Goal: Communication & Community: Answer question/provide support

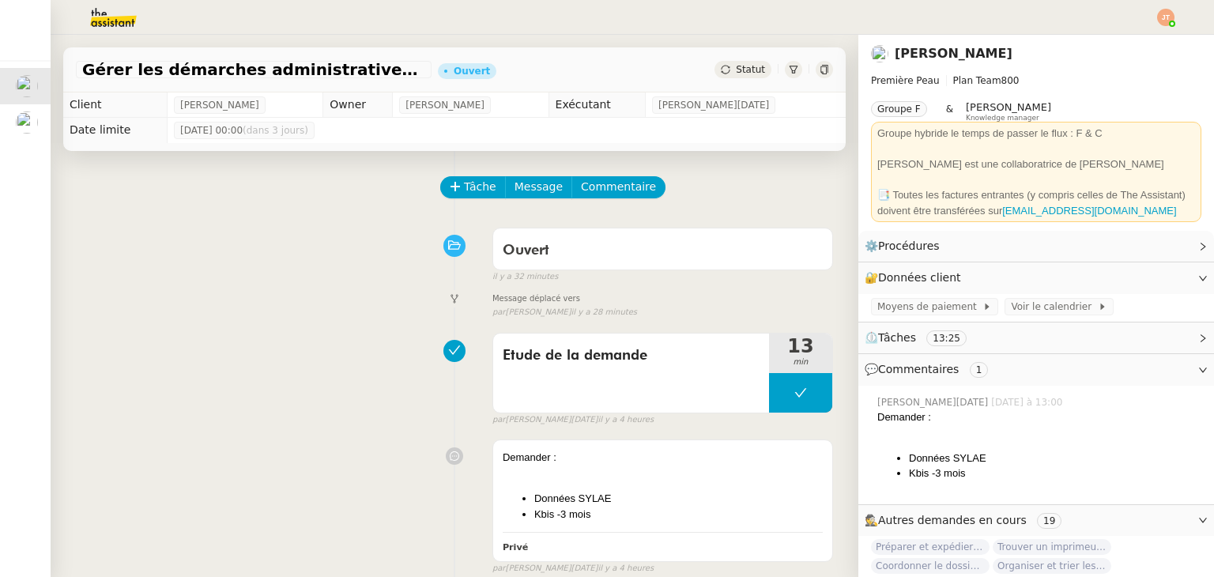
drag, startPoint x: 0, startPoint y: 0, endPoint x: 180, endPoint y: 216, distance: 281.1
click at [180, 214] on div "Tâche Message Commentaire" at bounding box center [454, 195] width 757 height 38
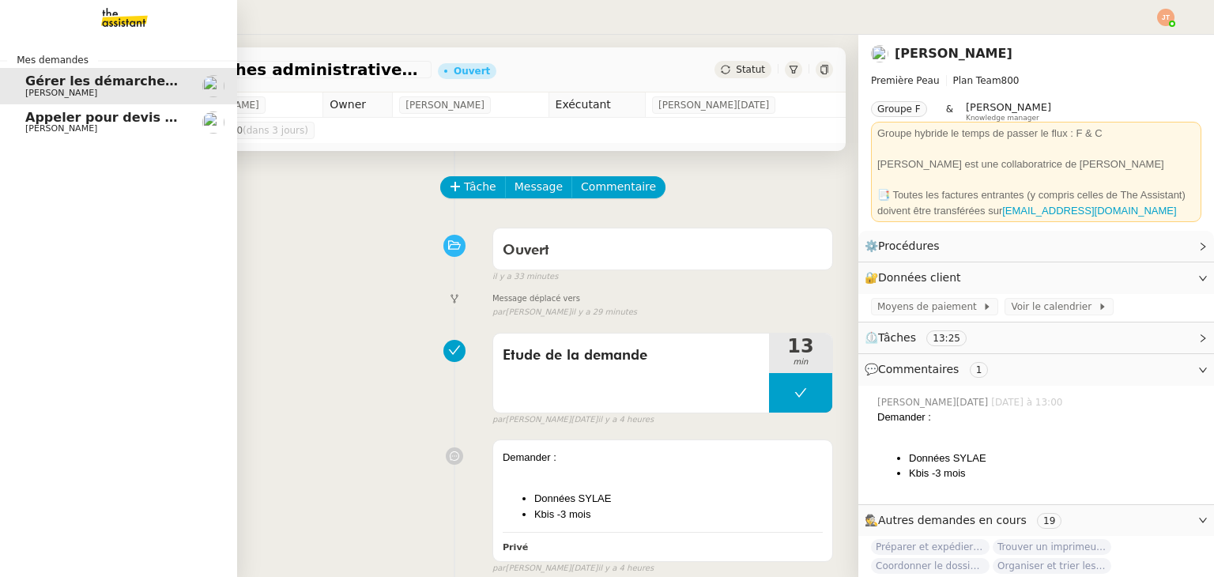
click at [70, 88] on span "[PERSON_NAME]" at bounding box center [61, 93] width 72 height 10
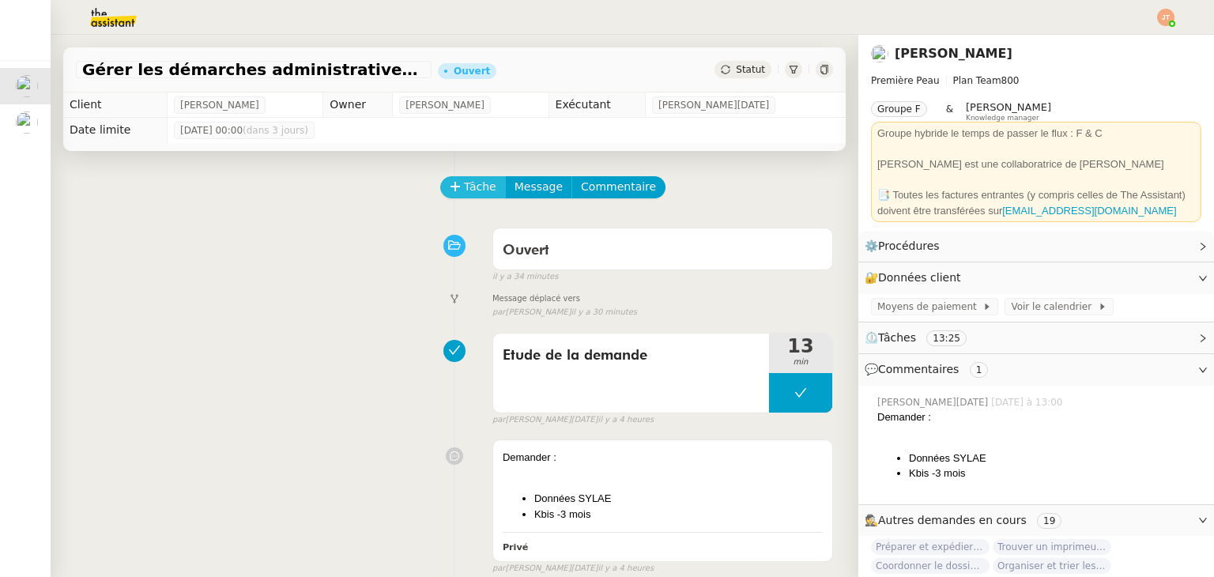
click at [469, 194] on span "Tâche" at bounding box center [480, 187] width 32 height 18
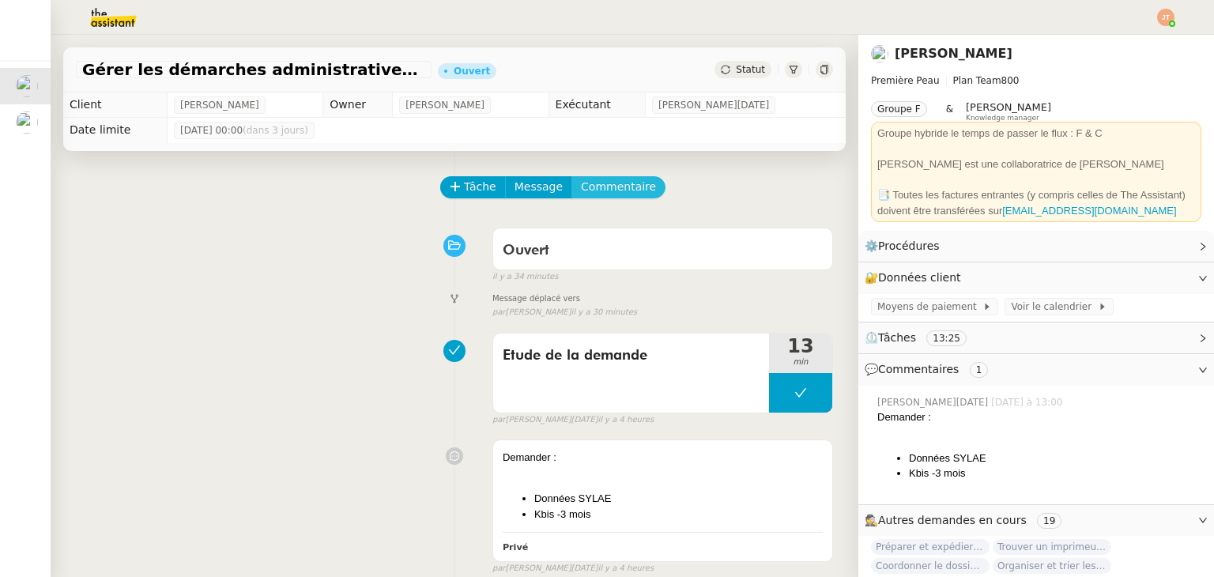
click at [623, 188] on span "Commentaire" at bounding box center [618, 187] width 75 height 18
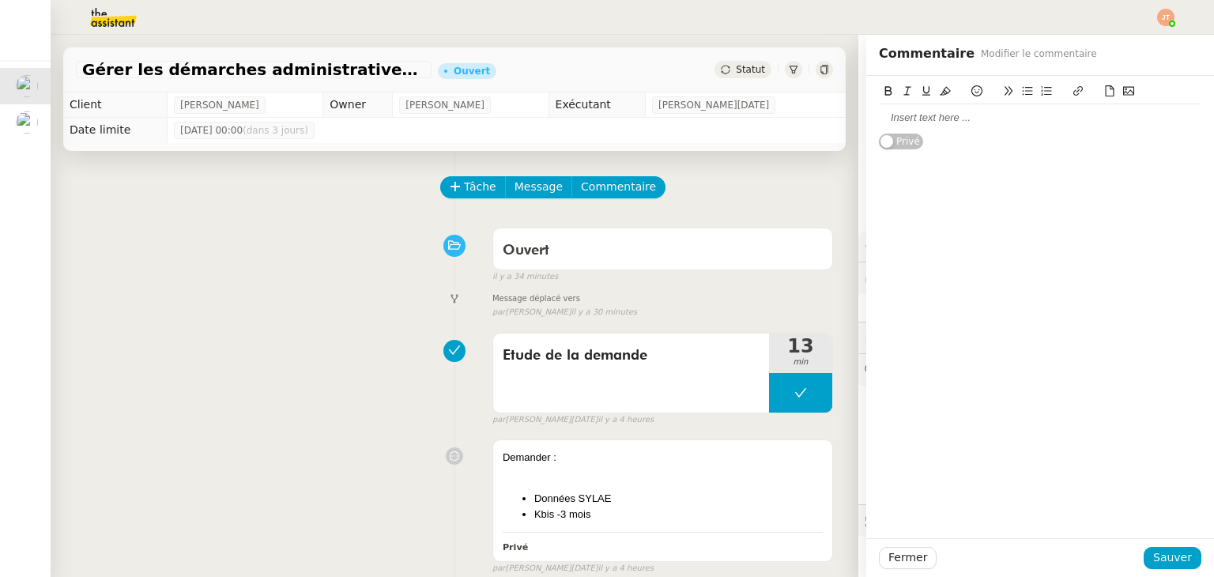
click at [945, 117] on div at bounding box center [1040, 118] width 322 height 14
drag, startPoint x: 1162, startPoint y: 564, endPoint x: 984, endPoint y: 441, distance: 217.0
click at [1162, 563] on span "Sauver" at bounding box center [1172, 557] width 39 height 18
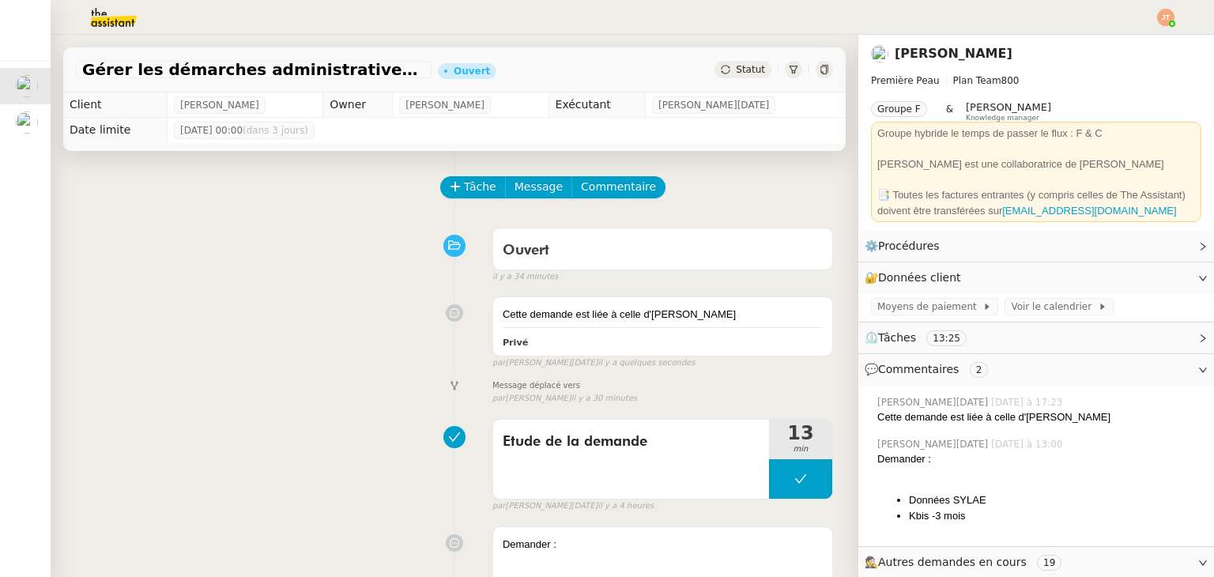
click at [738, 73] on span "Statut" at bounding box center [750, 69] width 29 height 11
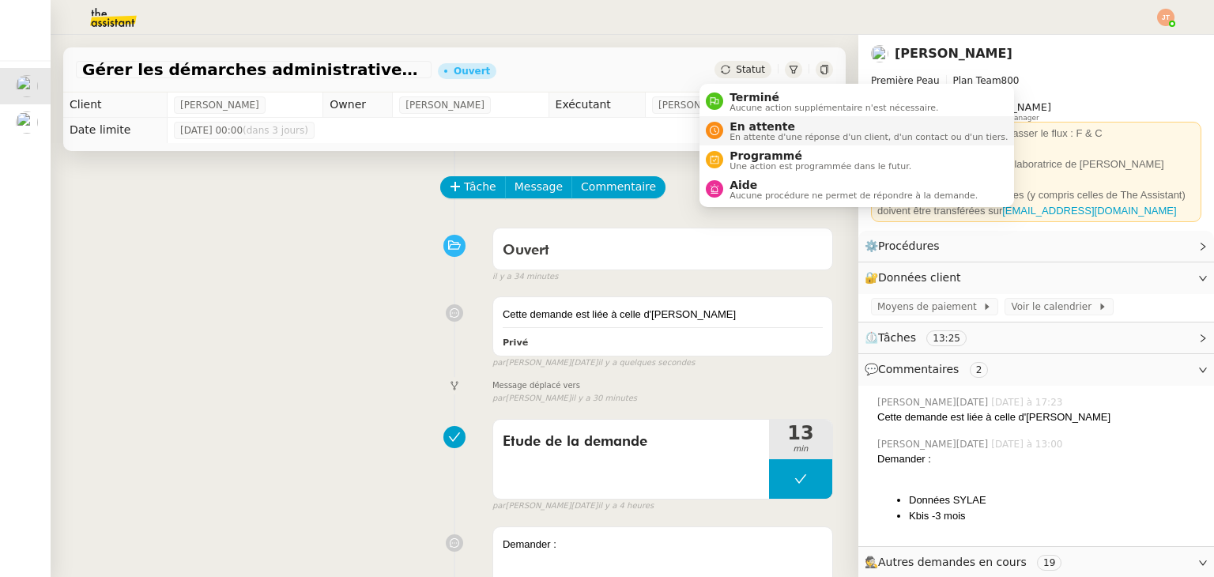
click at [742, 143] on li "En attente En attente d'une réponse d'un client, d'un contact ou d'un tiers." at bounding box center [856, 130] width 314 height 29
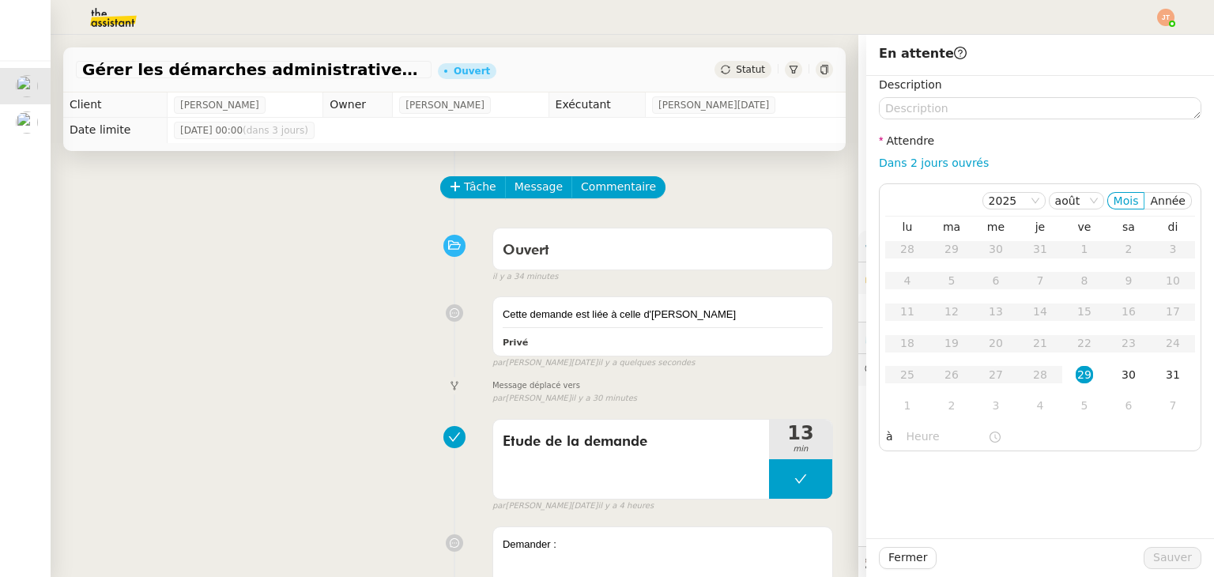
click at [736, 72] on span "Statut" at bounding box center [750, 69] width 29 height 11
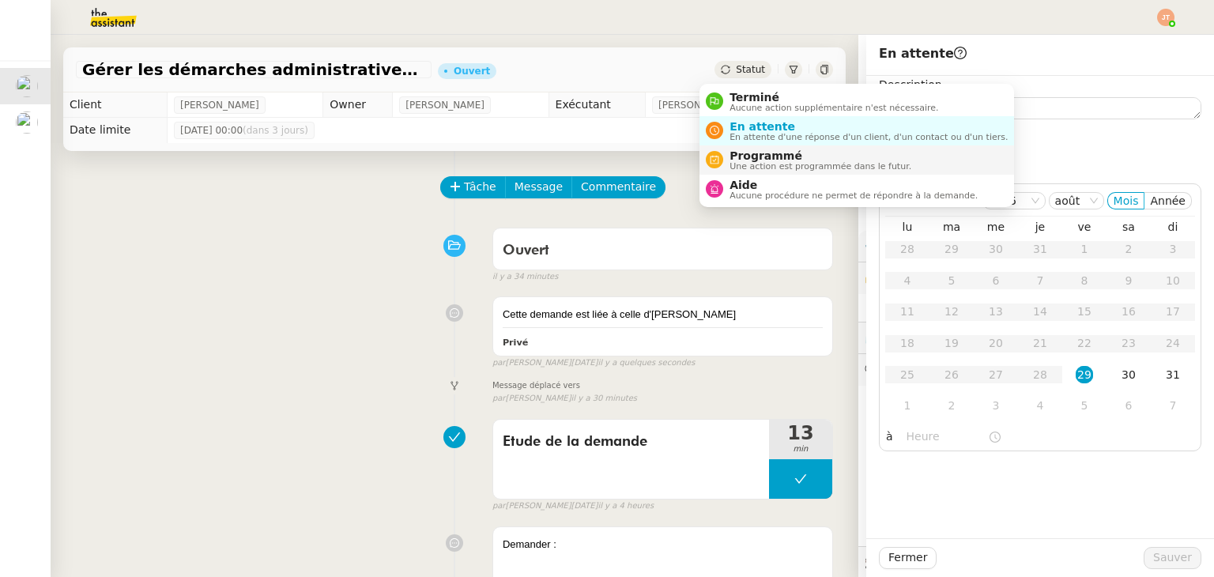
click at [741, 162] on span "Une action est programmée dans le futur." at bounding box center [820, 166] width 182 height 9
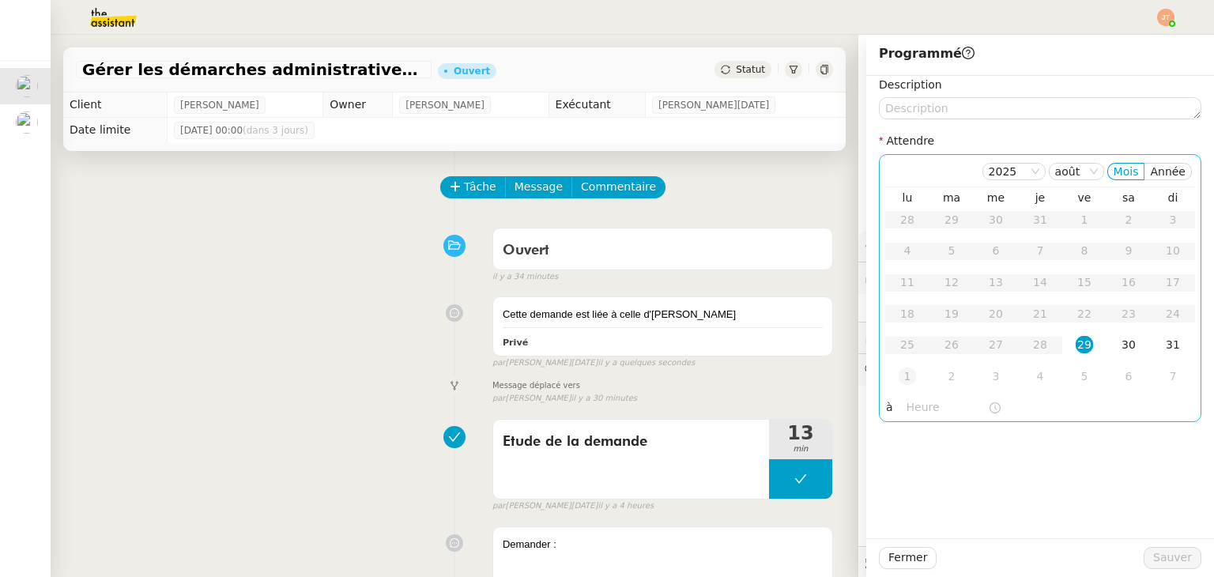
click at [898, 377] on div "1" at bounding box center [906, 375] width 17 height 17
click at [912, 421] on div "[DATE] Mois Année lu ma me je ve sa di 1 2 3 4 5 6 7 8 9 10 11 12 13 14 15 16 1…" at bounding box center [1040, 288] width 322 height 268
click at [913, 412] on input "text" at bounding box center [946, 407] width 81 height 18
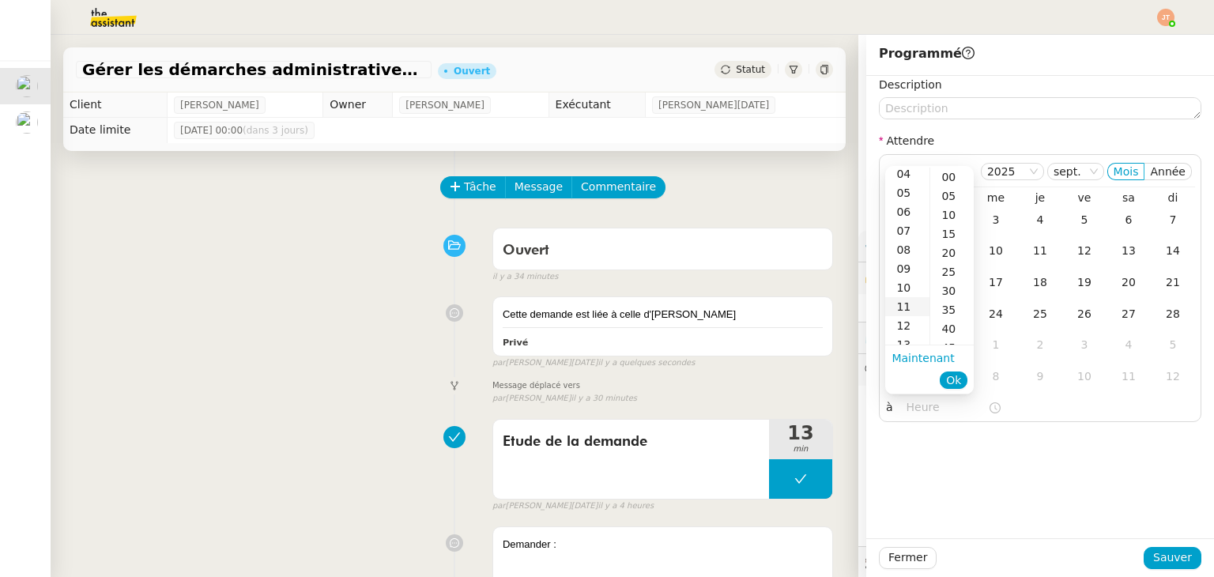
click at [905, 314] on div "11" at bounding box center [907, 306] width 44 height 19
click at [905, 204] on div "12" at bounding box center [907, 195] width 44 height 19
click at [951, 291] on div "30" at bounding box center [951, 290] width 43 height 19
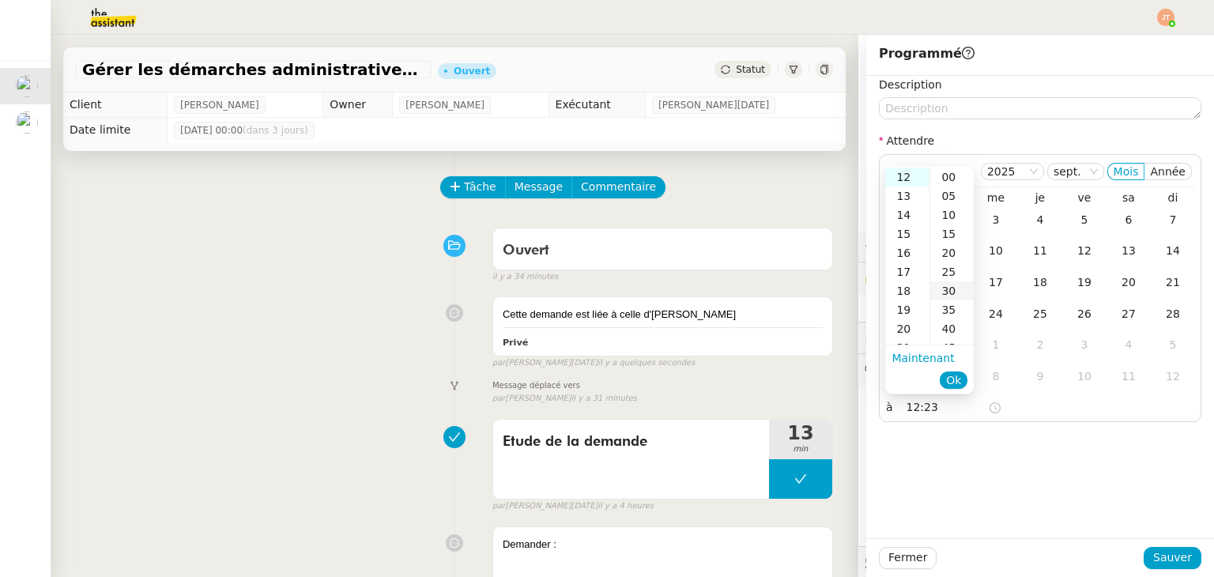
type input "12:30"
click at [960, 377] on span "Ok" at bounding box center [953, 380] width 15 height 16
click at [1188, 566] on div "Fermer Sauver" at bounding box center [1040, 558] width 322 height 22
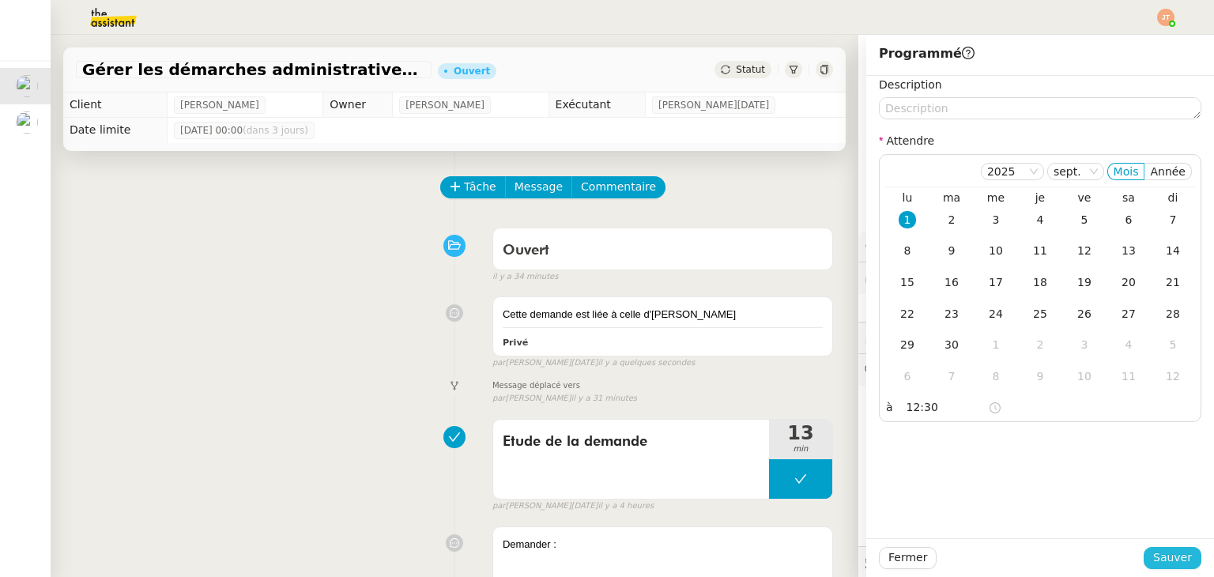
click at [1183, 554] on button "Sauver" at bounding box center [1172, 558] width 58 height 22
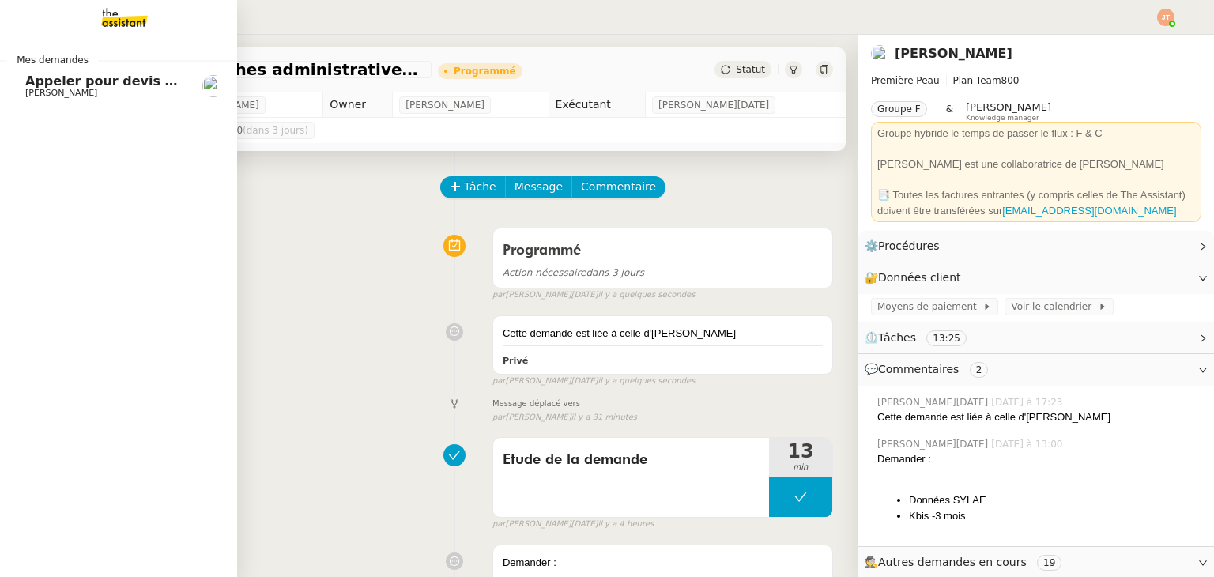
click at [51, 83] on span "Appeler pour devis mutuelle et prévoyance" at bounding box center [179, 80] width 309 height 15
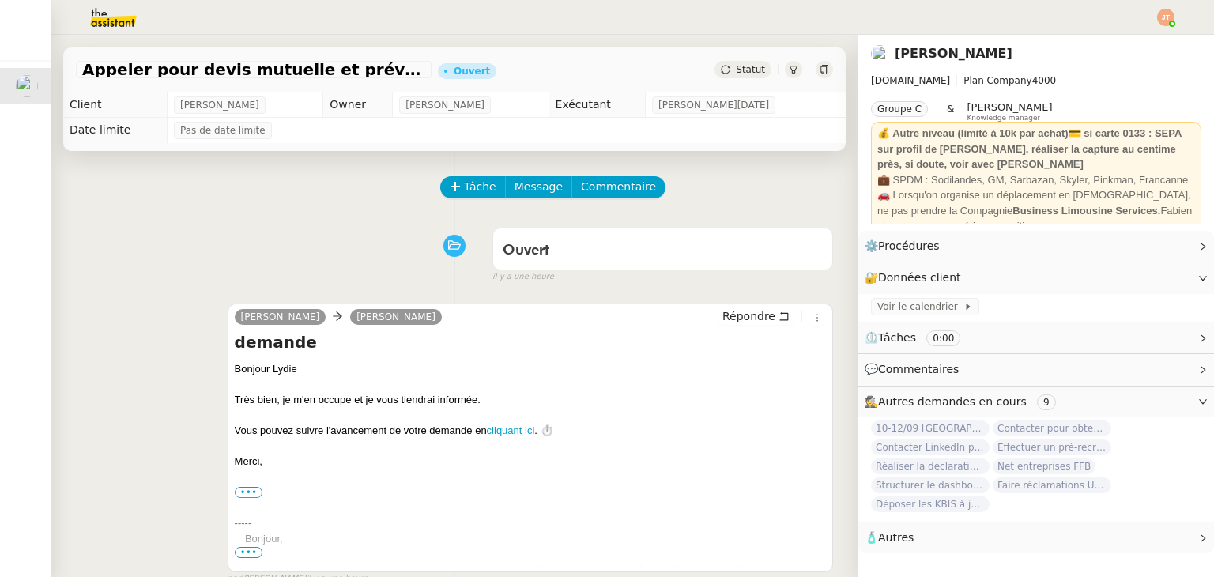
scroll to position [316, 0]
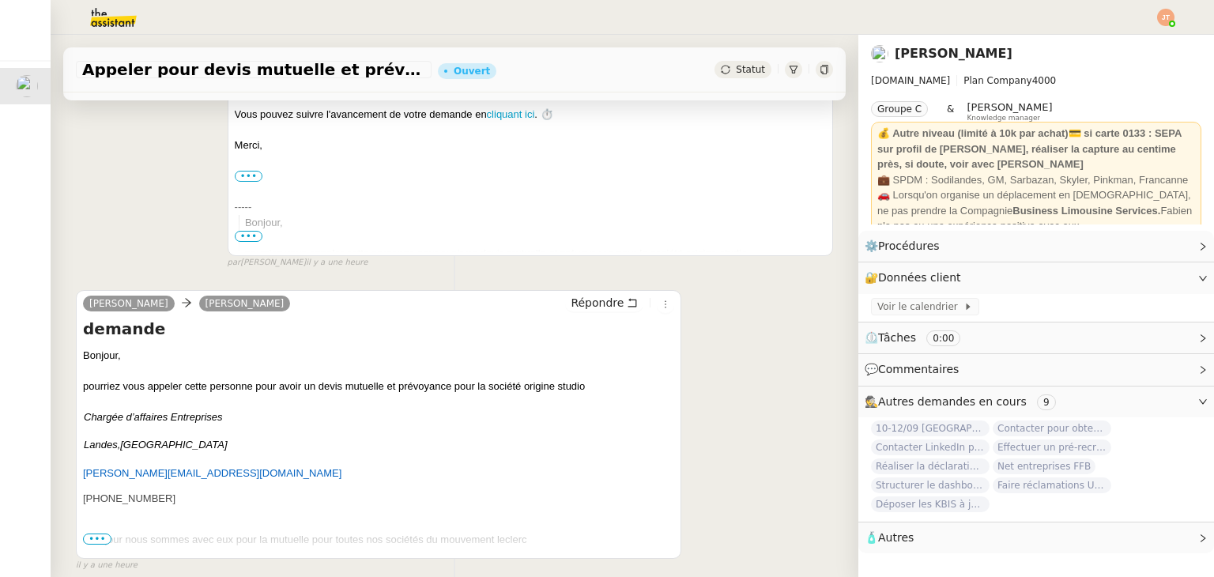
click at [96, 540] on span "•••" at bounding box center [97, 538] width 28 height 11
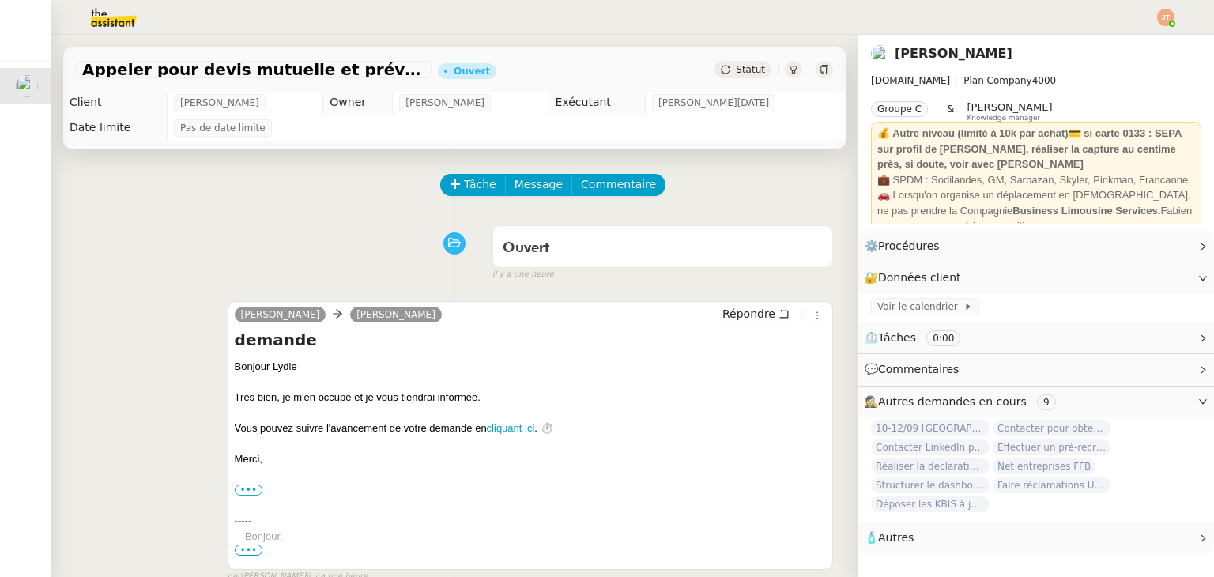
scroll to position [0, 0]
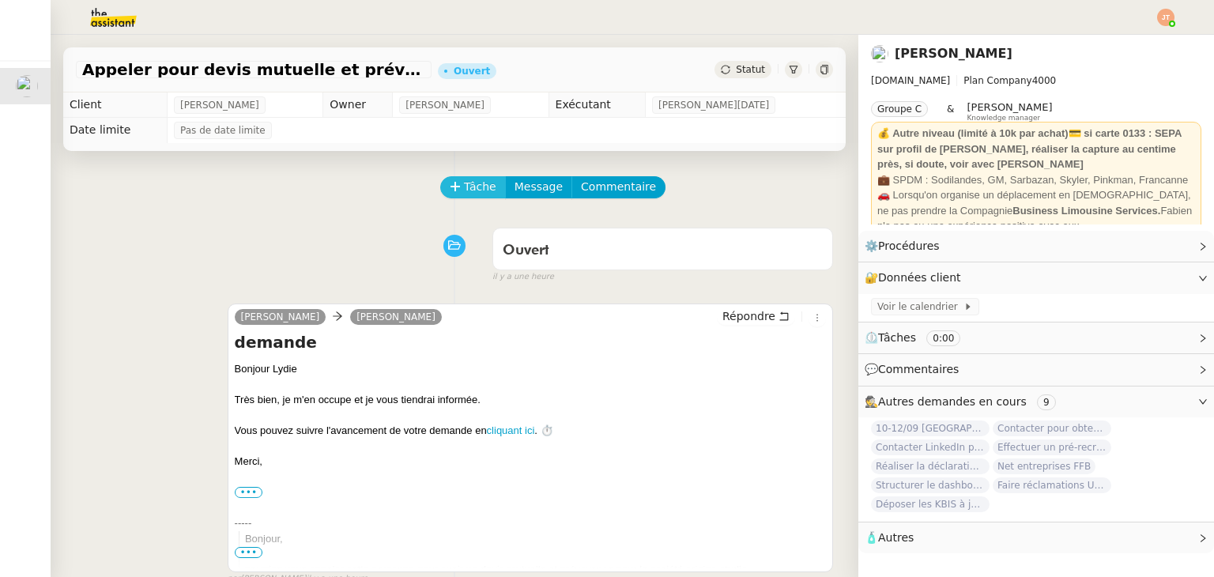
click at [454, 179] on button "Tâche" at bounding box center [473, 187] width 66 height 22
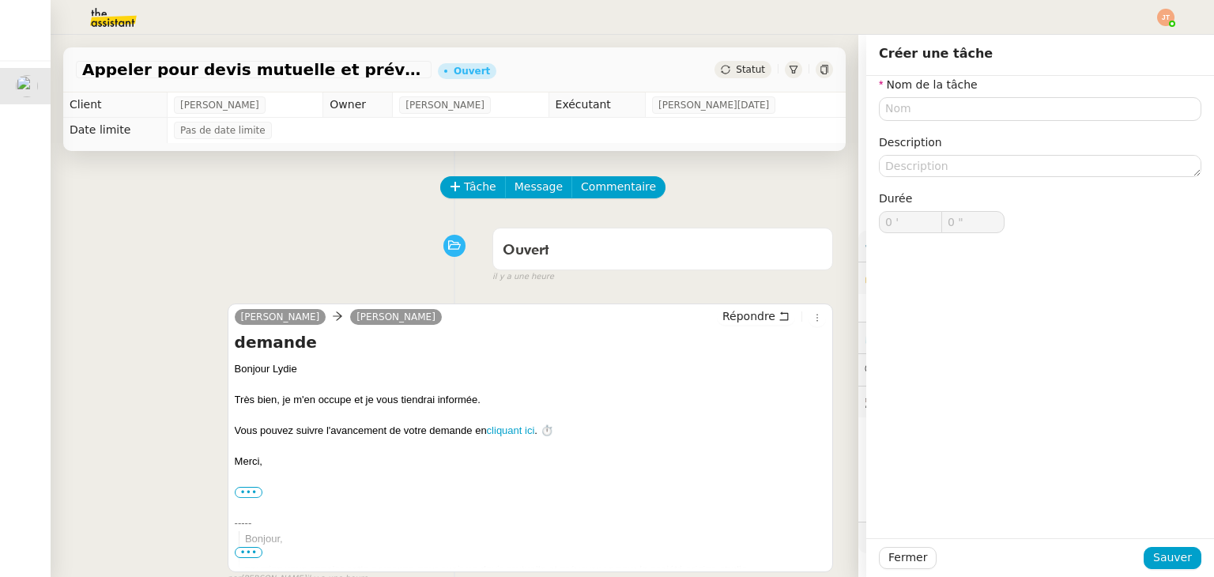
click at [199, 217] on div "Tâche Message Commentaire Veuillez patienter une erreur s'est produite 👌👌👌 mess…" at bounding box center [455, 551] width 808 height 801
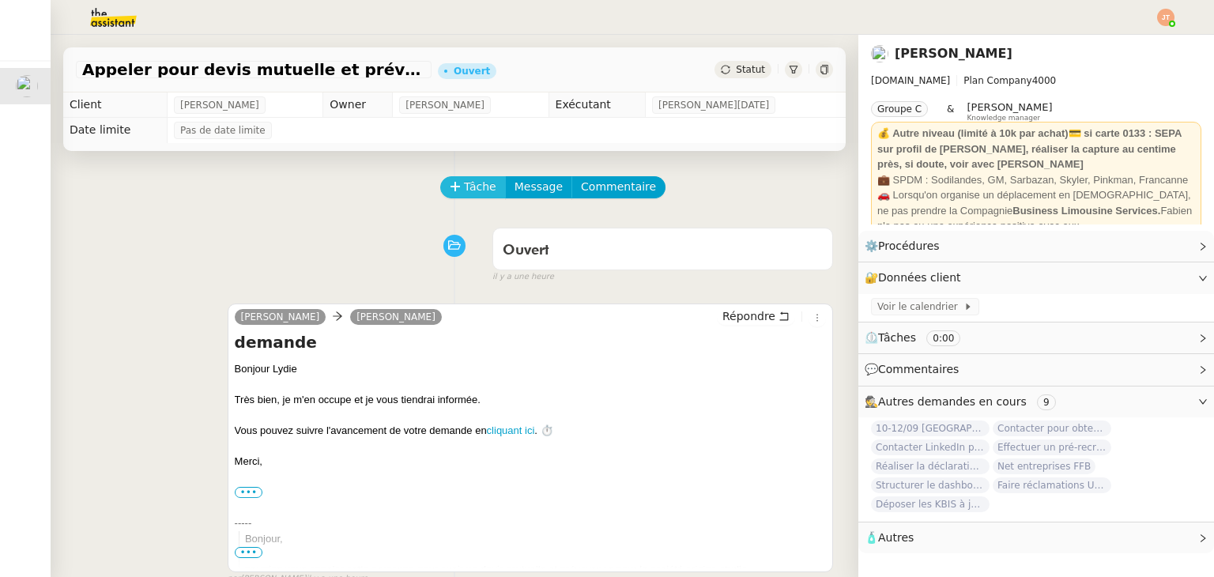
click at [465, 194] on span "Tâche" at bounding box center [480, 187] width 32 height 18
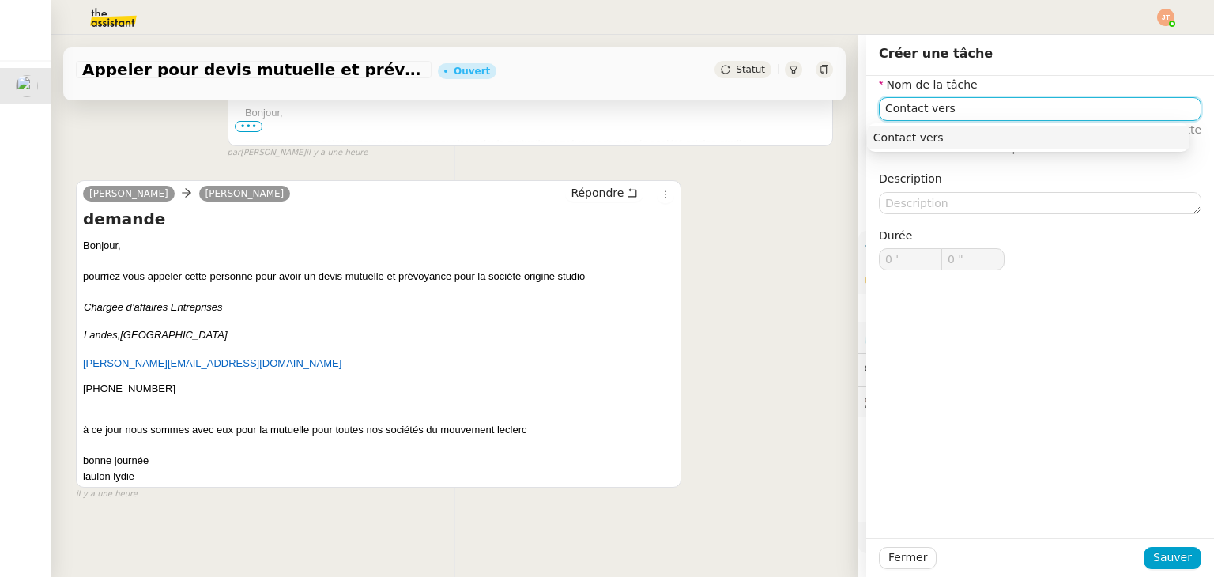
scroll to position [437, 0]
type input "Contact vers Prévifrance"
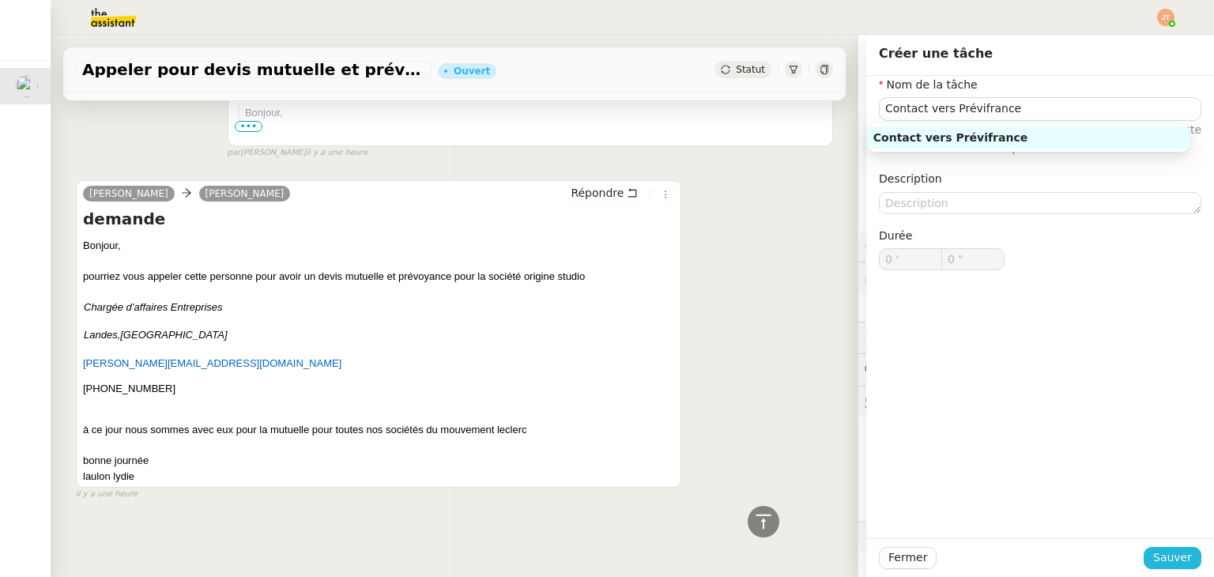
click at [1170, 554] on span "Sauver" at bounding box center [1172, 557] width 39 height 18
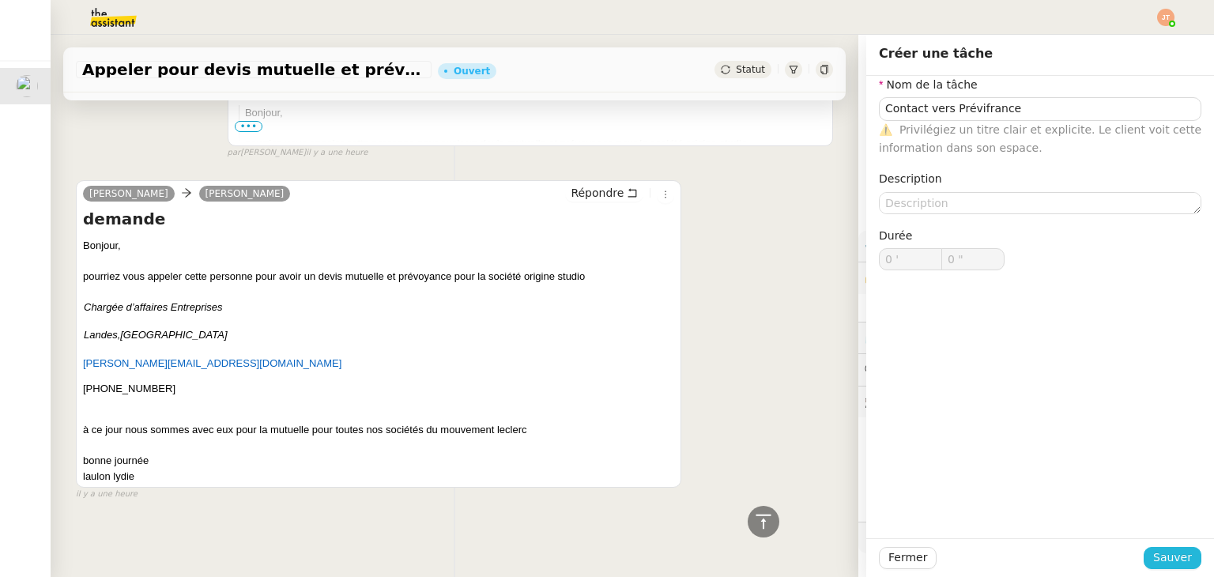
scroll to position [475, 0]
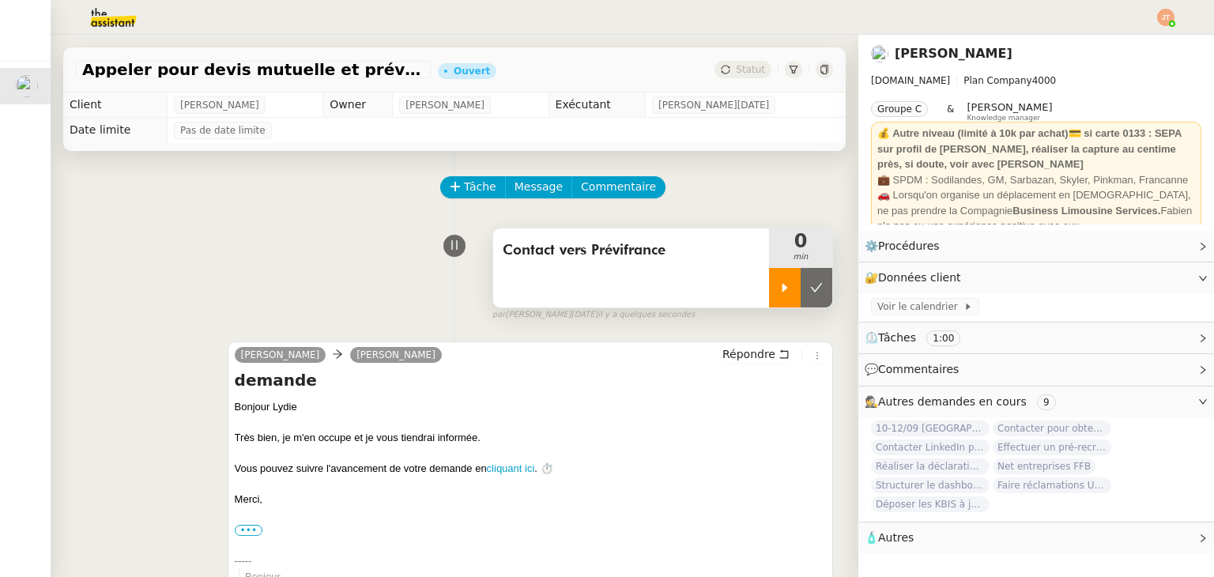
click at [778, 290] on icon at bounding box center [784, 287] width 13 height 13
click at [690, 257] on span "Contact vers Prévifrance" at bounding box center [631, 251] width 257 height 24
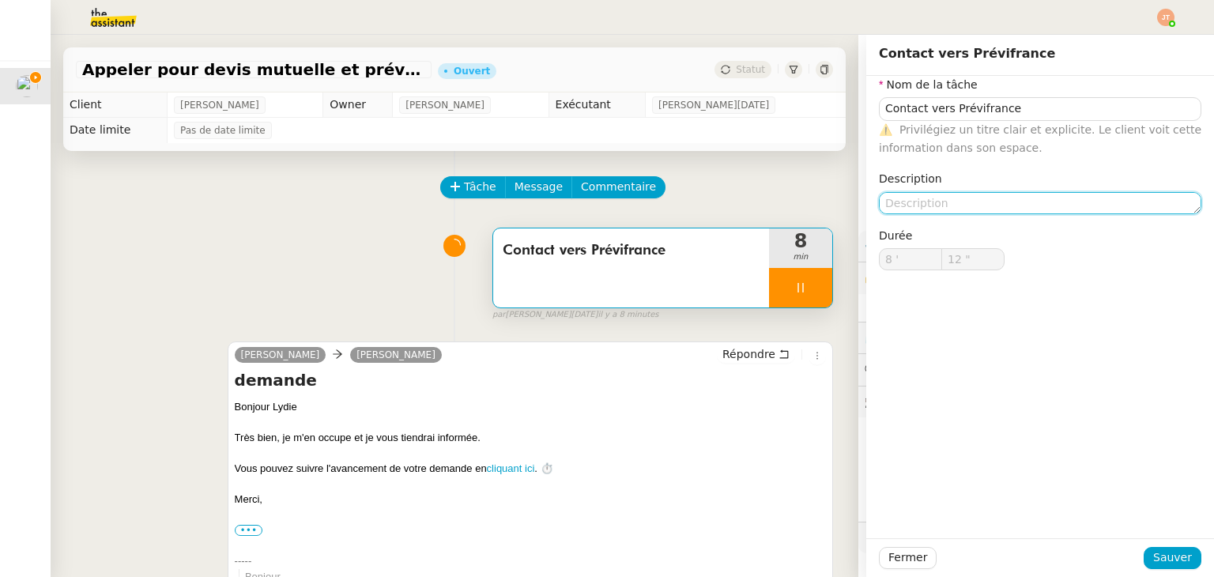
click at [981, 207] on textarea at bounding box center [1040, 203] width 322 height 22
type input "13 ""
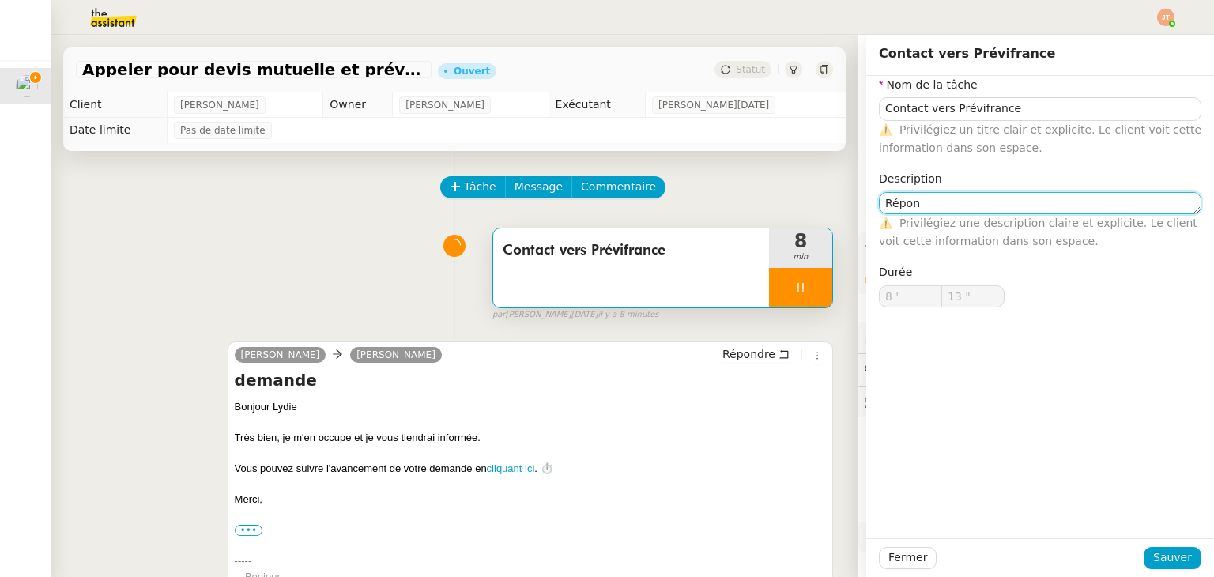
type textarea "Répond"
type input "14 ""
type textarea "Répondeur"
type input "16 ""
type textarea "Répondeur x"
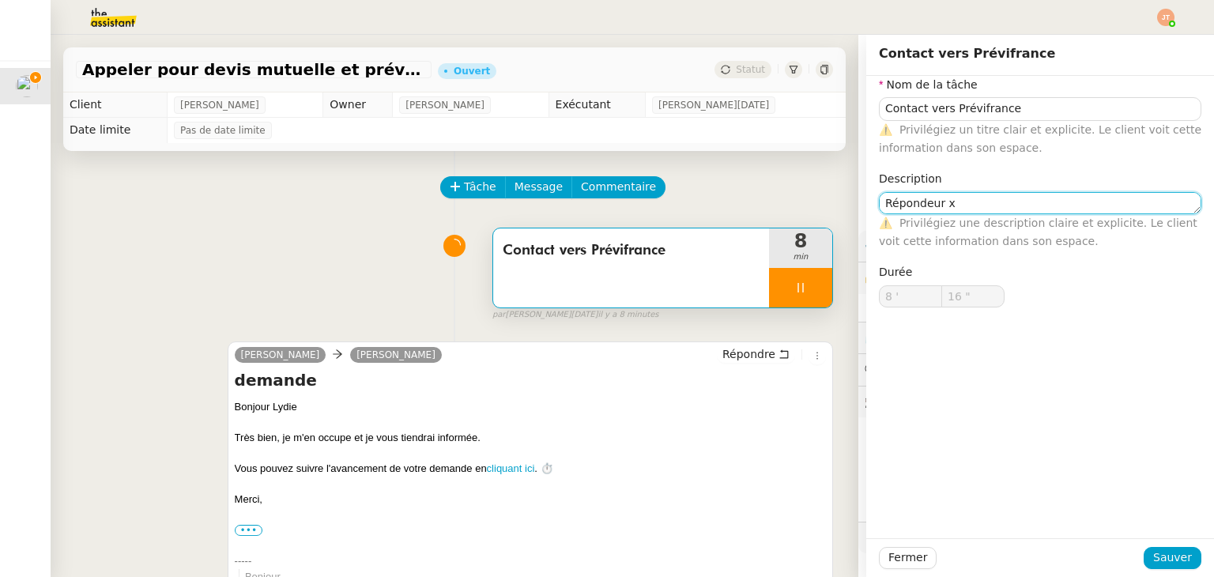
type input "17 ""
type textarea "Répondeur x2"
type input "18 ""
type textarea "Répondeur x2"
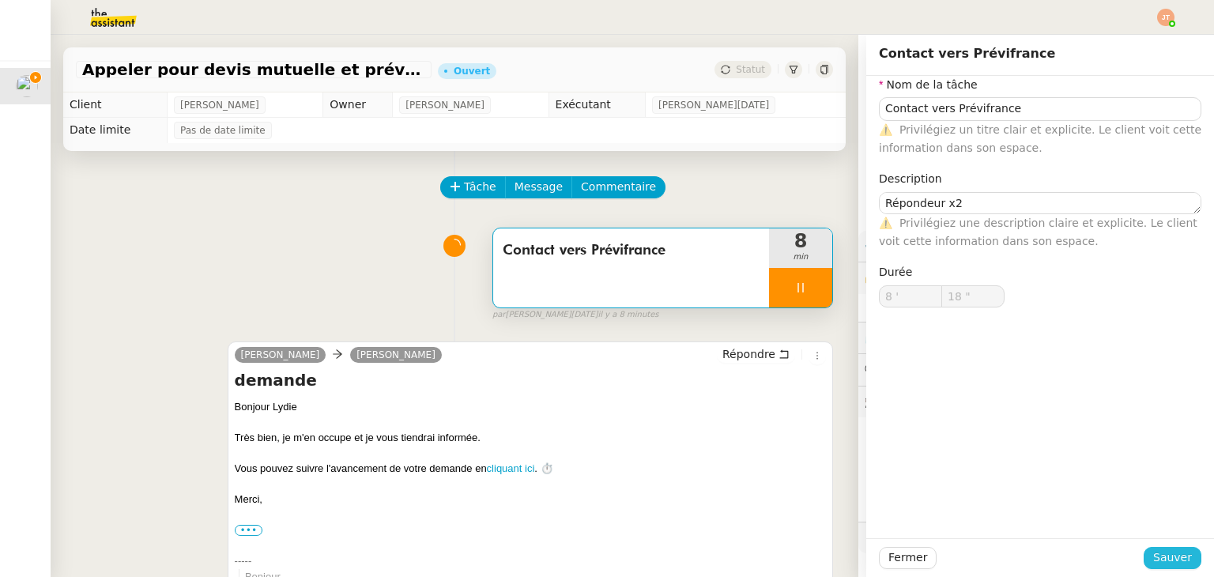
click at [1169, 550] on span "Sauver" at bounding box center [1172, 557] width 39 height 18
type input "19 ""
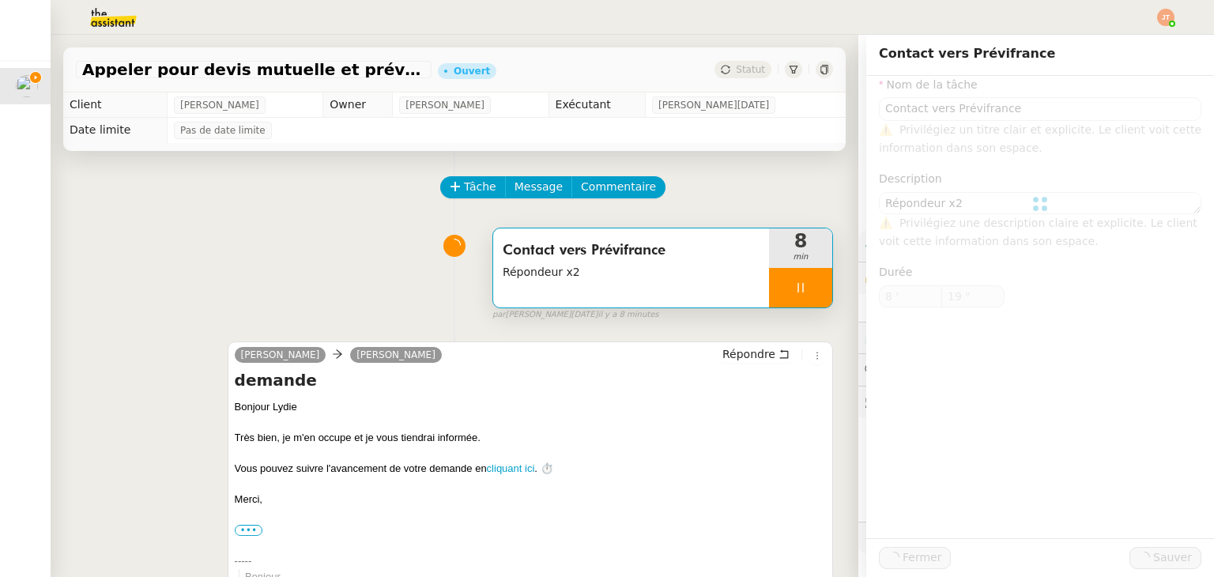
type input "Contact vers Prévifrance"
type textarea "Répondeur x2"
type input "8 '"
type input "20 ""
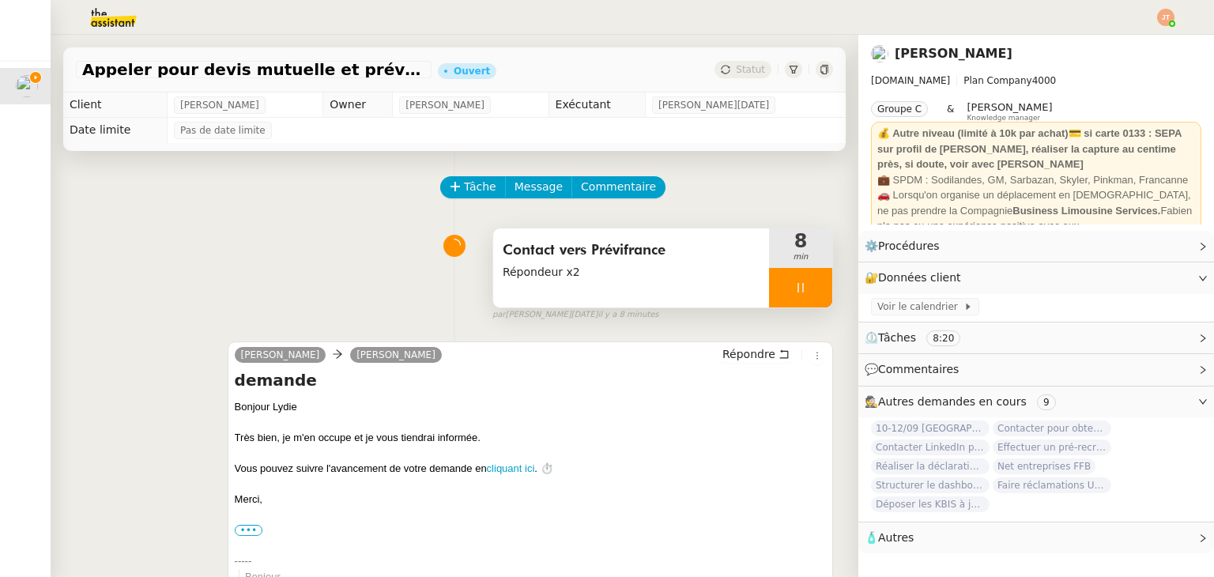
click at [635, 273] on span "Répondeur x2" at bounding box center [631, 272] width 257 height 18
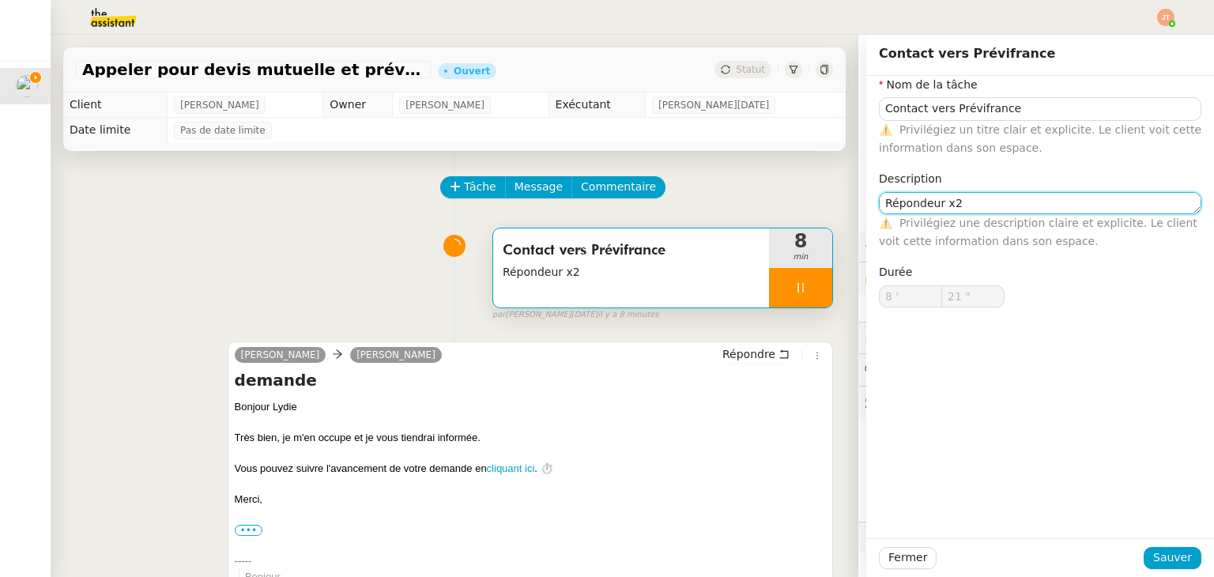
click at [967, 192] on textarea "Répondeur x2" at bounding box center [1040, 203] width 322 height 22
type textarea "Répondeur x2 z"
type input "22 ""
type textarea "Répondeur x2 zvec"
type input "23 ""
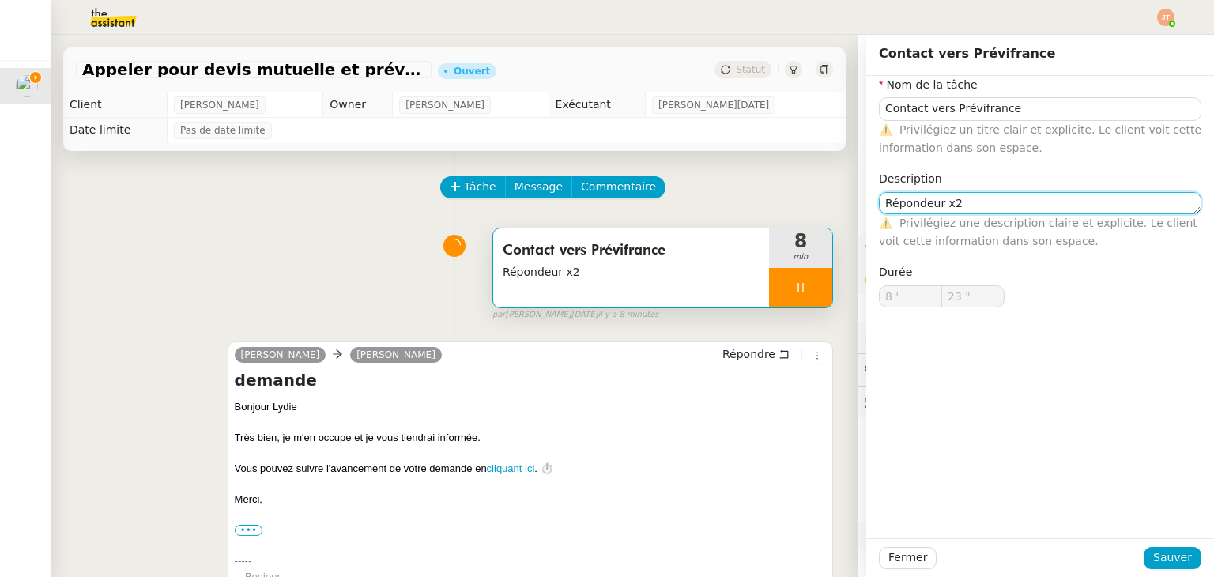
type textarea "Répondeur x2 a"
type input "24 ""
type textarea "Répondeur x2 avec mes"
type input "25 ""
type textarea "Répondeur x2 avec message voc"
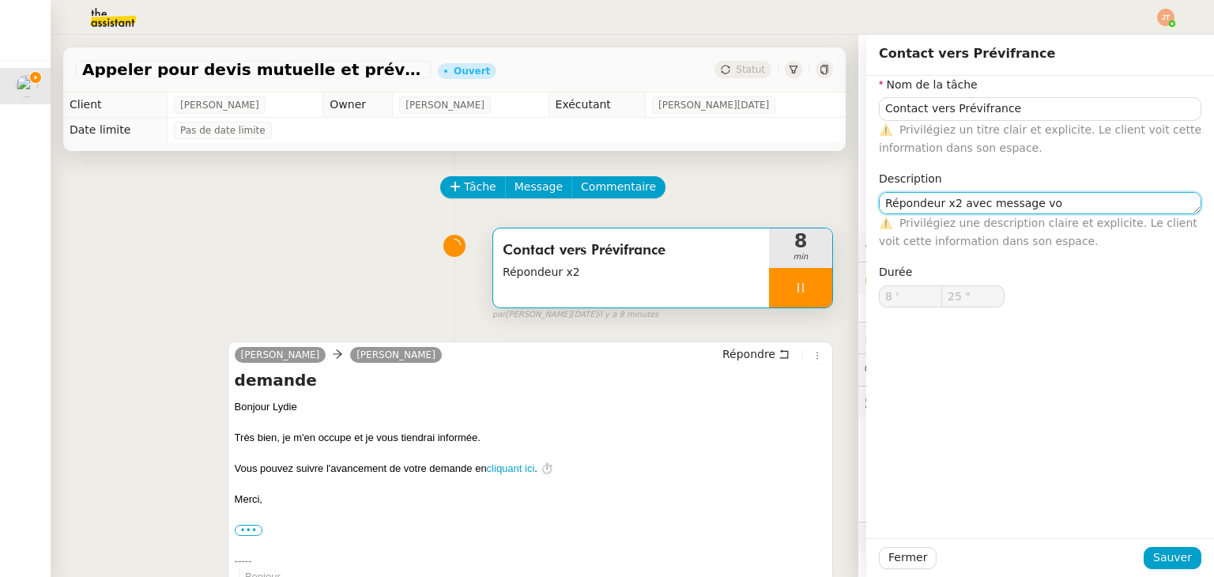
type input "26 ""
type textarea "Répondeur x2 avec message vocal"
type input "27 ""
type textarea "Répondeur x2 avec message vocal"
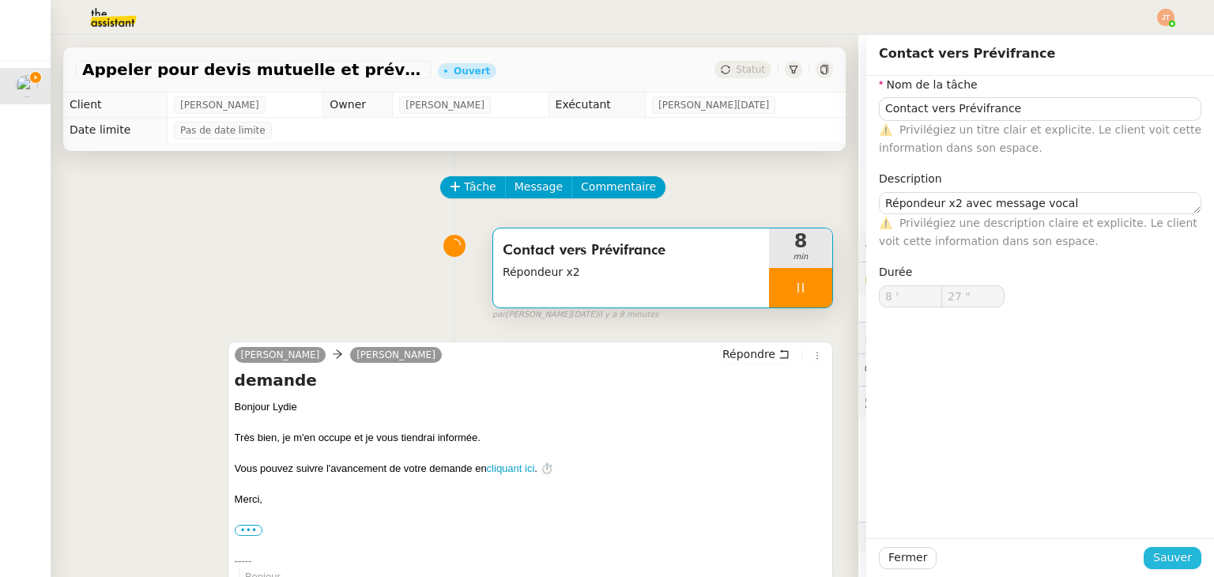
click at [1154, 556] on span "Sauver" at bounding box center [1172, 557] width 39 height 18
type input "28 ""
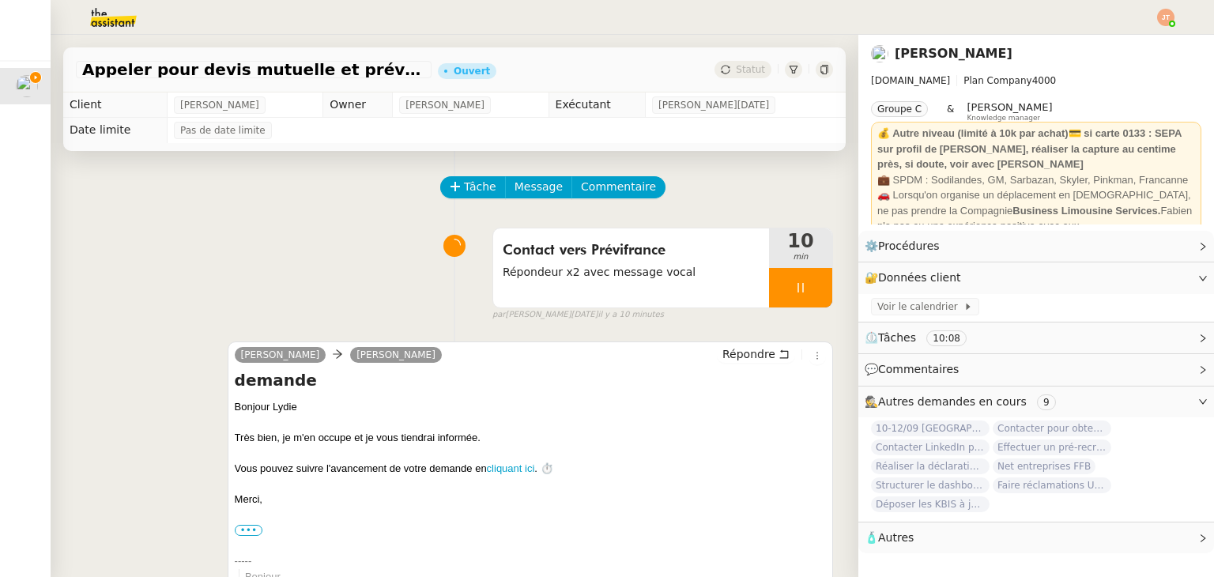
click at [781, 281] on div at bounding box center [800, 288] width 63 height 40
click at [810, 283] on icon at bounding box center [816, 287] width 13 height 13
click at [743, 69] on span "Statut" at bounding box center [750, 69] width 29 height 11
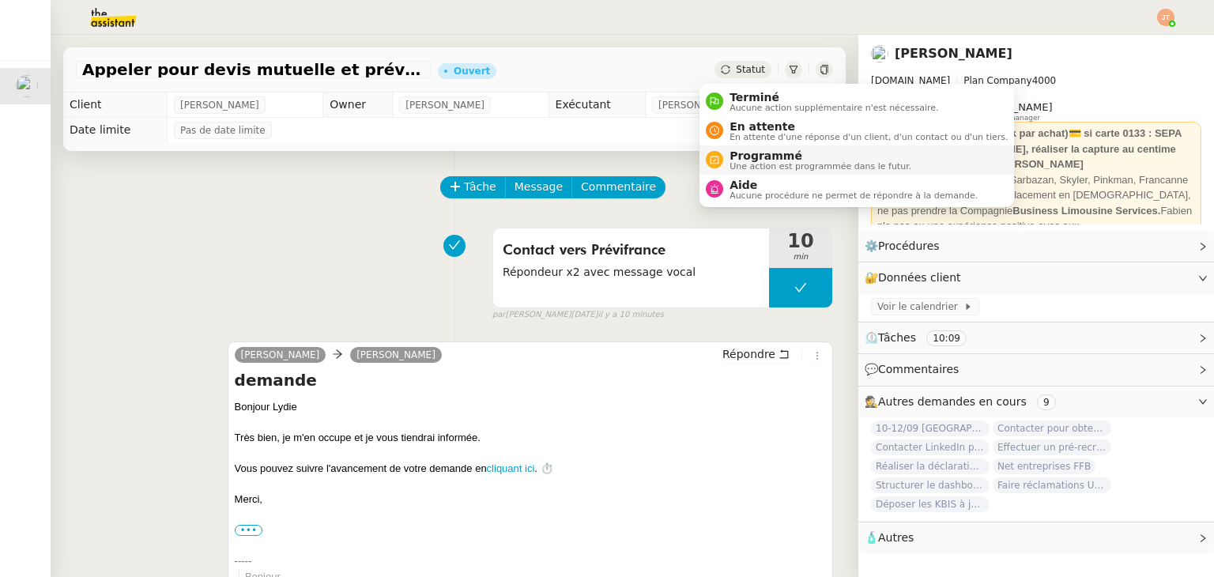
click at [755, 156] on span "Programmé" at bounding box center [820, 155] width 182 height 13
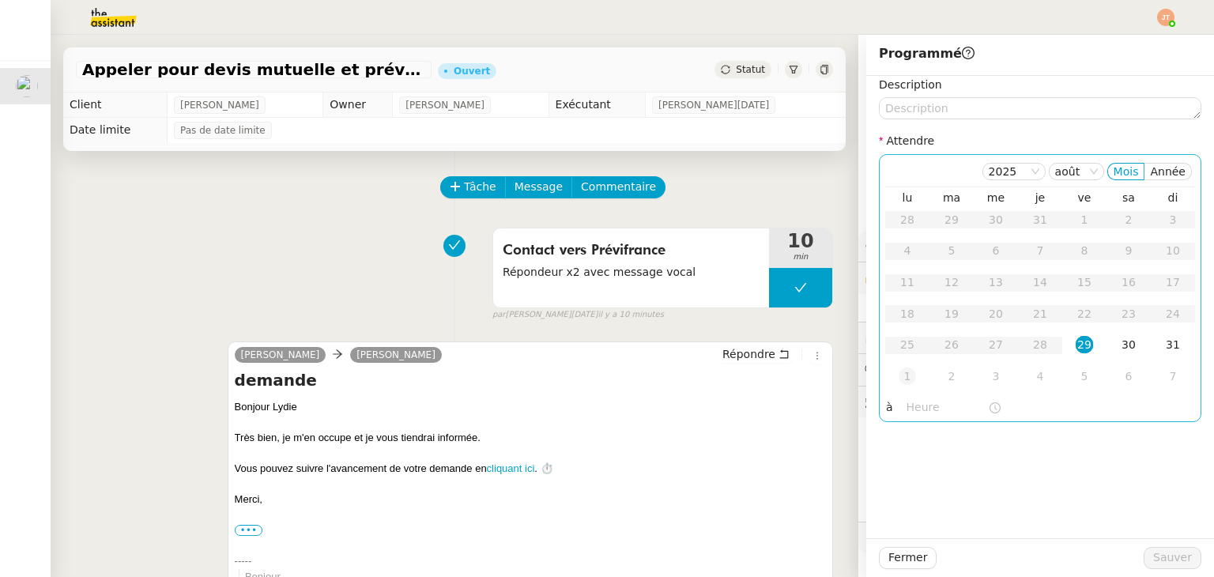
click at [898, 377] on div "1" at bounding box center [906, 375] width 17 height 17
click at [906, 409] on input "text" at bounding box center [946, 407] width 81 height 18
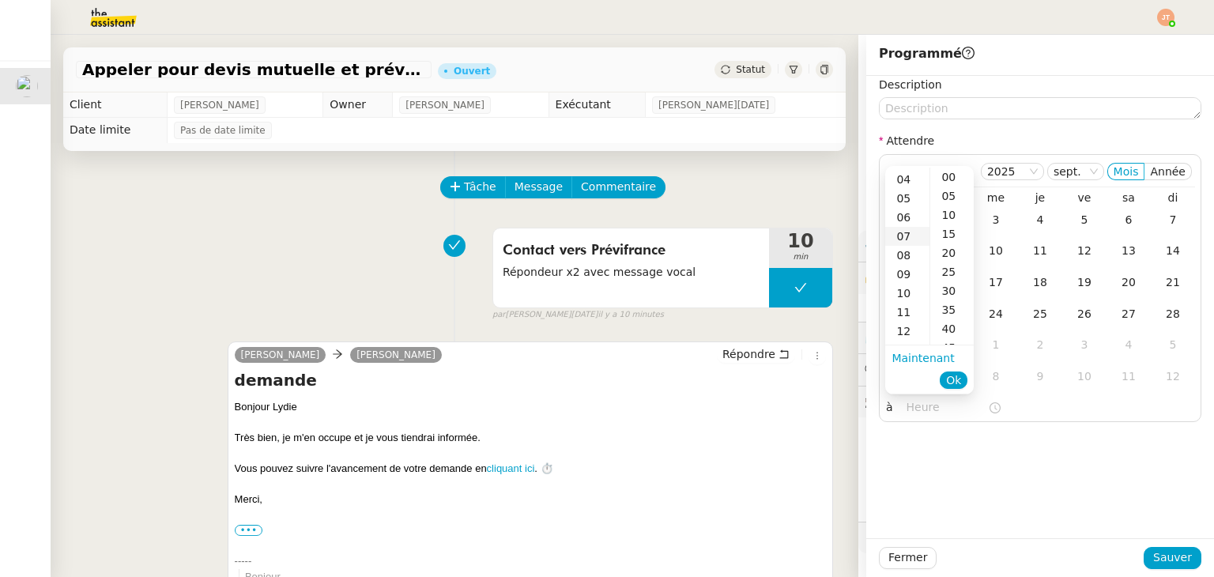
scroll to position [79, 0]
click at [907, 304] on div "11" at bounding box center [907, 306] width 44 height 19
click at [948, 287] on div "30" at bounding box center [951, 290] width 43 height 19
type input "11:30"
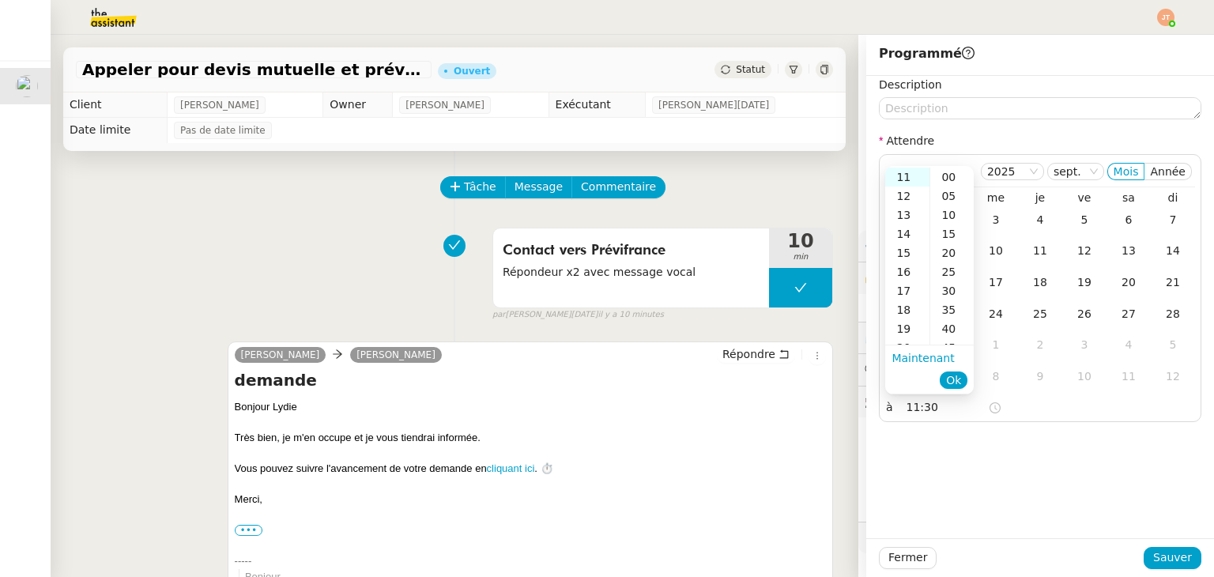
scroll to position [114, 0]
click at [946, 379] on button "Ok" at bounding box center [954, 379] width 28 height 17
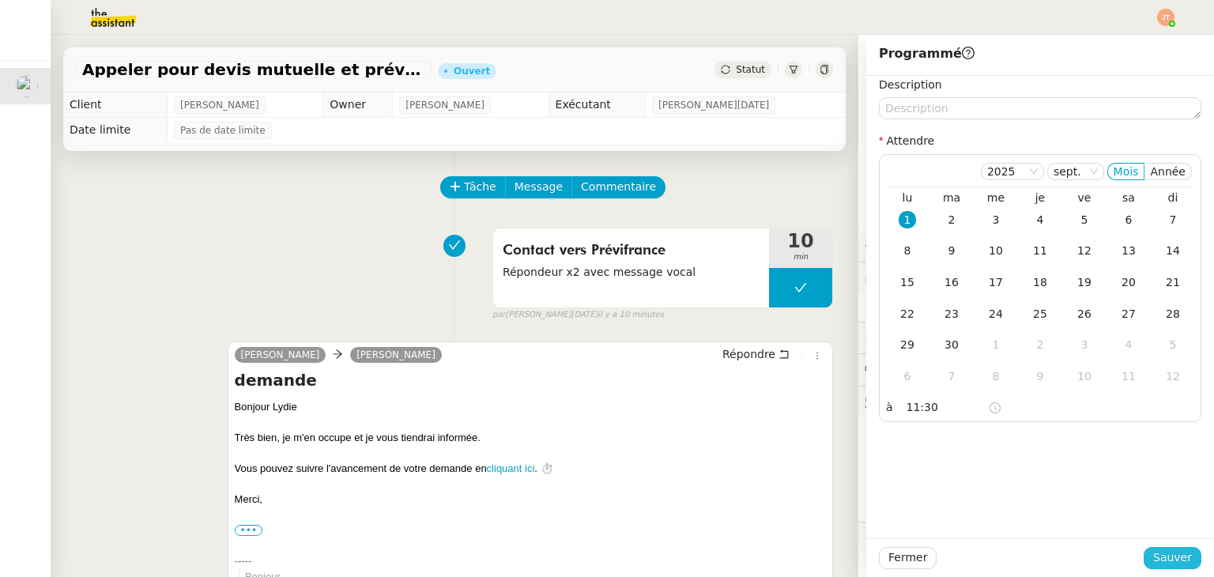
click at [1182, 554] on button "Sauver" at bounding box center [1172, 558] width 58 height 22
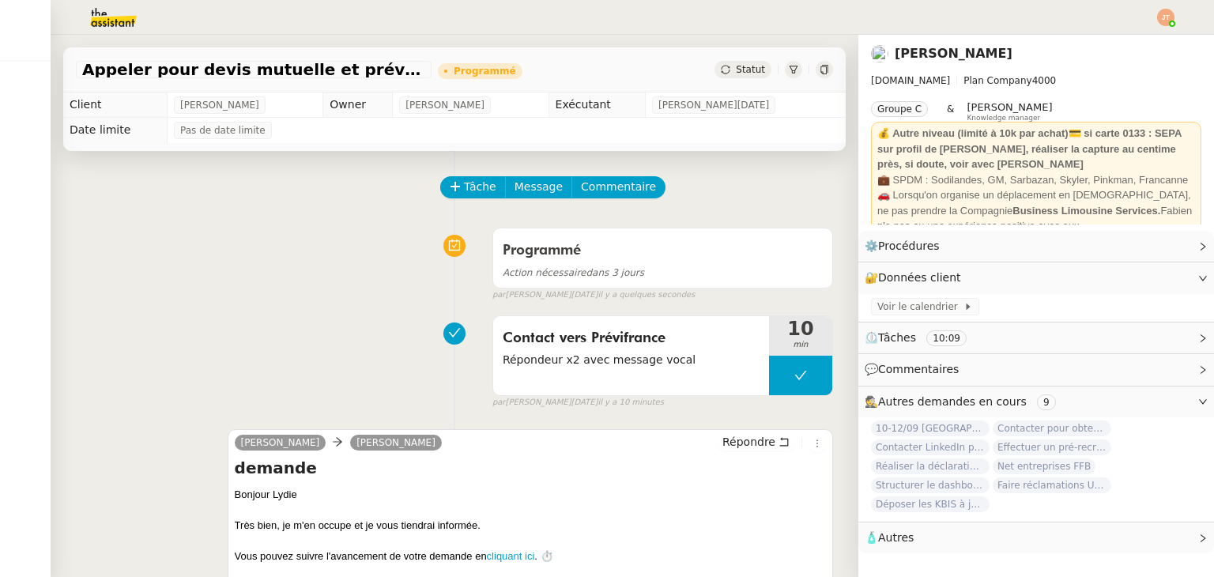
click at [1156, 21] on div at bounding box center [607, 17] width 1135 height 35
click at [1158, 21] on img at bounding box center [1165, 17] width 17 height 17
click at [1122, 43] on div "[PERSON_NAME]" at bounding box center [1036, 53] width 330 height 25
click at [1182, 6] on nz-header at bounding box center [607, 17] width 1214 height 35
click at [1155, 24] on div at bounding box center [607, 17] width 1135 height 35
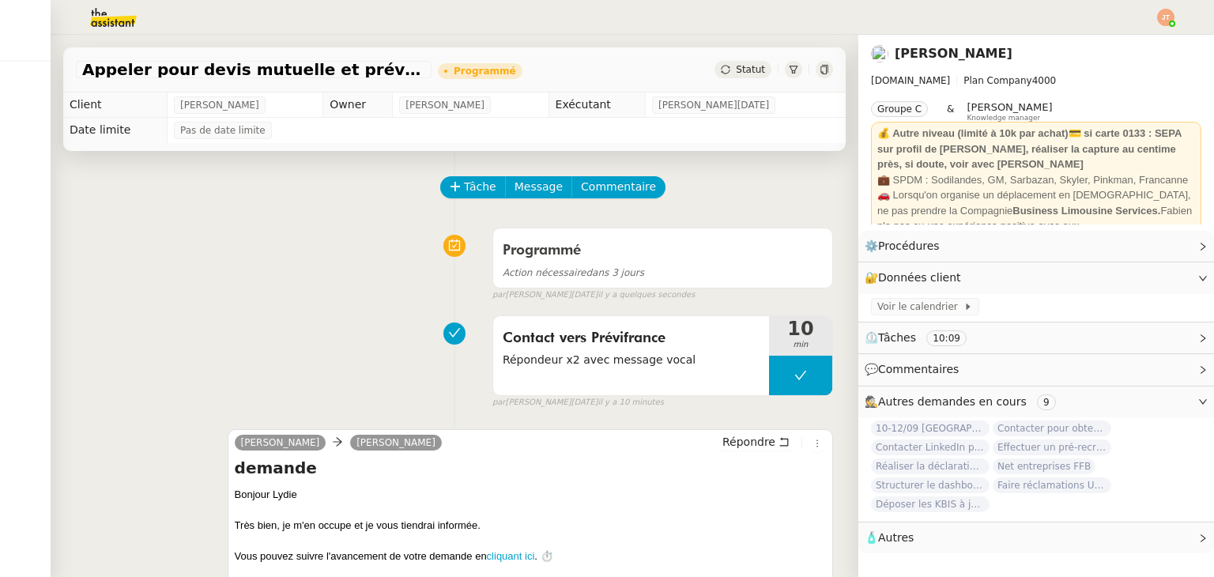
click at [1168, 21] on img at bounding box center [1165, 17] width 17 height 17
click at [1135, 36] on li "Suivi" at bounding box center [1122, 45] width 103 height 22
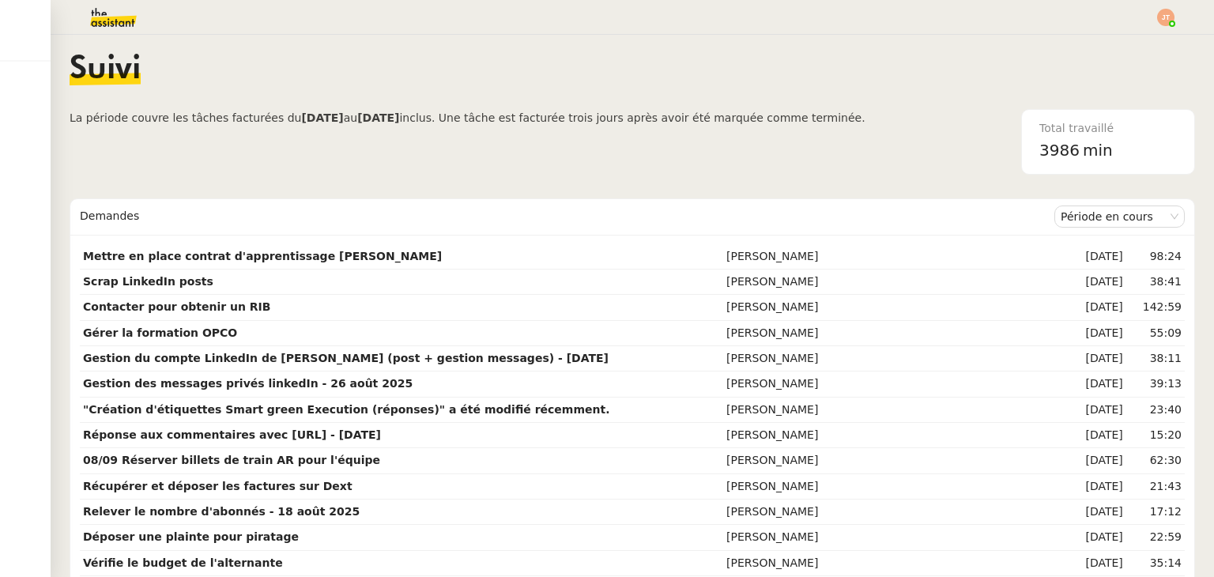
click at [262, 108] on div "Suivi" at bounding box center [632, 81] width 1125 height 55
click at [117, 70] on span "Suivi" at bounding box center [105, 70] width 71 height 32
click at [116, 17] on img at bounding box center [101, 17] width 122 height 35
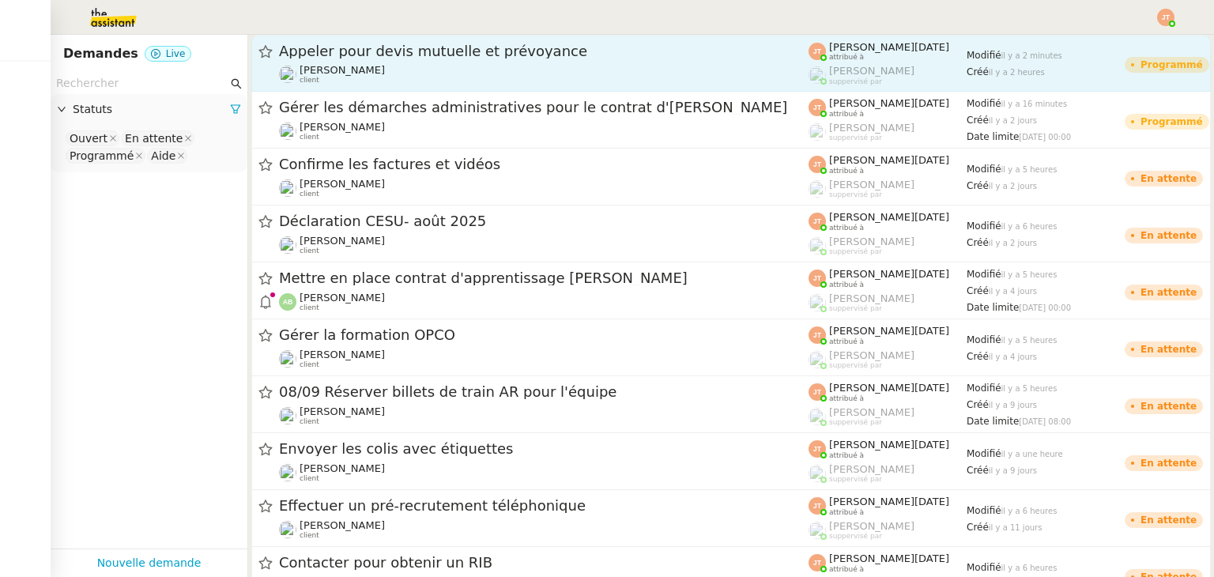
click at [393, 62] on div "Appeler pour devis mutuelle et prévoyance [PERSON_NAME] client" at bounding box center [543, 63] width 529 height 43
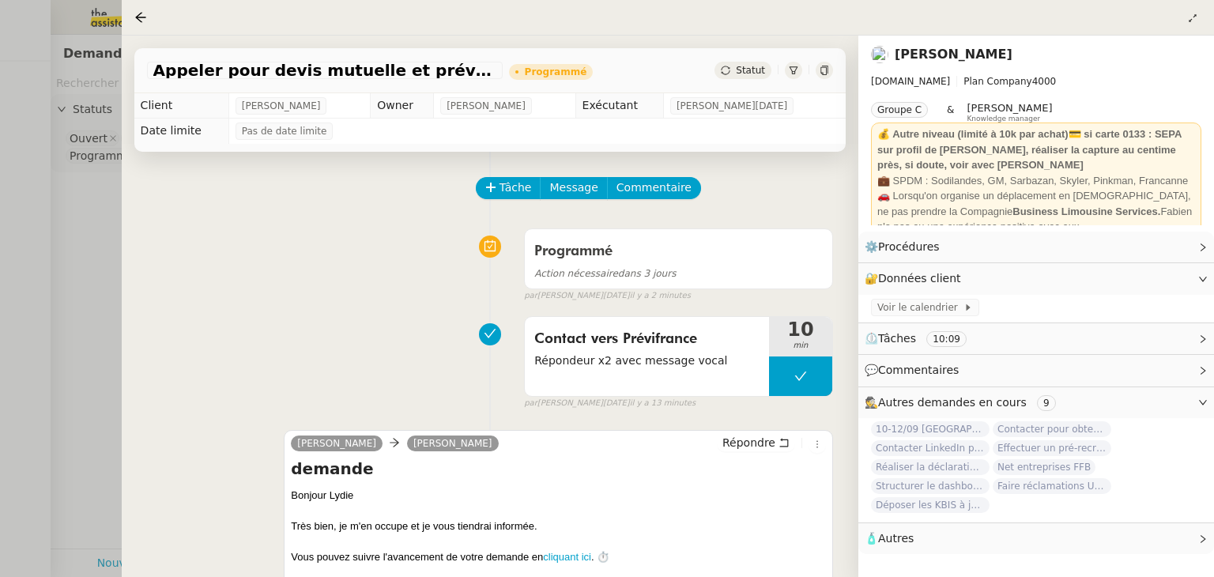
click at [744, 73] on span "Statut" at bounding box center [750, 70] width 29 height 11
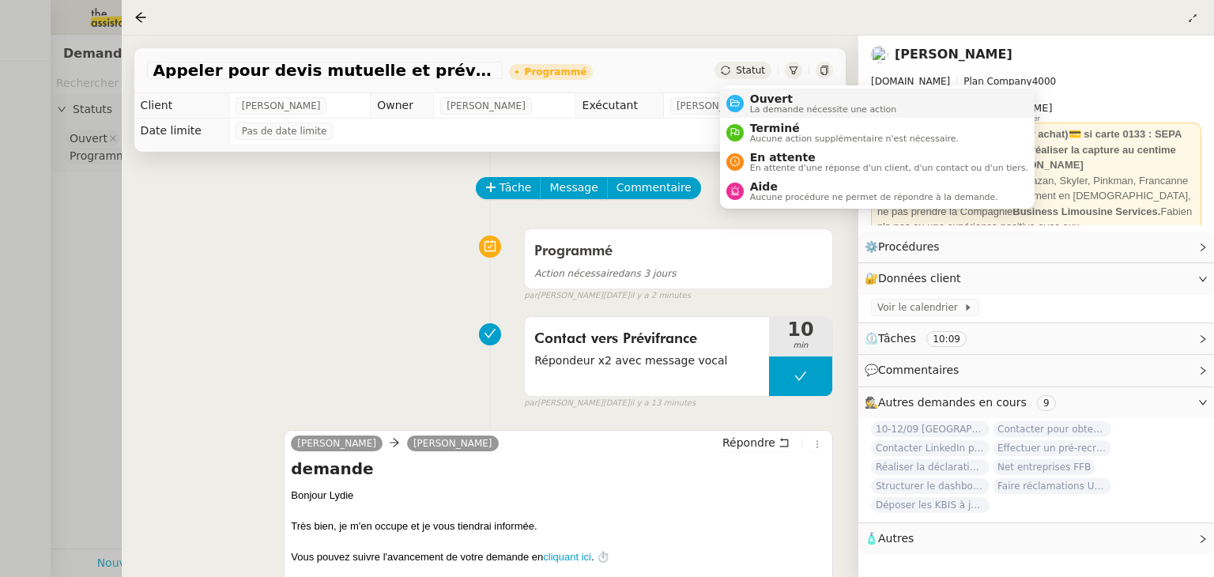
click at [757, 102] on span "Ouvert" at bounding box center [823, 98] width 147 height 13
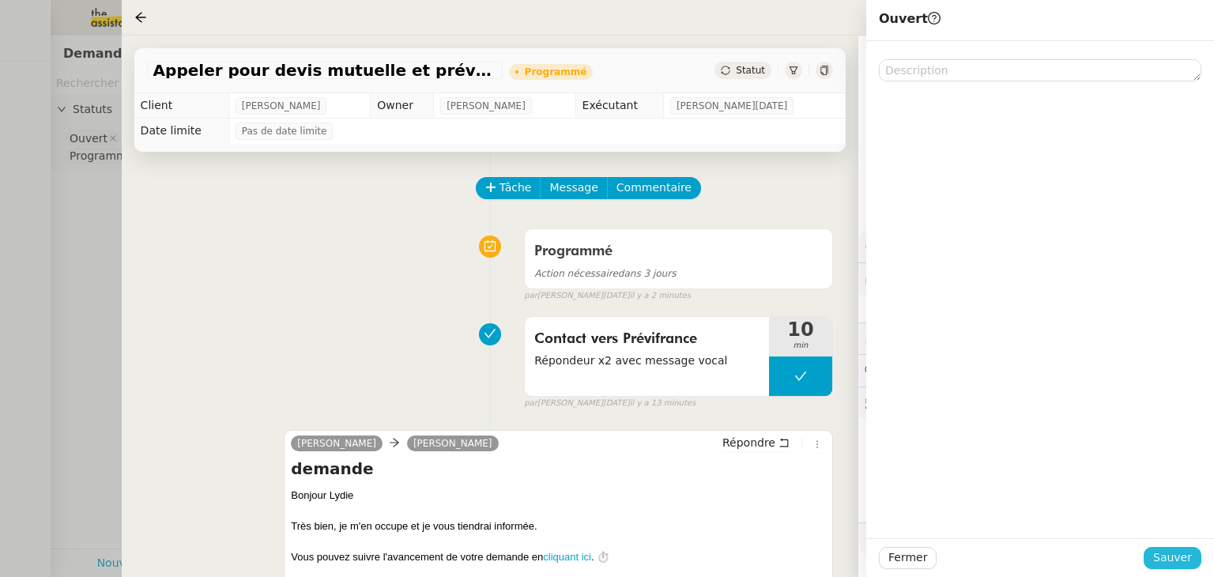
click at [1162, 550] on span "Sauver" at bounding box center [1172, 557] width 39 height 18
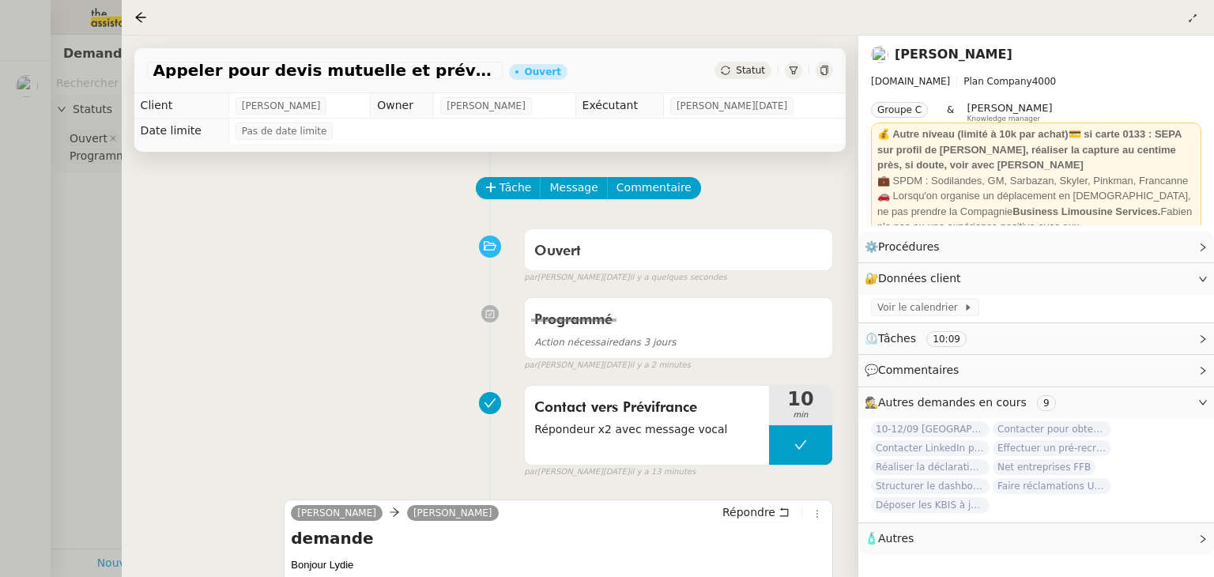
click at [81, 219] on div at bounding box center [607, 288] width 1214 height 577
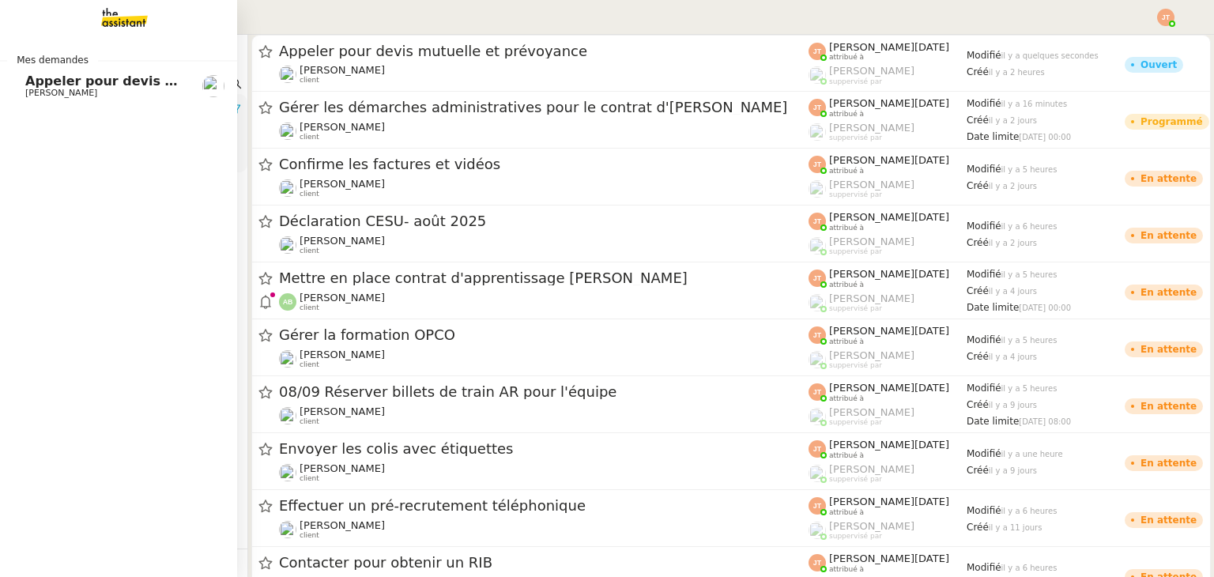
click at [29, 86] on span "Appeler pour devis mutuelle et prévoyance" at bounding box center [179, 80] width 309 height 15
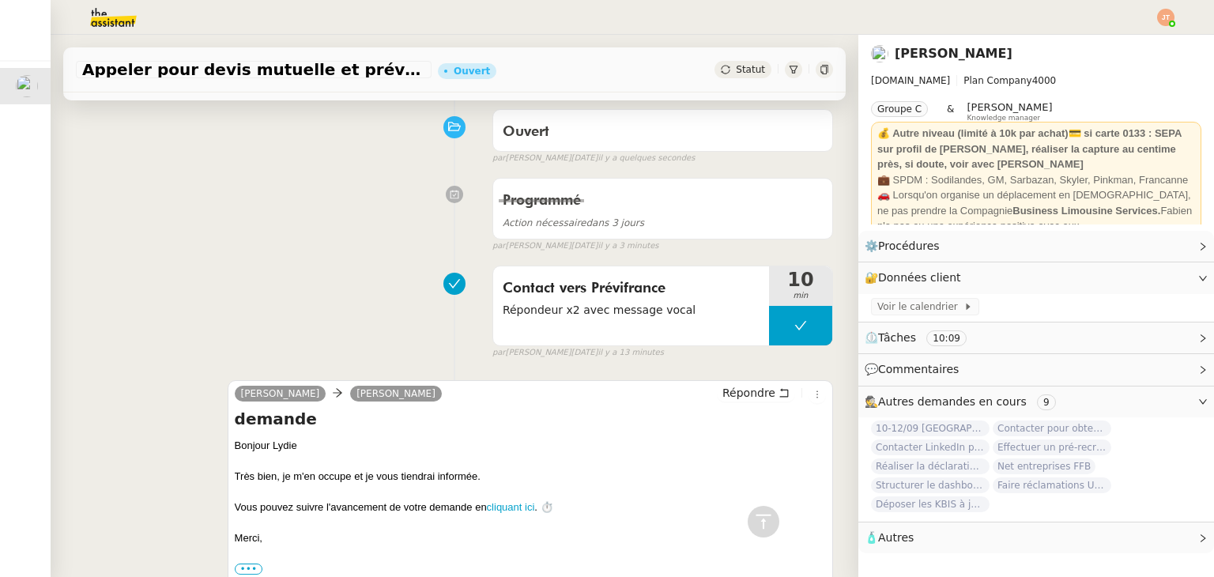
scroll to position [118, 0]
click at [769, 328] on button at bounding box center [800, 327] width 63 height 40
click at [778, 328] on icon at bounding box center [784, 326] width 13 height 13
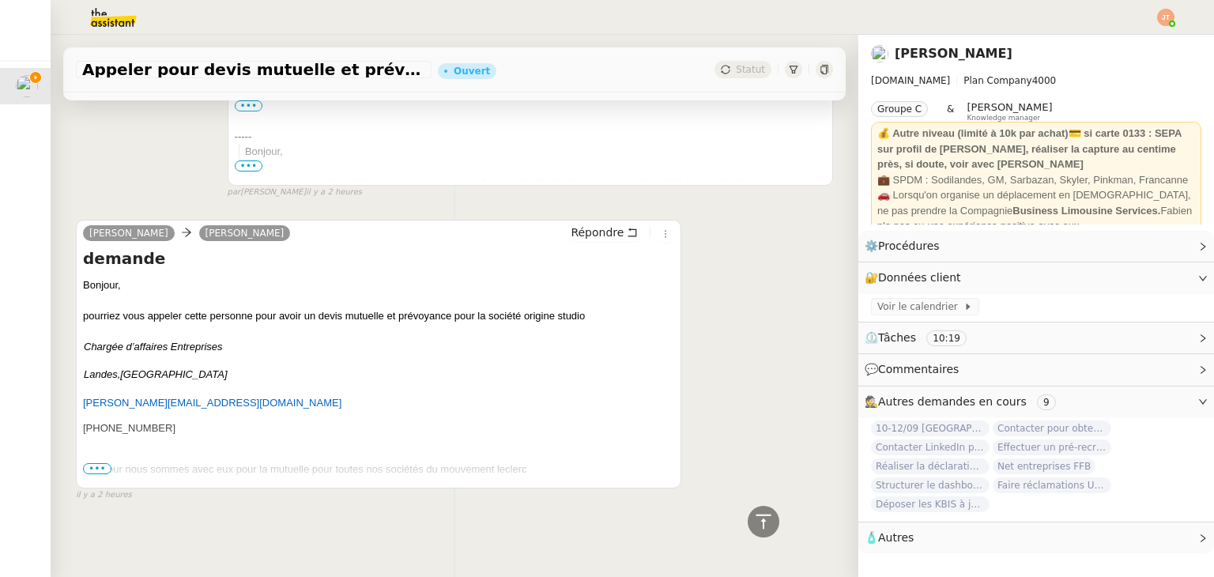
scroll to position [592, 0]
click at [98, 463] on span "•••" at bounding box center [97, 468] width 28 height 11
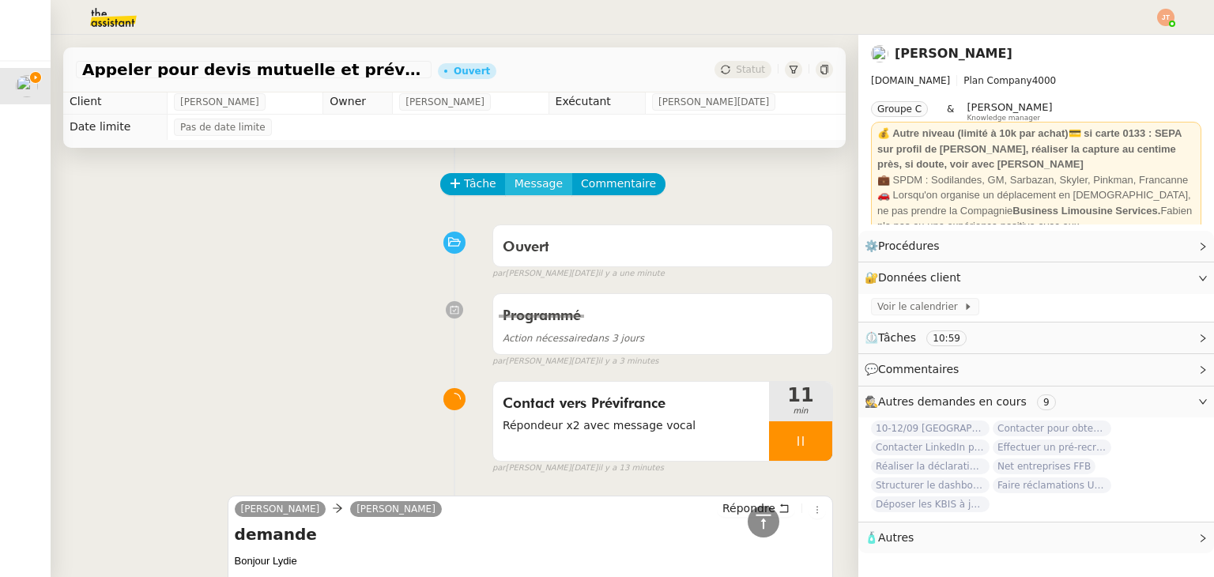
scroll to position [0, 0]
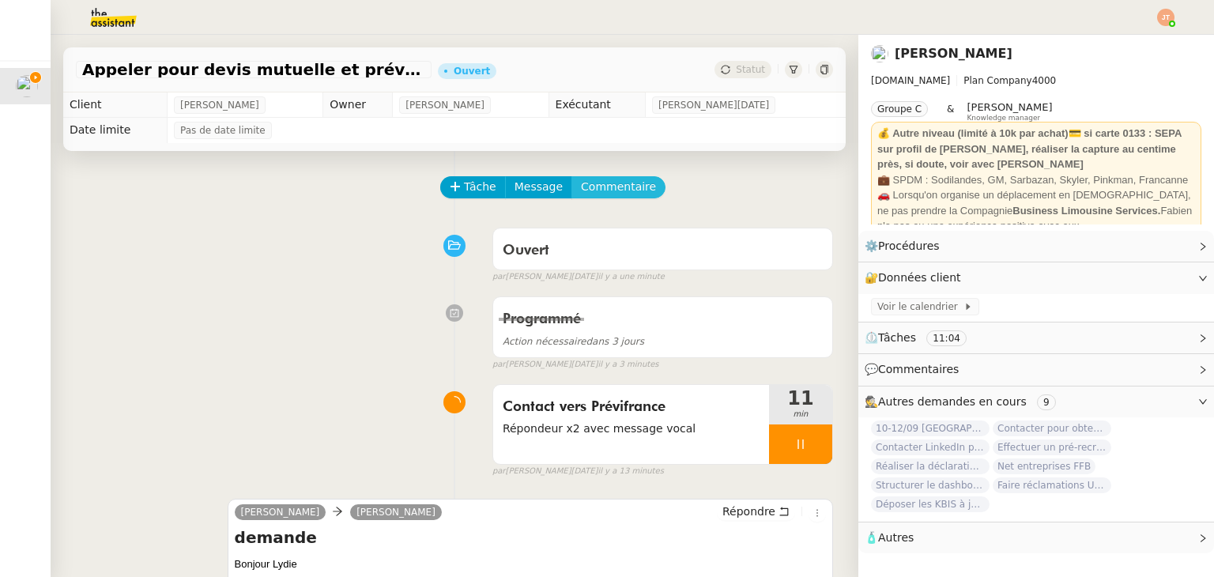
click at [581, 187] on span "Commentaire" at bounding box center [618, 187] width 75 height 18
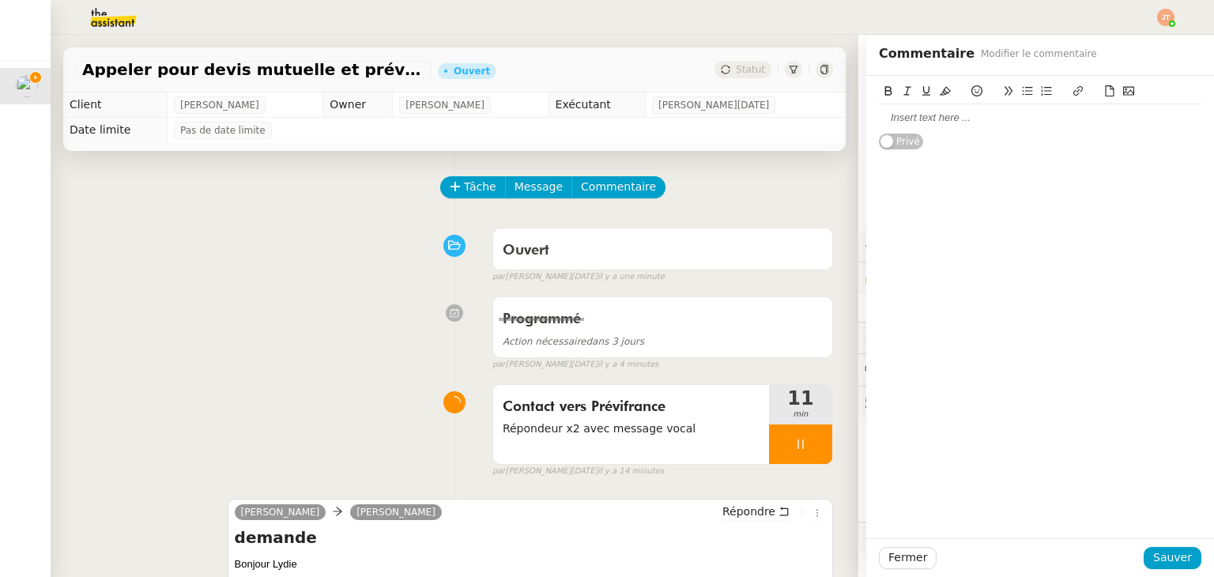
click at [928, 118] on div at bounding box center [1040, 118] width 322 height 14
click at [1160, 554] on span "Sauver" at bounding box center [1172, 557] width 39 height 18
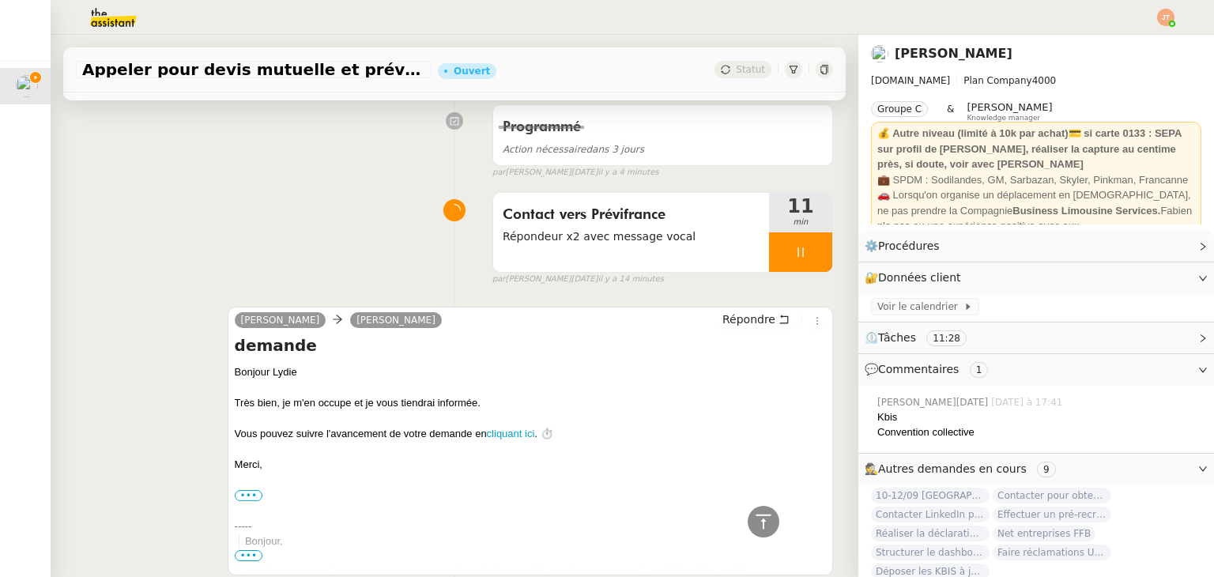
scroll to position [79, 0]
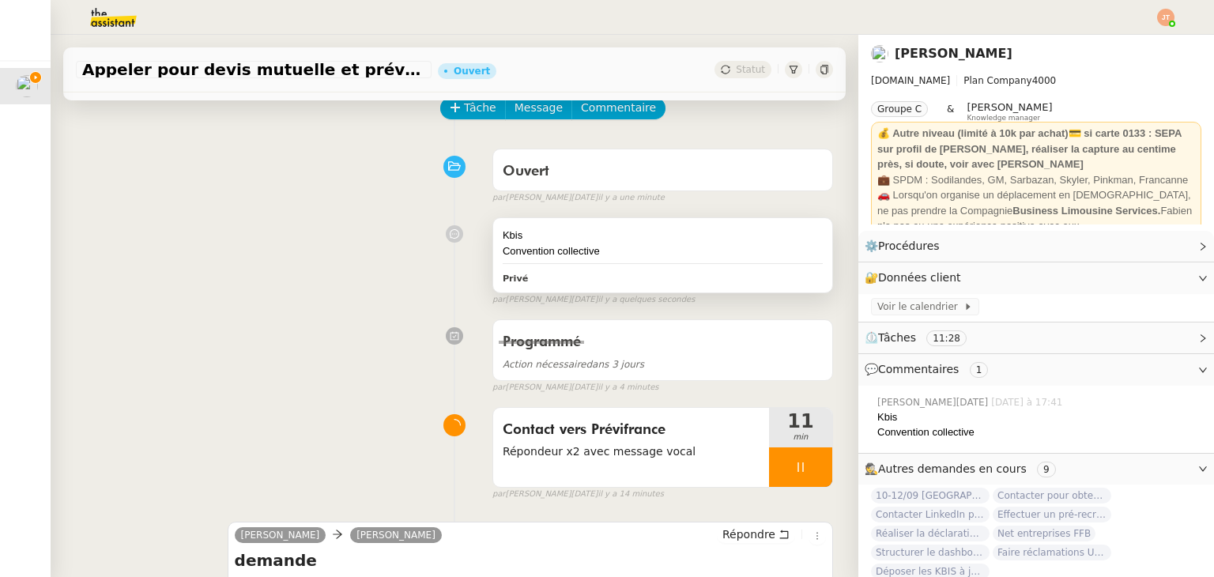
click at [516, 246] on div "Convention collective" at bounding box center [663, 251] width 320 height 16
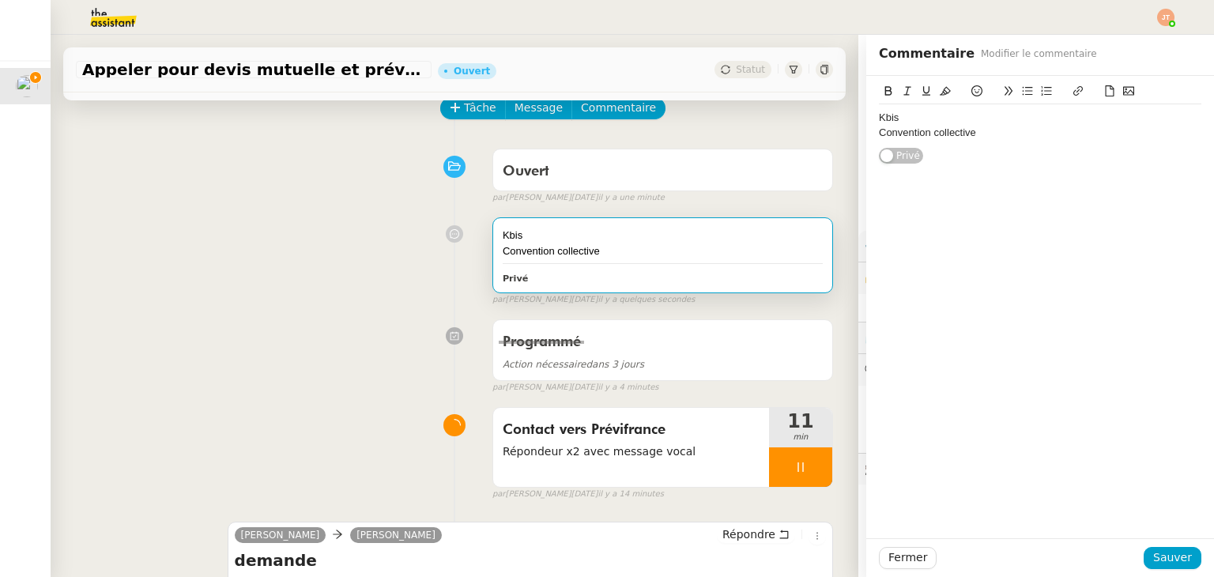
click at [1015, 122] on div "Kbis" at bounding box center [1040, 118] width 322 height 14
click at [1002, 136] on div "Convention collective" at bounding box center [1040, 133] width 322 height 14
click at [997, 136] on div "Convention collective" at bounding box center [1040, 133] width 322 height 14
click at [1018, 155] on div at bounding box center [1040, 162] width 322 height 14
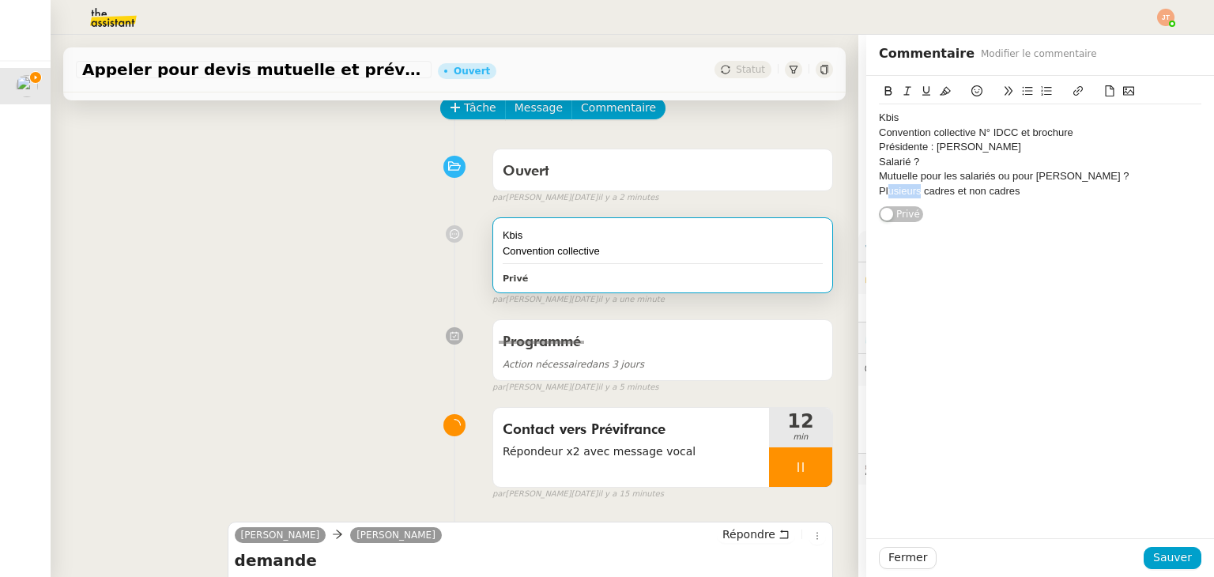
drag, startPoint x: 910, startPoint y: 190, endPoint x: 876, endPoint y: 189, distance: 34.0
click at [879, 189] on div "Plusieurs cadres et non cadres" at bounding box center [1040, 191] width 322 height 14
click at [1027, 191] on div "Plésence cadres et non cadres" at bounding box center [1040, 191] width 322 height 14
click at [888, 190] on div "Plésence cadres et non cadres ? Si oui garantie identique ou différencielle ?" at bounding box center [1040, 198] width 322 height 29
click at [0, 0] on lt-span "P r ésence" at bounding box center [0, 0] width 0 height 0
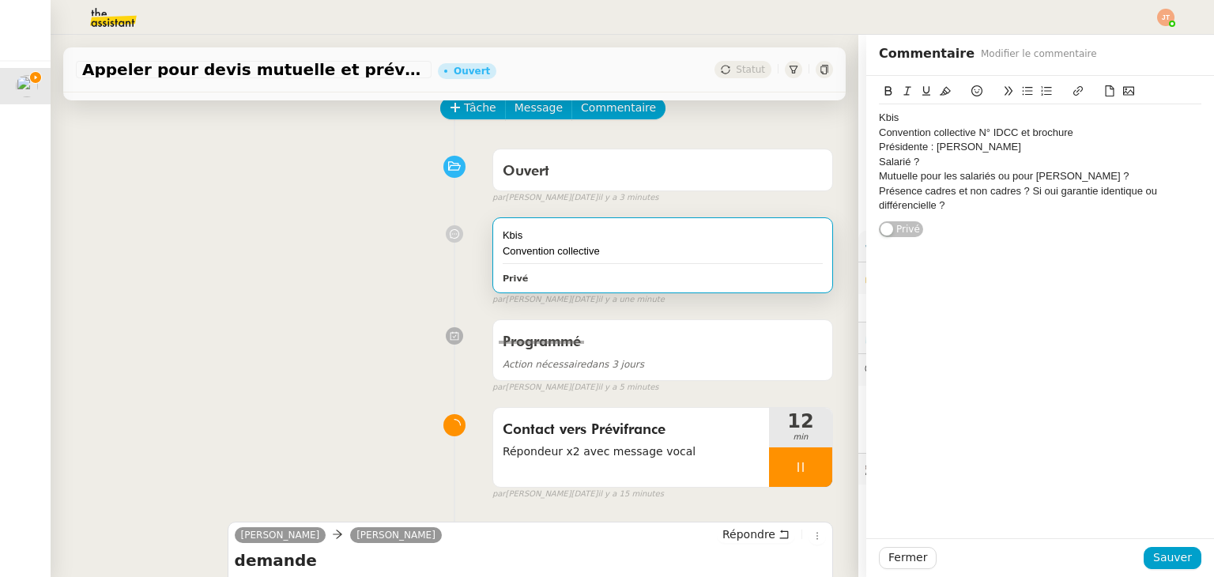
click at [933, 205] on div "Présence cadres et non cadres ? Si oui garantie identique ou différencielle ?" at bounding box center [1040, 198] width 322 height 29
click at [905, 209] on div "Présence cadres et non cadres ? Si oui garantie identique ou différencielle ?" at bounding box center [1040, 198] width 322 height 29
click at [0, 0] on lt-span "différen t ielle" at bounding box center [0, 0] width 0 height 0
click at [943, 206] on div "Présence cadres et non cadres ? Si oui garantie identique ou différentielle ?" at bounding box center [1040, 198] width 322 height 29
click at [954, 213] on div "Kbis Convention collective N° IDCC et brochure Présidente : [PERSON_NAME] ? Mut…" at bounding box center [1040, 161] width 322 height 115
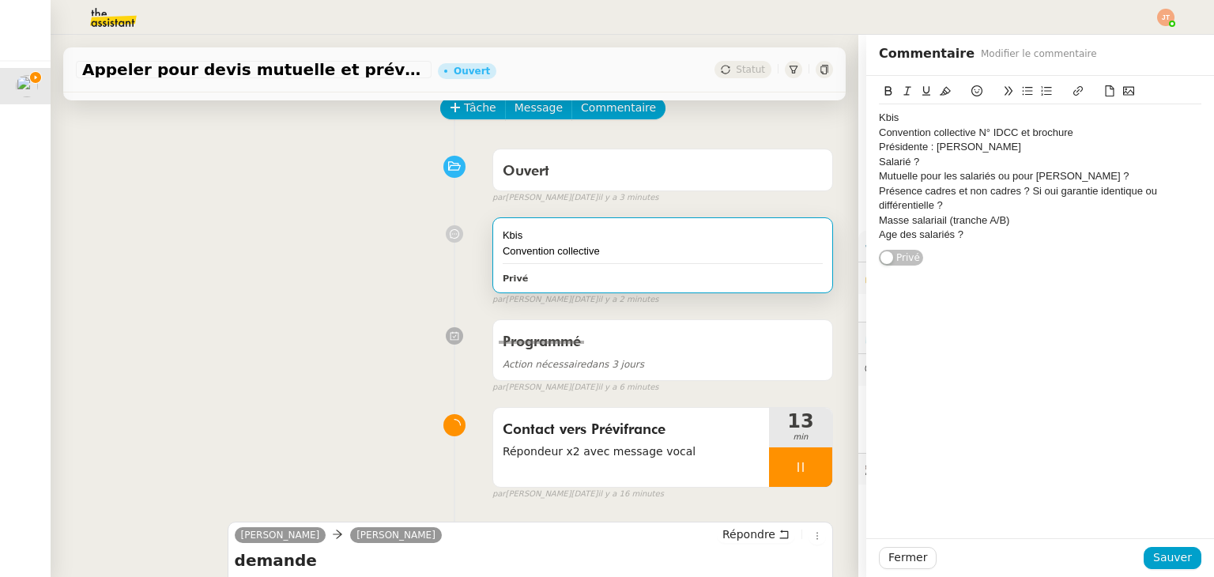
click at [1063, 131] on div "Convention collective N° IDCC et brochure" at bounding box center [1040, 133] width 322 height 14
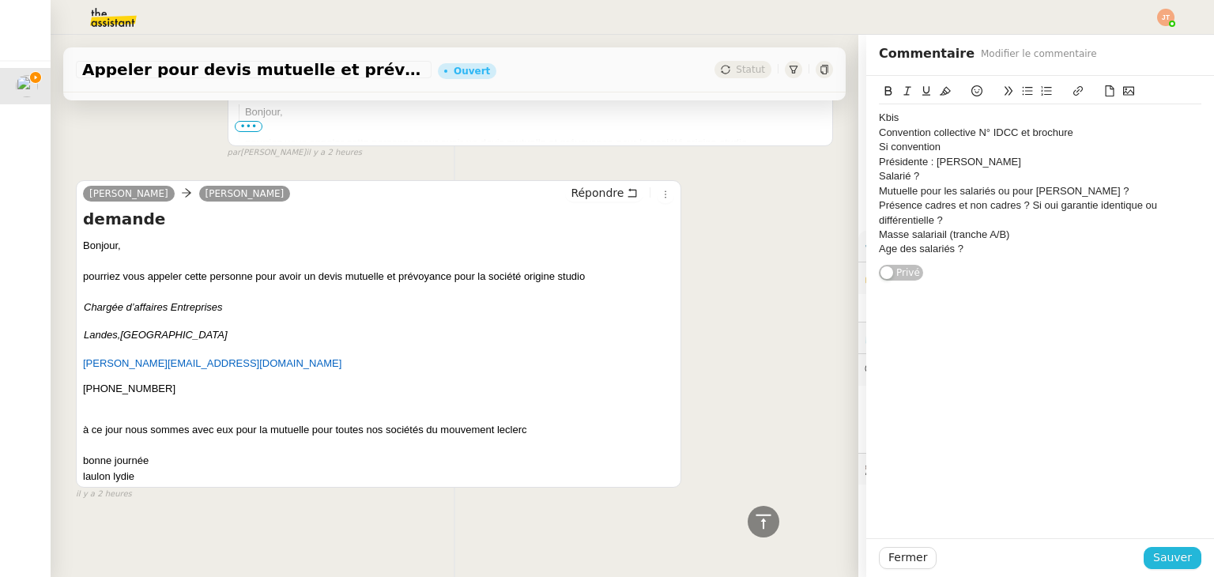
click at [1145, 552] on button "Sauver" at bounding box center [1172, 558] width 58 height 22
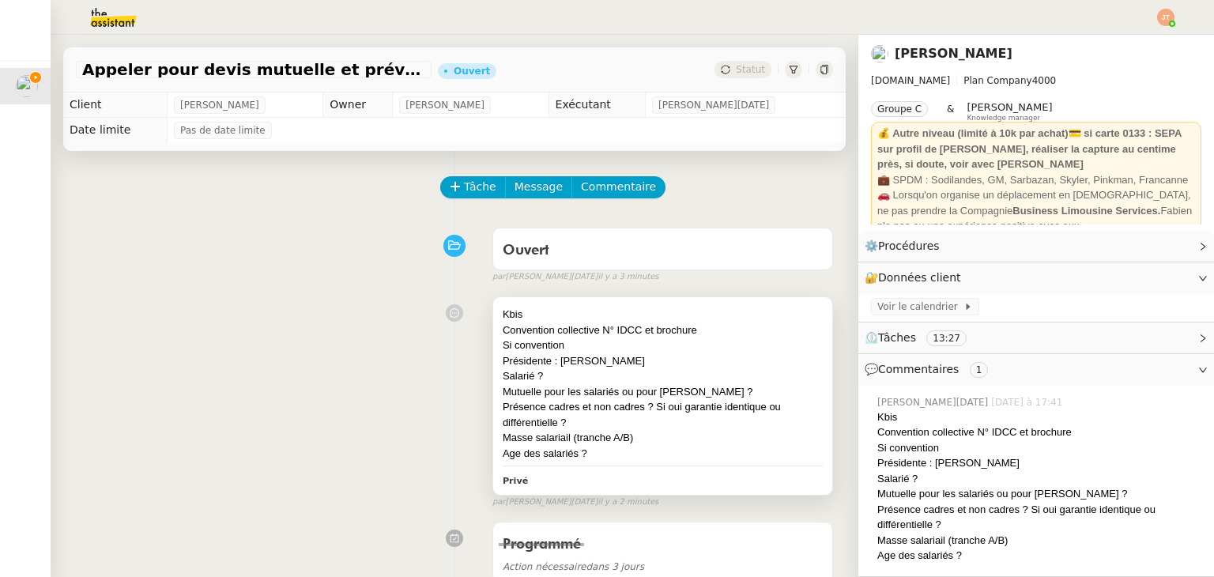
click at [646, 367] on div "Présidente : [PERSON_NAME]" at bounding box center [663, 361] width 320 height 16
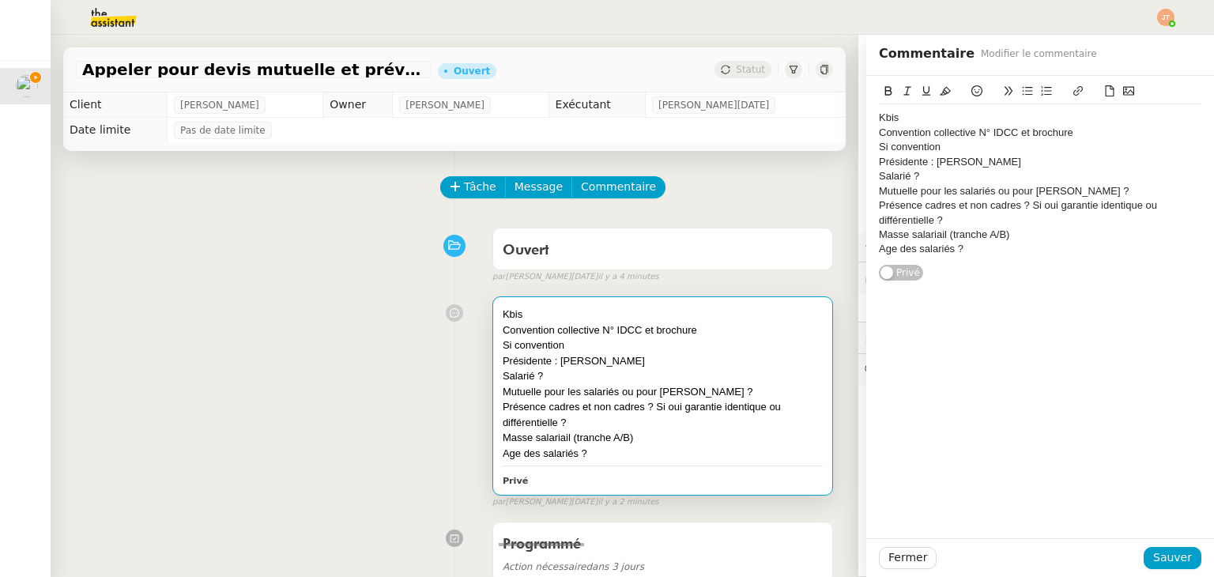
click at [931, 146] on div "Si convention" at bounding box center [1040, 147] width 322 height 14
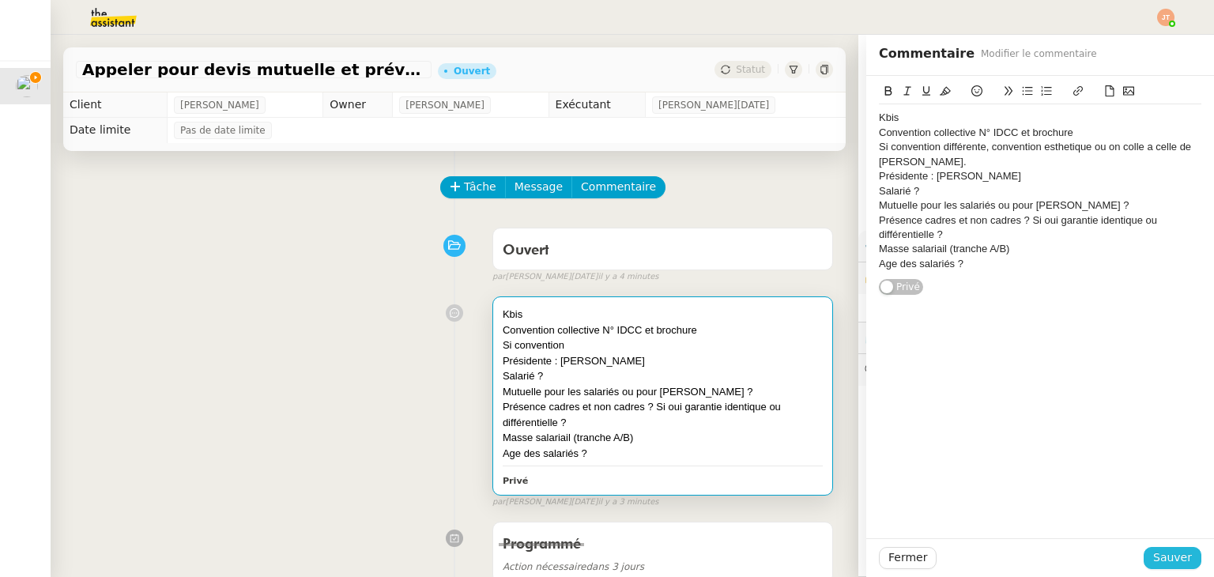
drag, startPoint x: 1178, startPoint y: 561, endPoint x: 977, endPoint y: 453, distance: 228.7
click at [1178, 560] on span "Sauver" at bounding box center [1172, 557] width 39 height 18
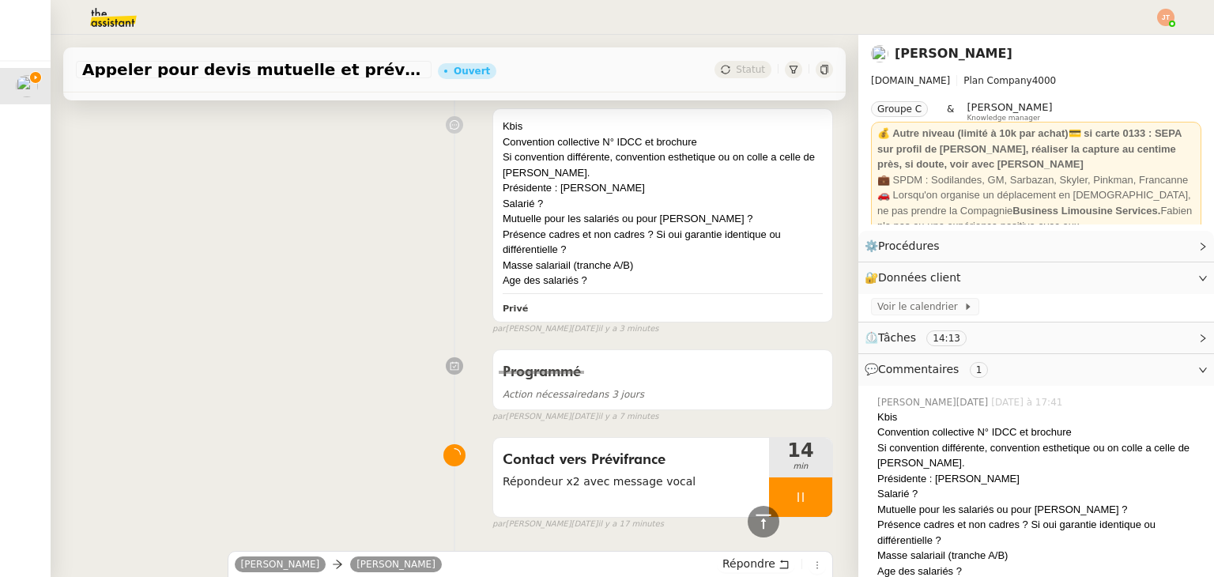
scroll to position [2, 0]
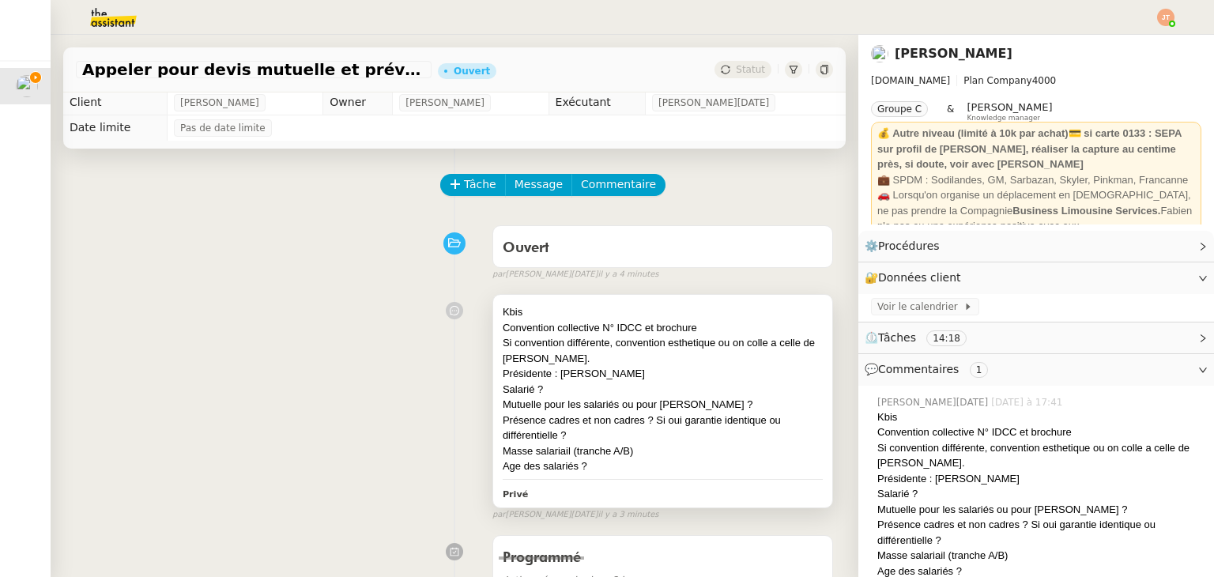
click at [593, 360] on div "Si convention différente, convention esthetique ou on colle a celle de [PERSON_…" at bounding box center [663, 350] width 320 height 31
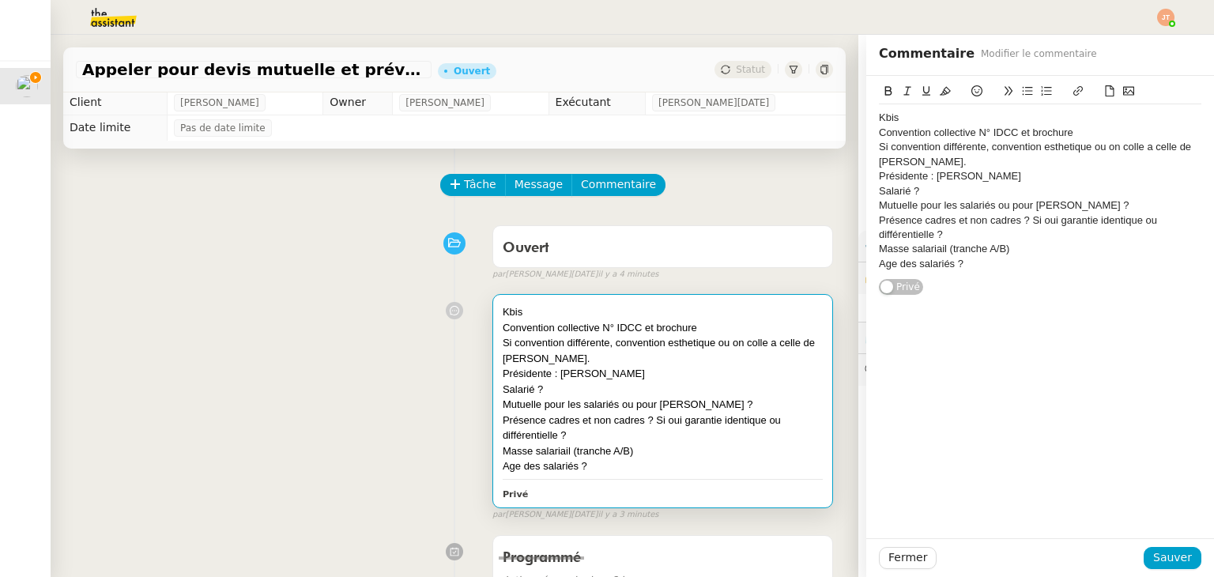
click at [329, 323] on div "Kbis Convention collective N° IDCC et brochure Si convention différente, conven…" at bounding box center [454, 404] width 757 height 234
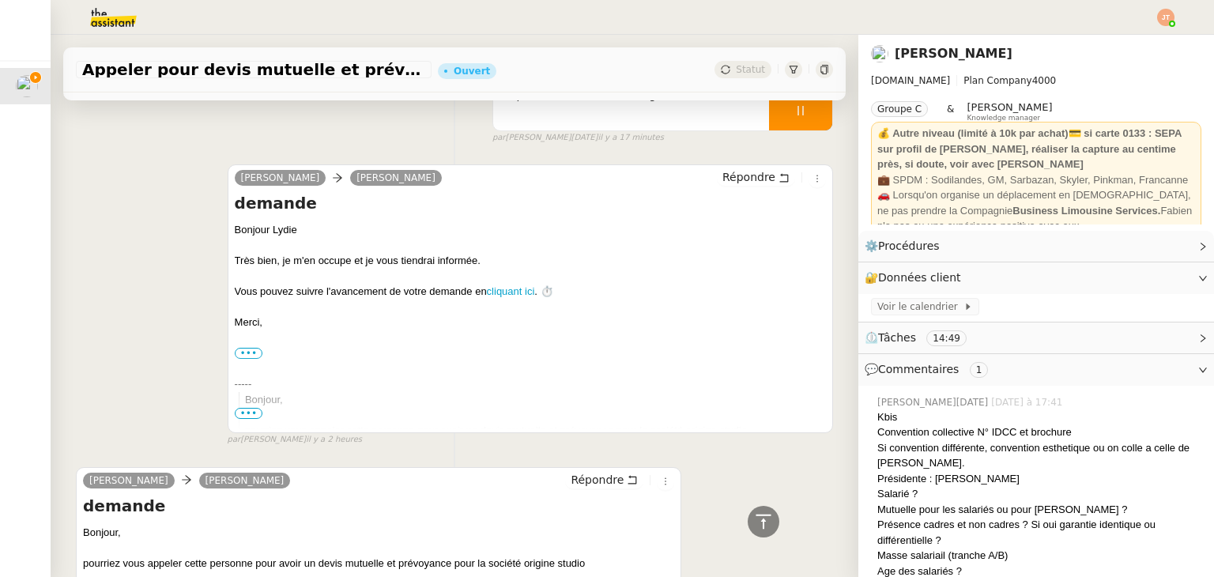
scroll to position [790, 0]
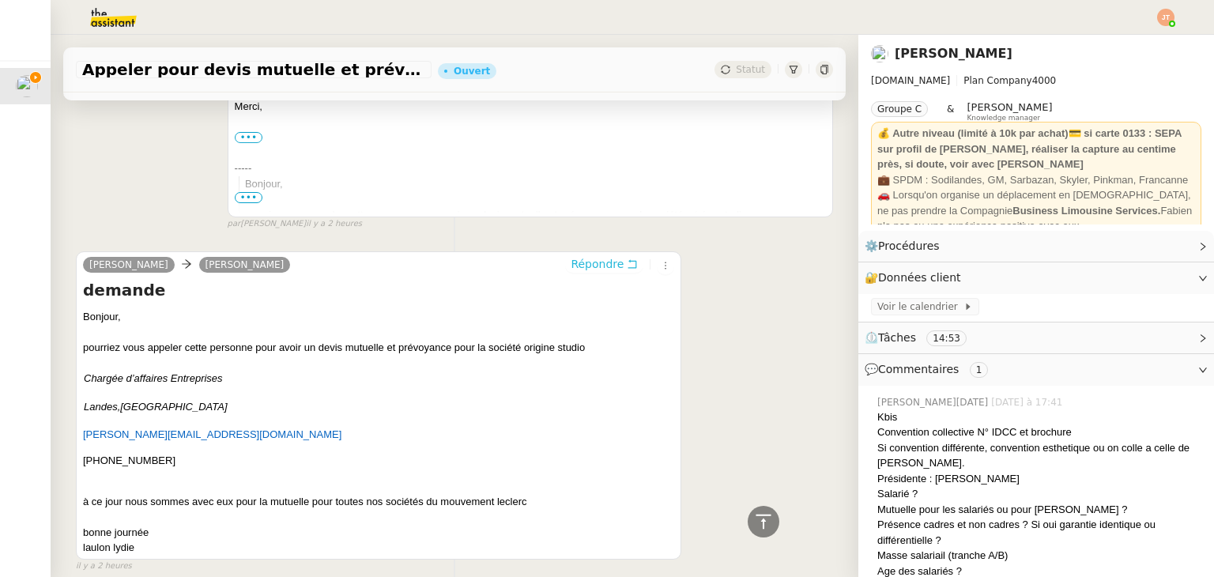
click at [597, 271] on span "Répondre" at bounding box center [597, 264] width 53 height 16
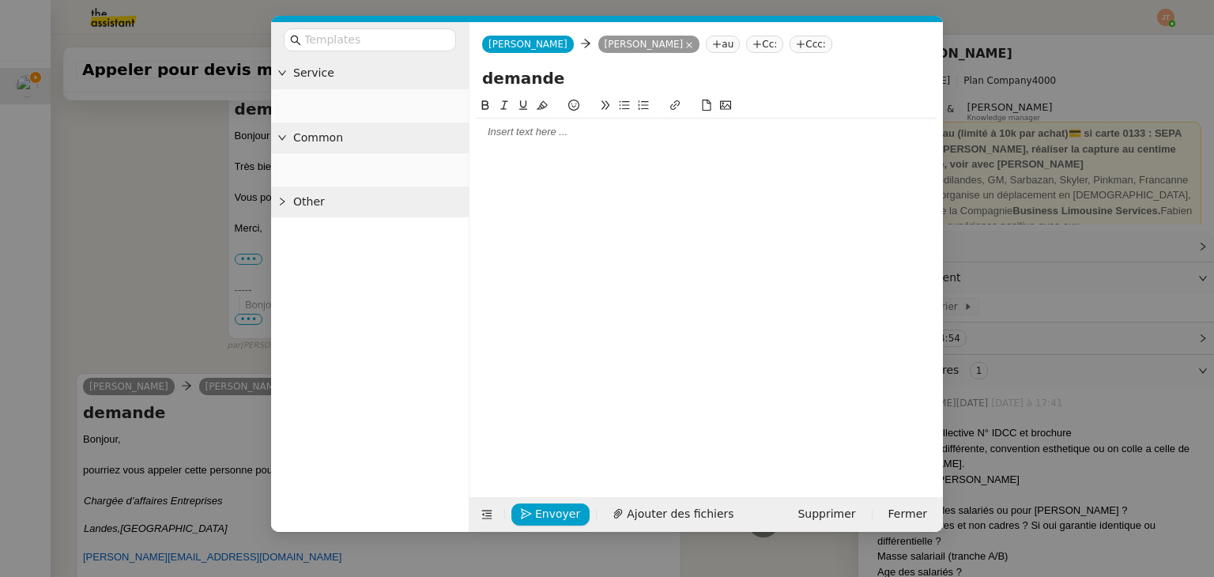
scroll to position [913, 0]
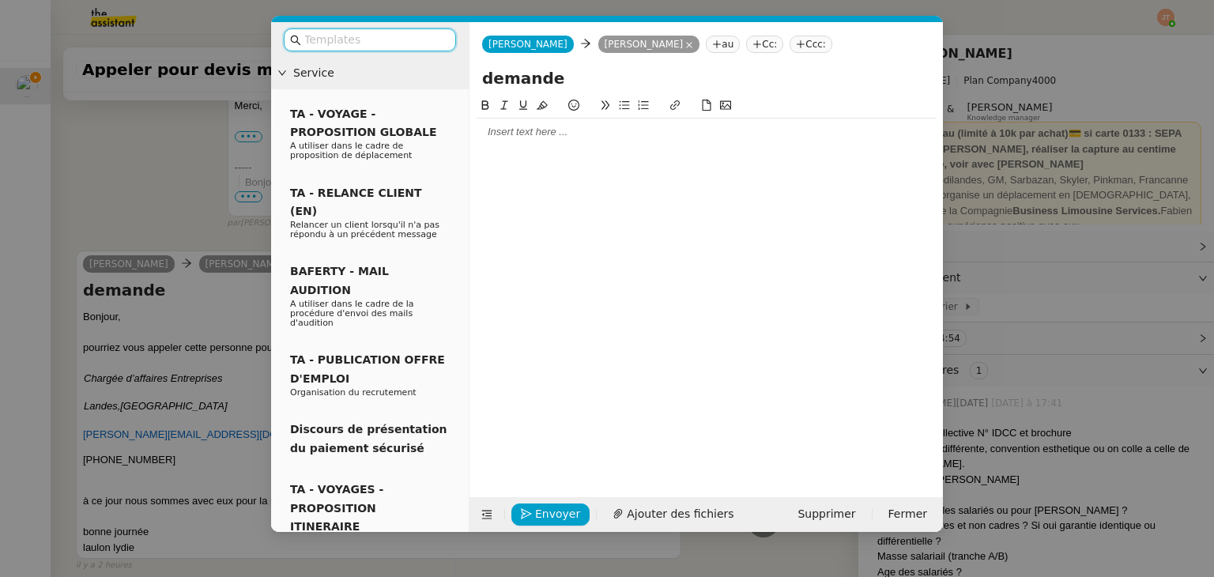
click at [506, 141] on div at bounding box center [706, 132] width 461 height 27
click at [174, 183] on nz-modal-container "Service TA - VOYAGE - PROPOSITION GLOBALE A utiliser dans le cadre de propositi…" at bounding box center [607, 288] width 1214 height 577
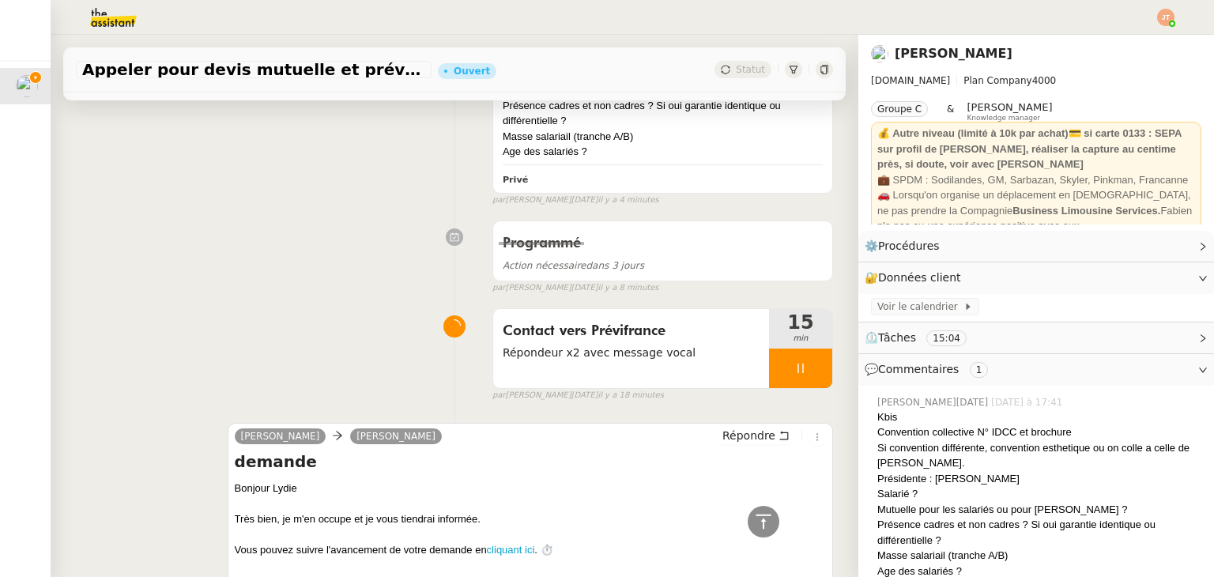
scroll to position [166, 0]
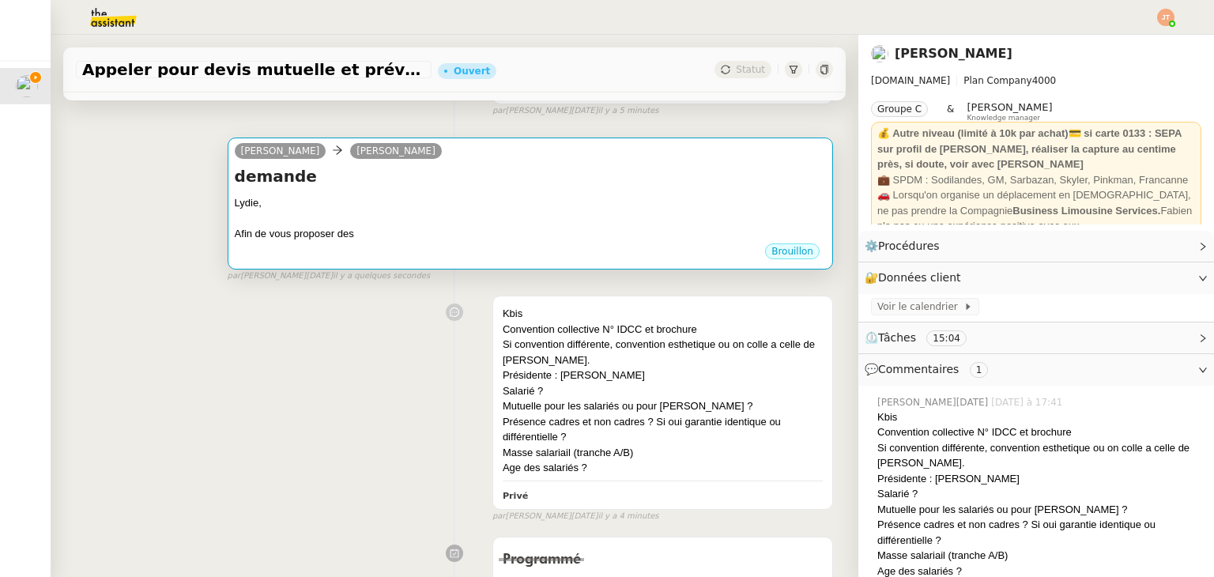
click at [449, 220] on div at bounding box center [530, 219] width 591 height 16
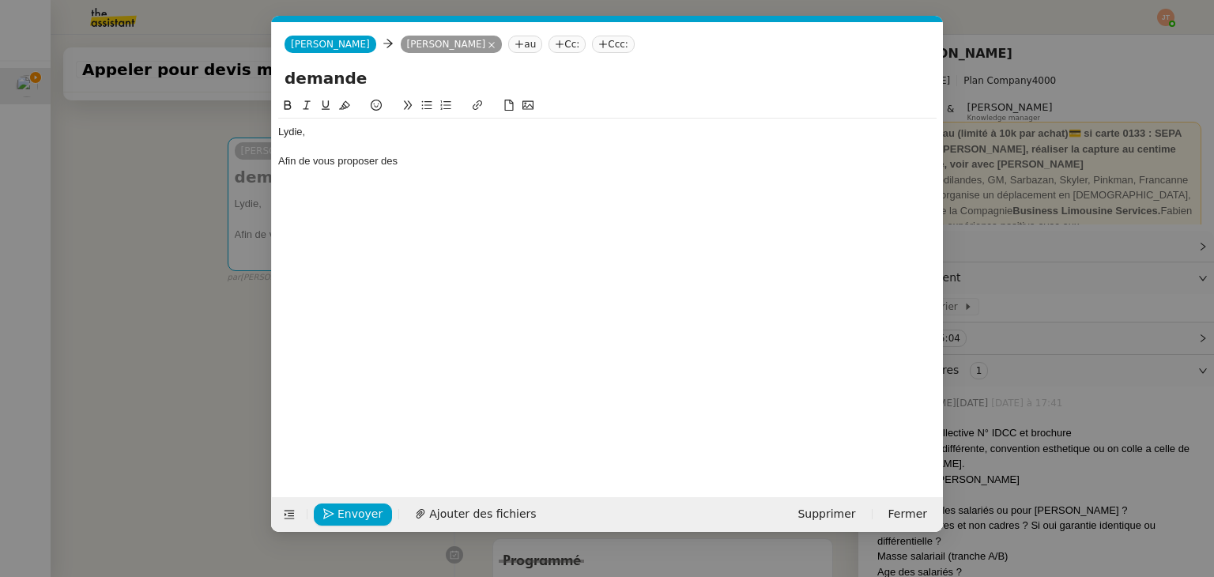
scroll to position [0, 33]
click at [466, 170] on div "[PERSON_NAME], Afin de vous proposer des" at bounding box center [607, 147] width 658 height 56
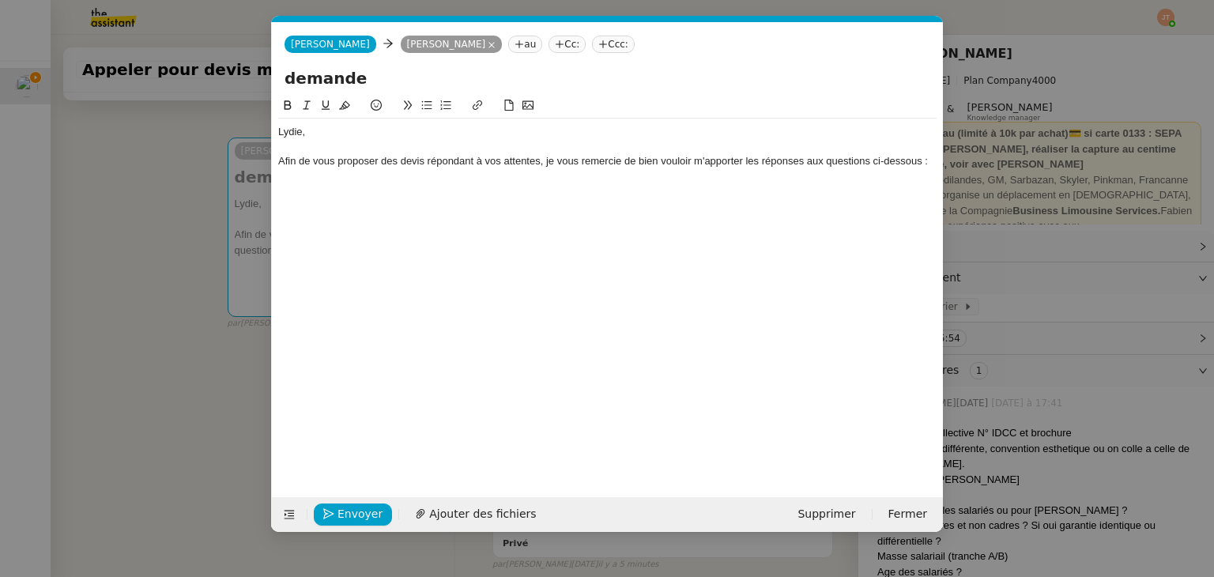
click at [420, 109] on button at bounding box center [426, 105] width 19 height 18
click at [115, 278] on nz-modal-container "Service TA - VOYAGE - PROPOSITION GLOBALE A utiliser dans le cadre de propositi…" at bounding box center [607, 288] width 1214 height 577
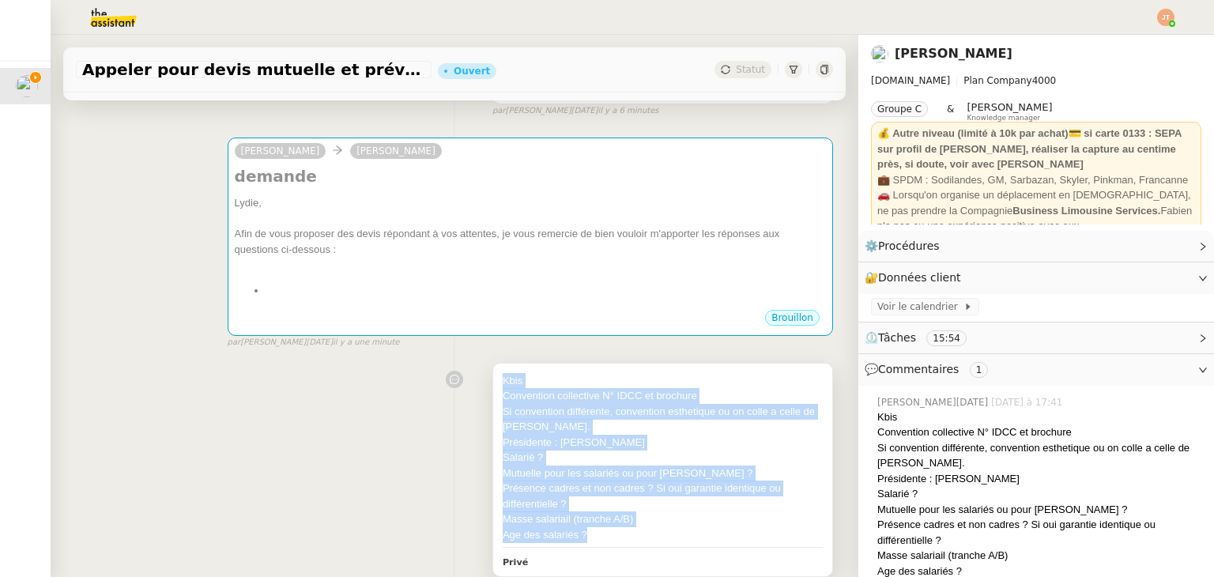
drag, startPoint x: 489, startPoint y: 380, endPoint x: 607, endPoint y: 532, distance: 192.0
click at [607, 532] on div "Kbis Convention collective N° IDCC et brochure Si convention différente, conven…" at bounding box center [662, 469] width 339 height 213
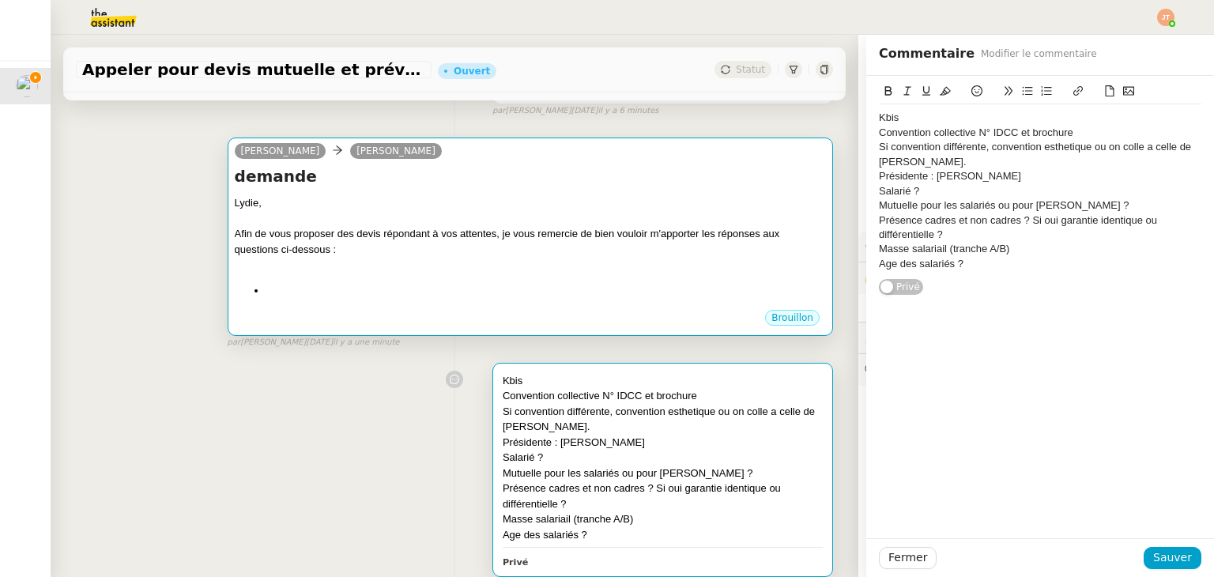
click at [281, 255] on div "Afin de vous proposer des devis répondant à vos attentes, je vous remercie de b…" at bounding box center [530, 241] width 591 height 31
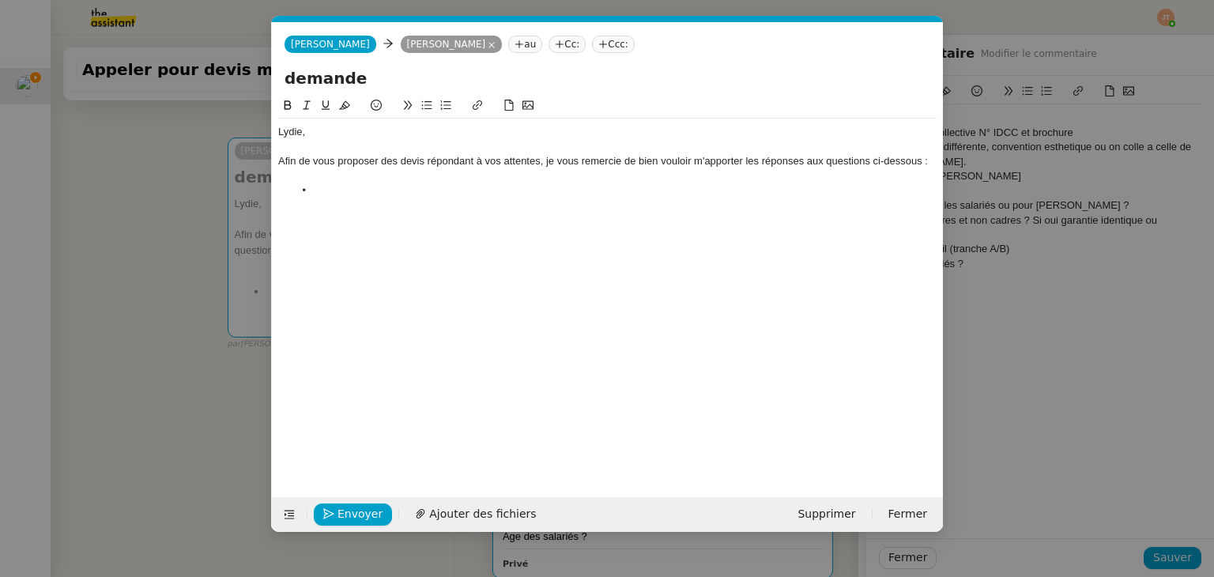
scroll to position [0, 33]
click at [1022, 361] on nz-modal-container "Service TA - VOYAGE - PROPOSITION GLOBALE A utiliser dans le cadre de propositi…" at bounding box center [607, 288] width 1214 height 577
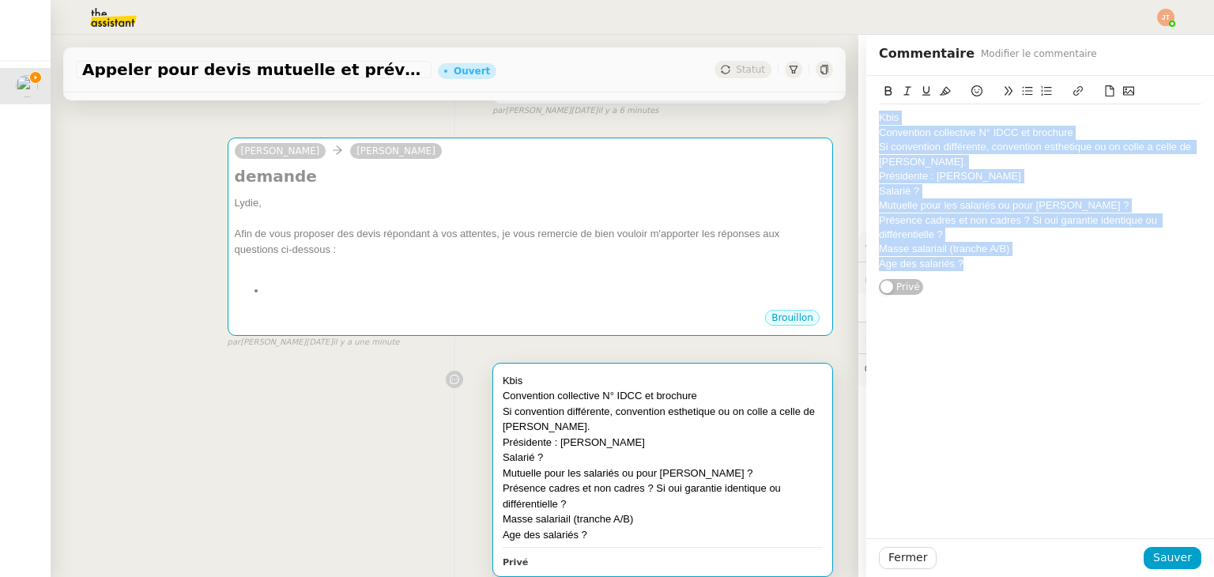
drag, startPoint x: 963, startPoint y: 265, endPoint x: 862, endPoint y: 110, distance: 185.6
click at [866, 110] on div "Kbis Convention collective N° IDCC et brochure Si convention différente, conven…" at bounding box center [1040, 186] width 348 height 220
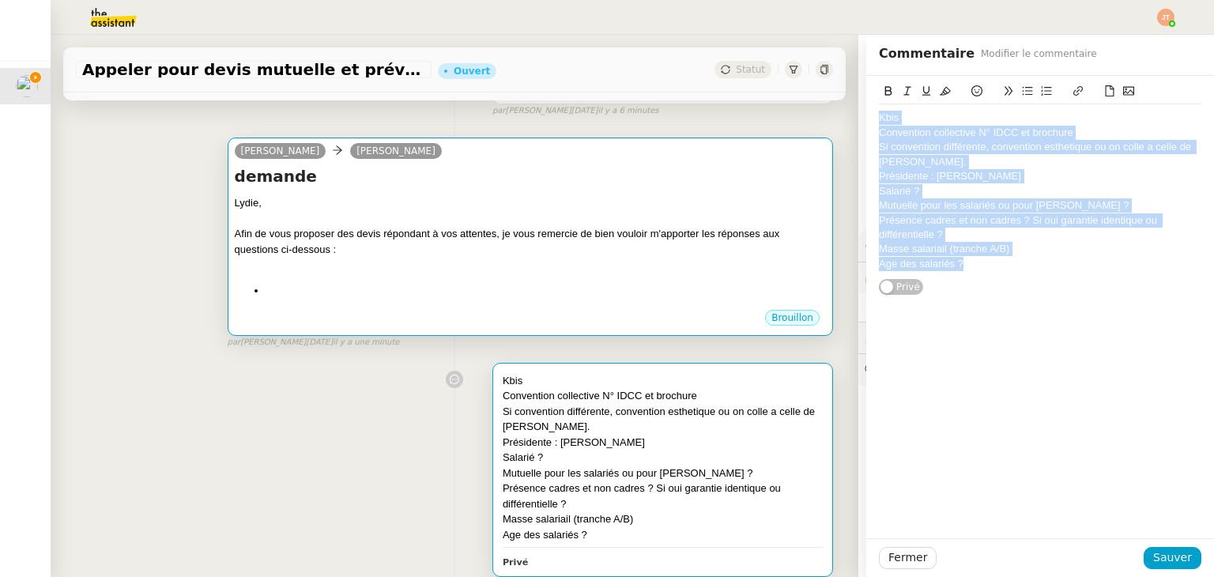
copy div "Kbis Convention collective N° IDCC et brochure Si convention différente, conven…"
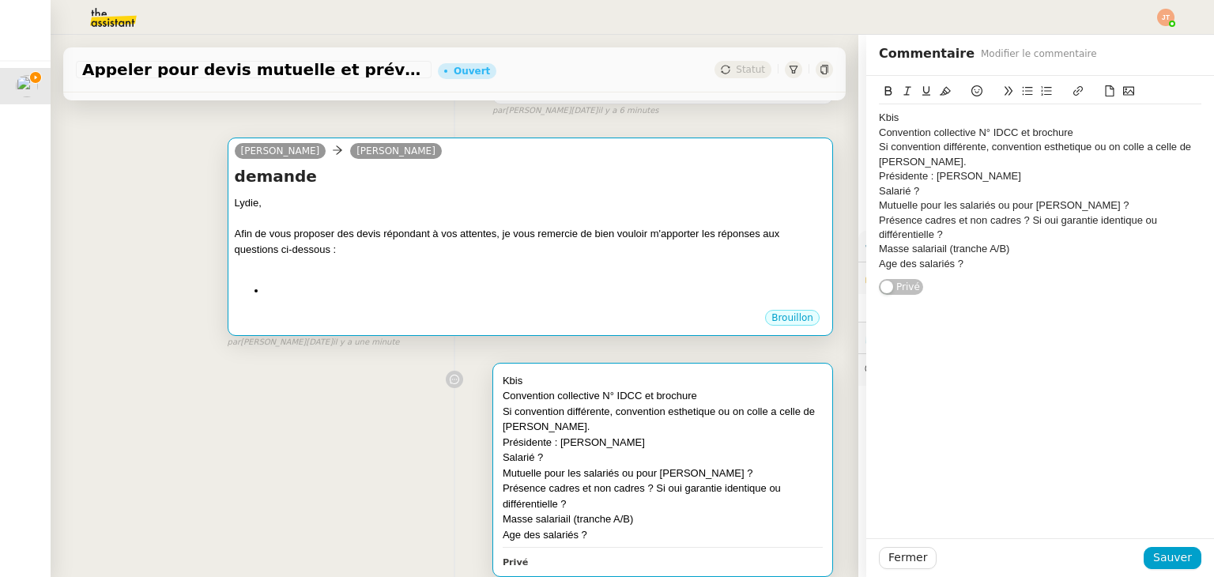
click at [358, 290] on li at bounding box center [545, 291] width 559 height 16
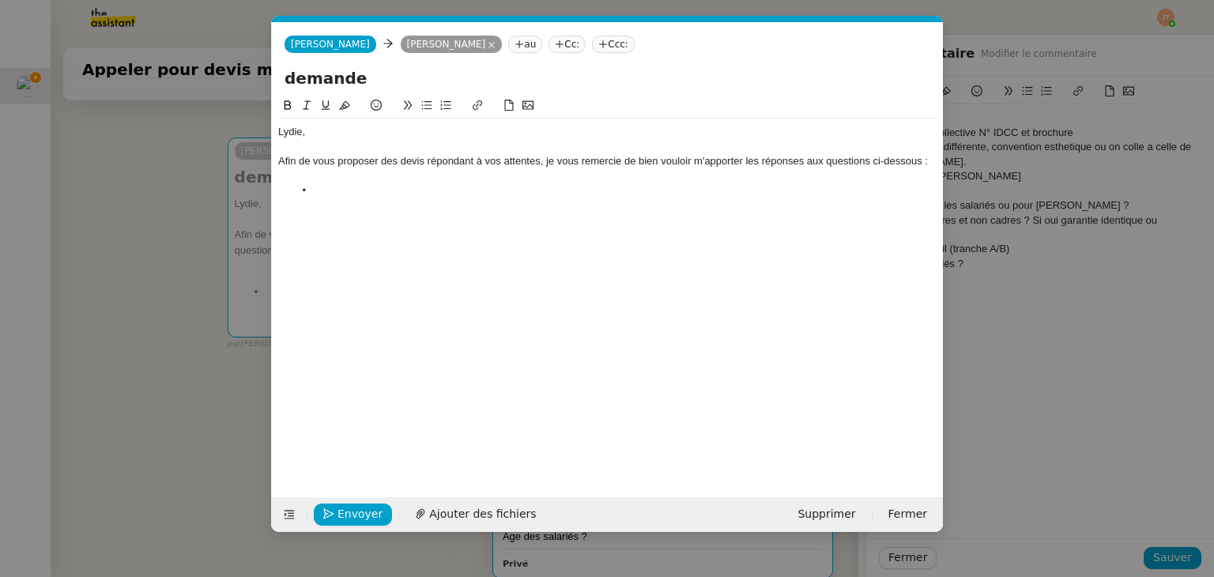
click at [345, 181] on div at bounding box center [607, 176] width 658 height 14
click at [340, 193] on li at bounding box center [615, 190] width 643 height 14
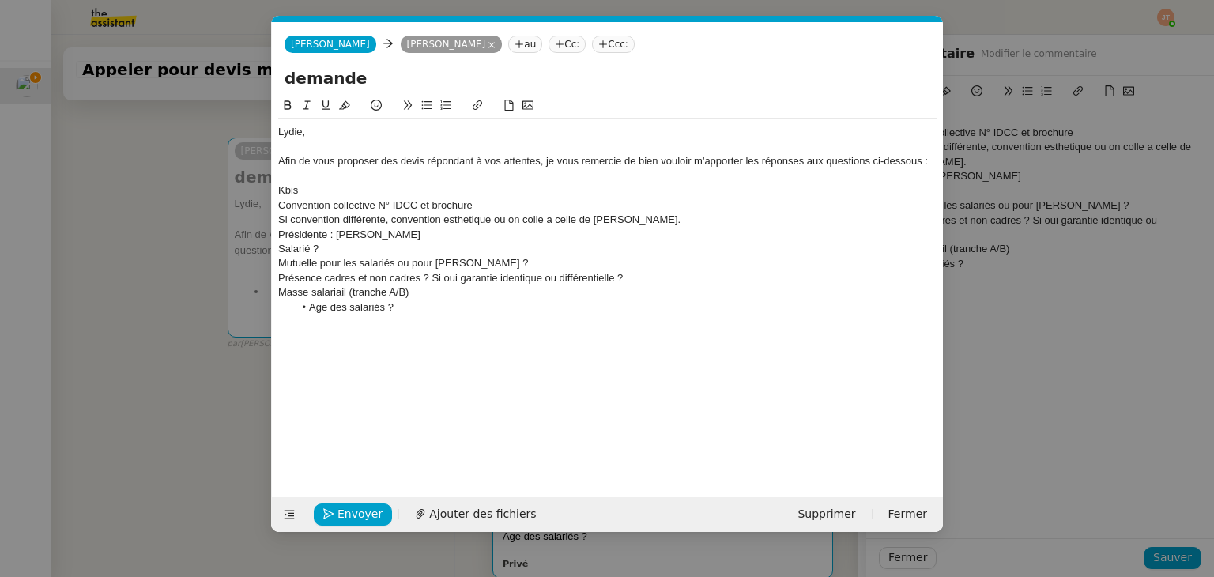
scroll to position [0, 0]
click at [743, 162] on div "Afin de vous proposer des devis répondant à vos attentes, je vous remercie de b…" at bounding box center [607, 161] width 658 height 14
click at [921, 160] on div "Afin de vous proposer des devis répondant à vos attentes, je vous remercie de b…" at bounding box center [607, 161] width 658 height 14
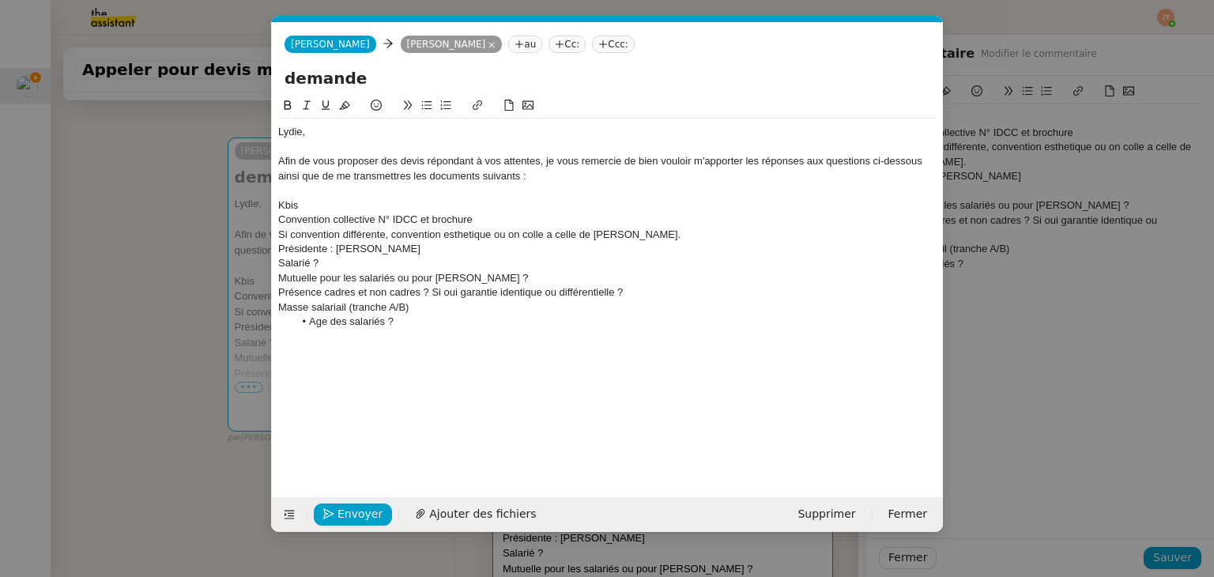
click at [410, 175] on div "Afin de vous proposer des devis répondant à vos attentes, je vous remercie de b…" at bounding box center [607, 168] width 658 height 29
click at [279, 204] on div "Kbis" at bounding box center [607, 205] width 658 height 14
click at [427, 111] on icon at bounding box center [426, 105] width 11 height 11
click at [279, 220] on div "Convention collective N° IDCC et brochure" at bounding box center [607, 220] width 658 height 14
click at [411, 222] on li "Convention collective N° IDCC et brochure" at bounding box center [615, 220] width 643 height 14
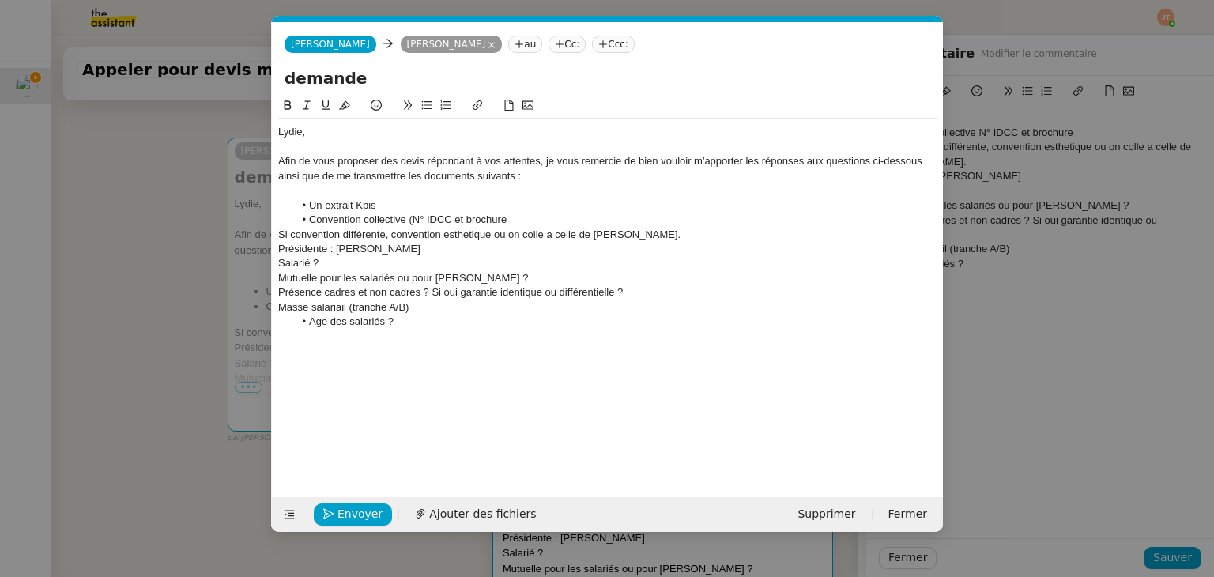
click at [526, 213] on li "Convention collective (N° IDCC et brochure" at bounding box center [615, 220] width 643 height 14
drag, startPoint x: 506, startPoint y: 218, endPoint x: 415, endPoint y: 218, distance: 90.9
click at [415, 218] on li "Convention collective (N° IDCC et brochure)" at bounding box center [615, 220] width 643 height 14
click at [305, 109] on icon at bounding box center [306, 105] width 7 height 9
click at [279, 235] on div "Si convention différente, convention esthetique ou on colle a celle de [PERSON_…" at bounding box center [607, 235] width 658 height 14
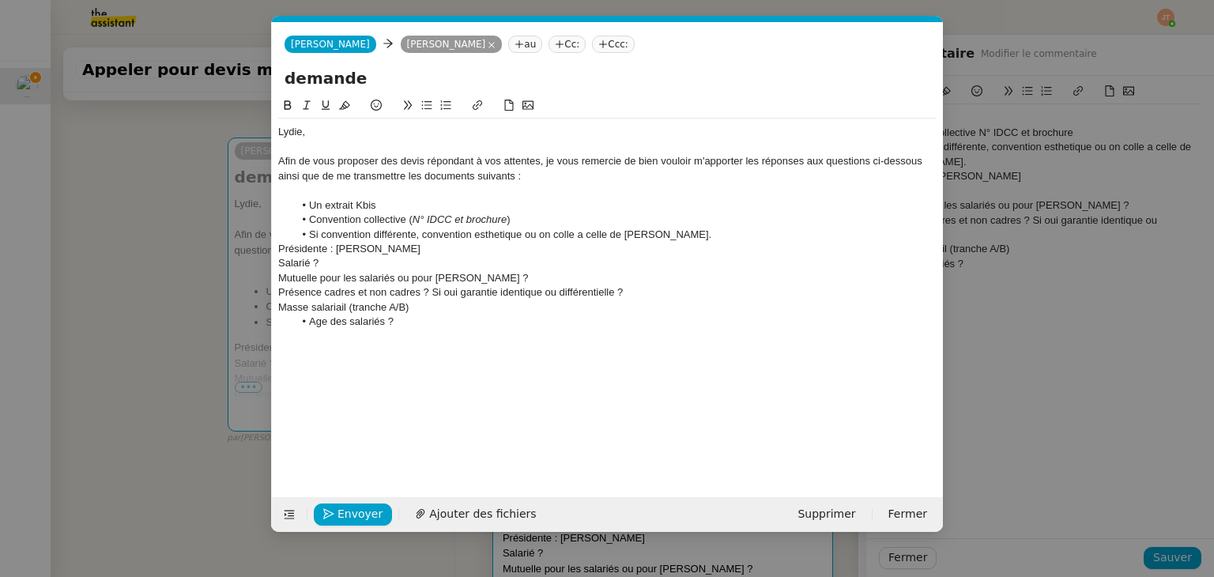
click at [419, 235] on li "Si convention différente, convention esthetique ou on colle a celle de [PERSON_…" at bounding box center [615, 235] width 643 height 14
click at [422, 235] on li "Si convention différente, convention esthetique ou on colle a celle de [PERSON_…" at bounding box center [615, 235] width 643 height 14
click at [631, 228] on li "Si convention différente : souhaiter vous opter pour la convention esthetique o…" at bounding box center [615, 235] width 643 height 14
click at [629, 237] on li "Si convention différente : souhaiter vous opter pour la convention esthetique o…" at bounding box center [615, 235] width 643 height 14
click at [0, 0] on lt-strong "é" at bounding box center [0, 0] width 0 height 0
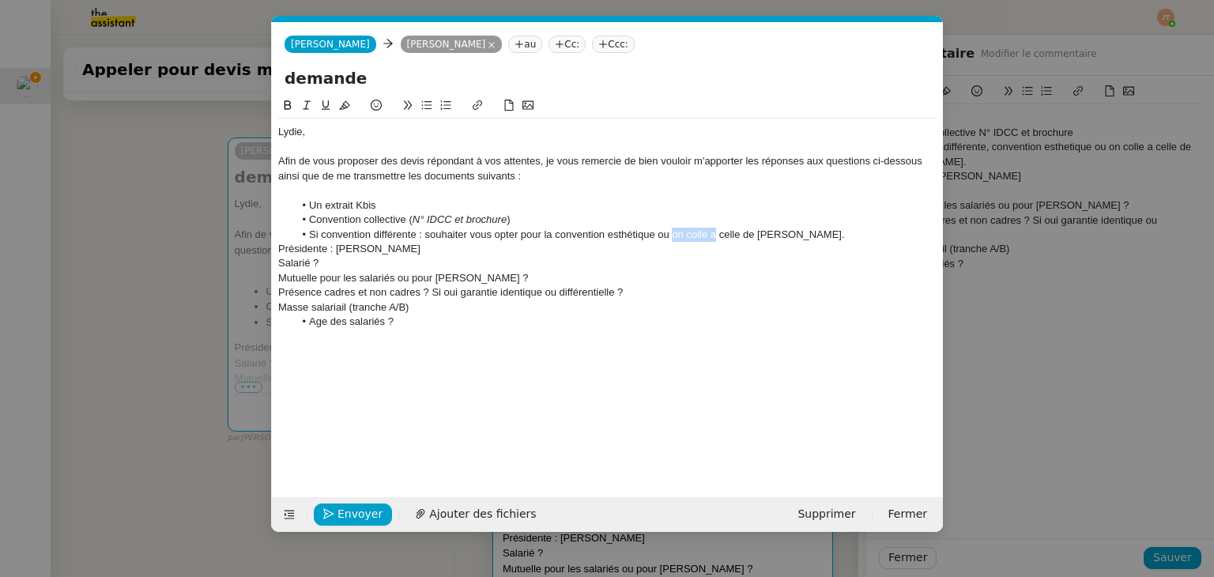
drag, startPoint x: 717, startPoint y: 234, endPoint x: 673, endPoint y: 234, distance: 43.5
click at [673, 234] on li "Si convention différente : souhaiter vous opter pour la convention esthétique o…" at bounding box center [615, 235] width 643 height 14
click at [793, 235] on li "Si convention différente : souhaiter vous opter pour la convention esthétique o…" at bounding box center [615, 235] width 643 height 14
click at [278, 248] on div "Présidente : [PERSON_NAME]" at bounding box center [607, 249] width 658 height 14
drag, startPoint x: 497, startPoint y: 247, endPoint x: 414, endPoint y: 247, distance: 83.0
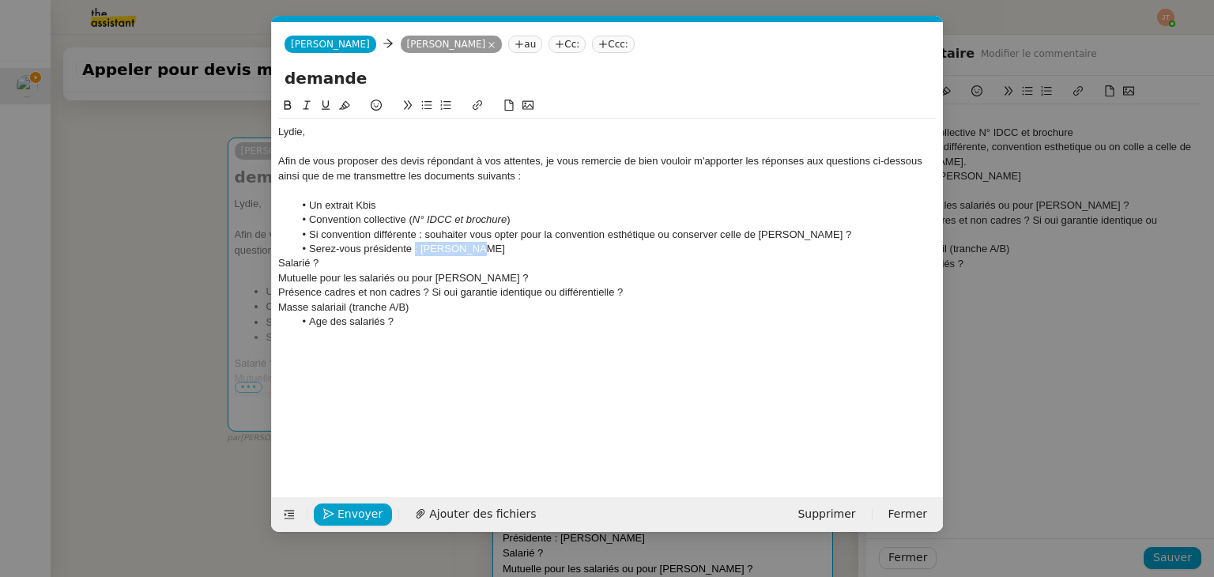
click at [414, 247] on li "Serez-vous présidente : [PERSON_NAME]" at bounding box center [615, 249] width 643 height 14
click at [277, 260] on nz-spin "[PERSON_NAME], Afin de vous proposer des devis répondant à vos attentes, je vou…" at bounding box center [607, 287] width 671 height 382
click at [278, 262] on div "Salarié ?" at bounding box center [607, 263] width 658 height 14
click at [373, 262] on li "Combien de Salarié ?" at bounding box center [615, 263] width 643 height 14
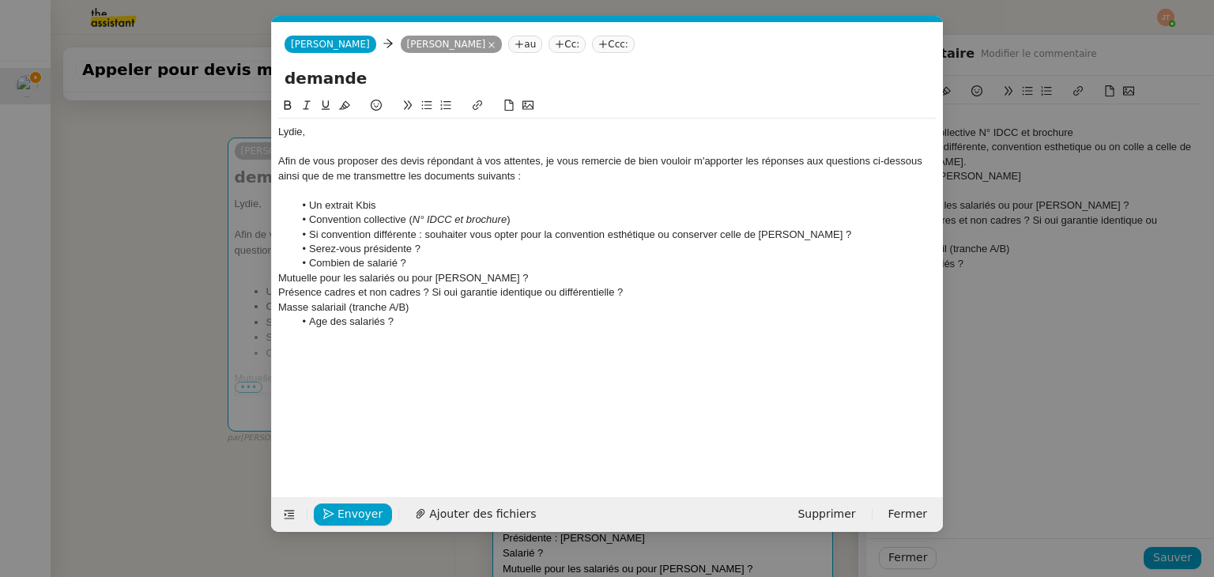
click at [398, 262] on li "Combien de salarié ?" at bounding box center [615, 263] width 643 height 14
click at [125, 304] on nz-modal-container "Service TA - VOYAGE - PROPOSITION GLOBALE A utiliser dans le cadre de propositi…" at bounding box center [607, 288] width 1214 height 577
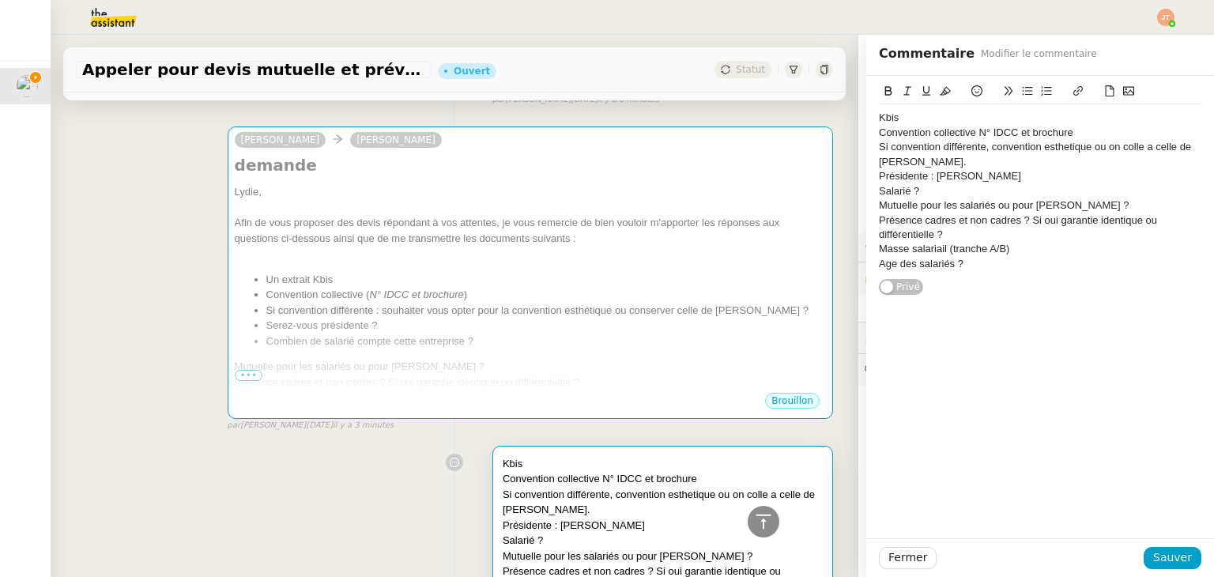
scroll to position [7, 0]
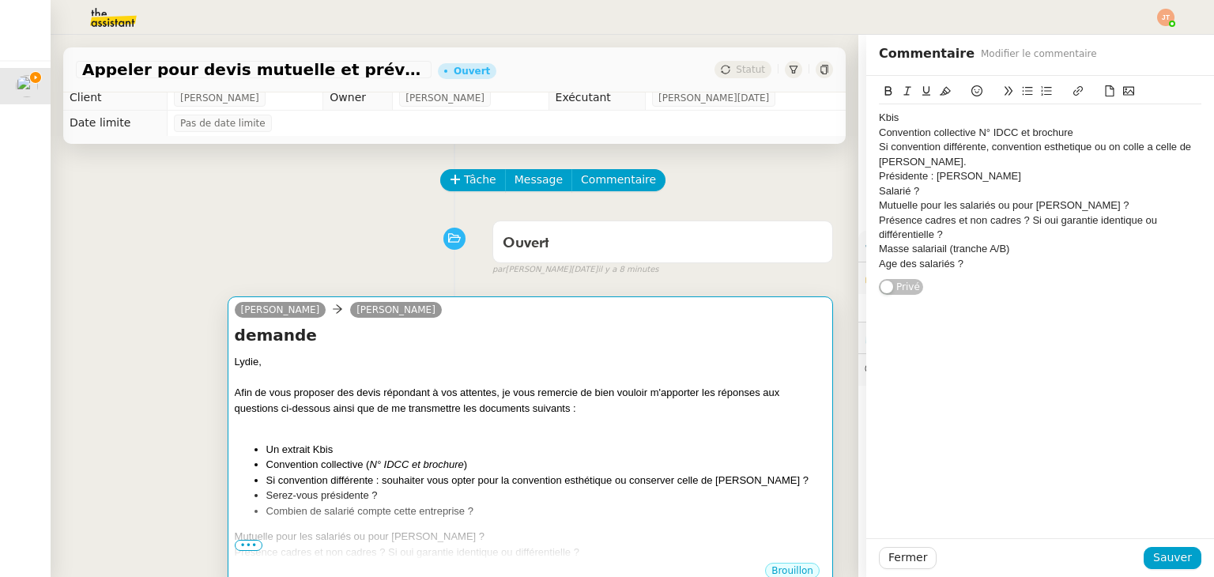
click at [436, 436] on div "[PERSON_NAME], Afin de vous proposer des devis répondant à vos attentes, je vou…" at bounding box center [530, 477] width 591 height 247
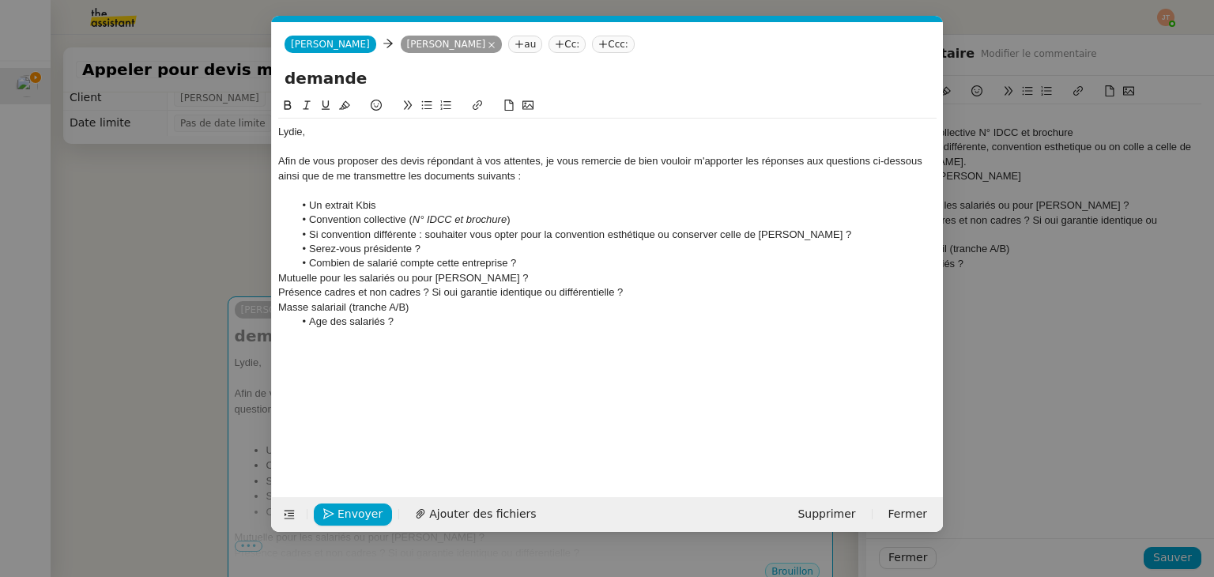
scroll to position [0, 33]
drag, startPoint x: 508, startPoint y: 266, endPoint x: 465, endPoint y: 262, distance: 43.7
click at [465, 262] on li "Combien de salarié compte cette entreprise ?" at bounding box center [615, 263] width 643 height 14
click at [279, 274] on div "Mutuelle pour les salariés ou pour [PERSON_NAME] ?" at bounding box center [607, 278] width 658 height 14
drag, startPoint x: 520, startPoint y: 277, endPoint x: 442, endPoint y: 277, distance: 77.4
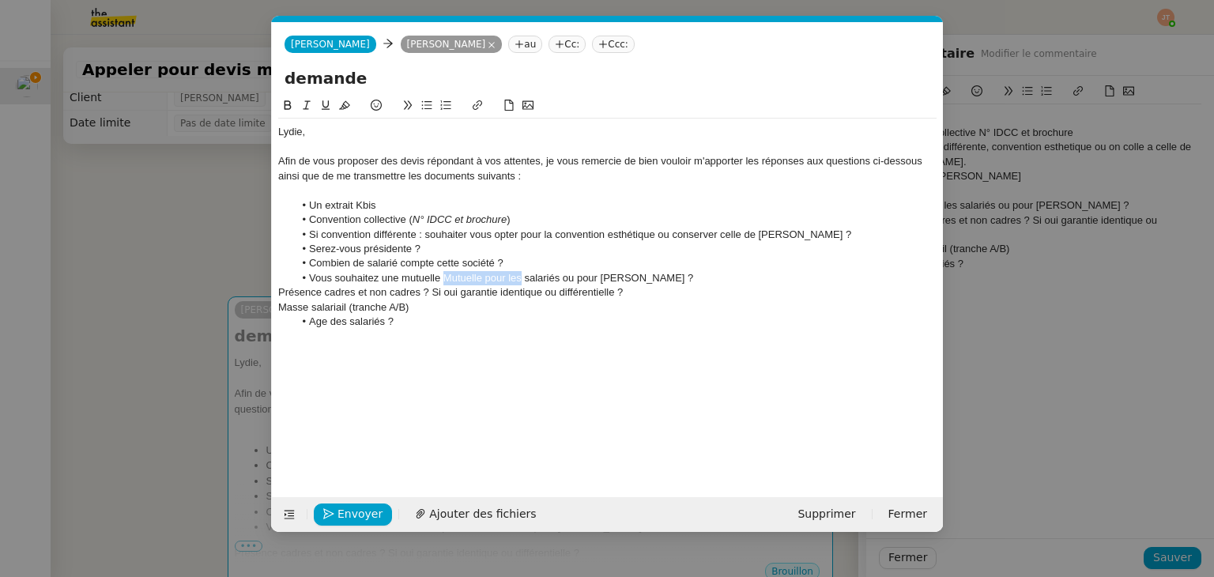
click at [442, 277] on li "Vous souhaitez une mutuelle Mutuelle pour les salariés ou pour [PERSON_NAME] ?" at bounding box center [615, 278] width 643 height 14
drag, startPoint x: 639, startPoint y: 277, endPoint x: 584, endPoint y: 276, distance: 55.3
click at [584, 276] on li "Vous souhaitez une mutuelle pour l'ensemble des salariés ou pour [PERSON_NAME] ?" at bounding box center [615, 278] width 643 height 14
click at [278, 290] on div "Présence cadres et non cadres ? Si oui garantie identique ou différentielle ?" at bounding box center [607, 292] width 658 height 14
drag, startPoint x: 351, startPoint y: 296, endPoint x: 311, endPoint y: 296, distance: 40.3
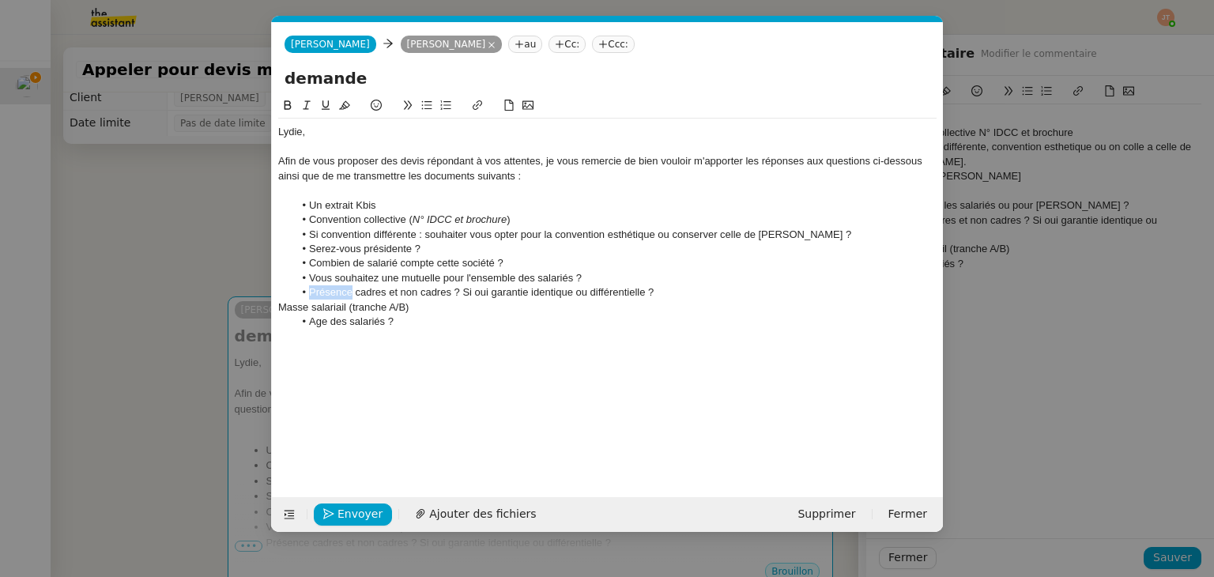
click at [311, 296] on li "Présence cadres et non cadres ? Si oui garantie identique ou différentielle ?" at bounding box center [615, 292] width 643 height 14
click at [329, 291] on li "Y-a t'il des cadres et non cadres ? Si oui garantie identique ou différentielle…" at bounding box center [615, 292] width 643 height 14
click at [0, 0] on lt-em "a-t-il" at bounding box center [0, 0] width 0 height 0
click at [315, 291] on li "Y-a-t-il des cadres et non cadres ? Si oui garantie identique ou différentielle…" at bounding box center [615, 292] width 643 height 14
click at [0, 0] on lt-em "Y a" at bounding box center [0, 0] width 0 height 0
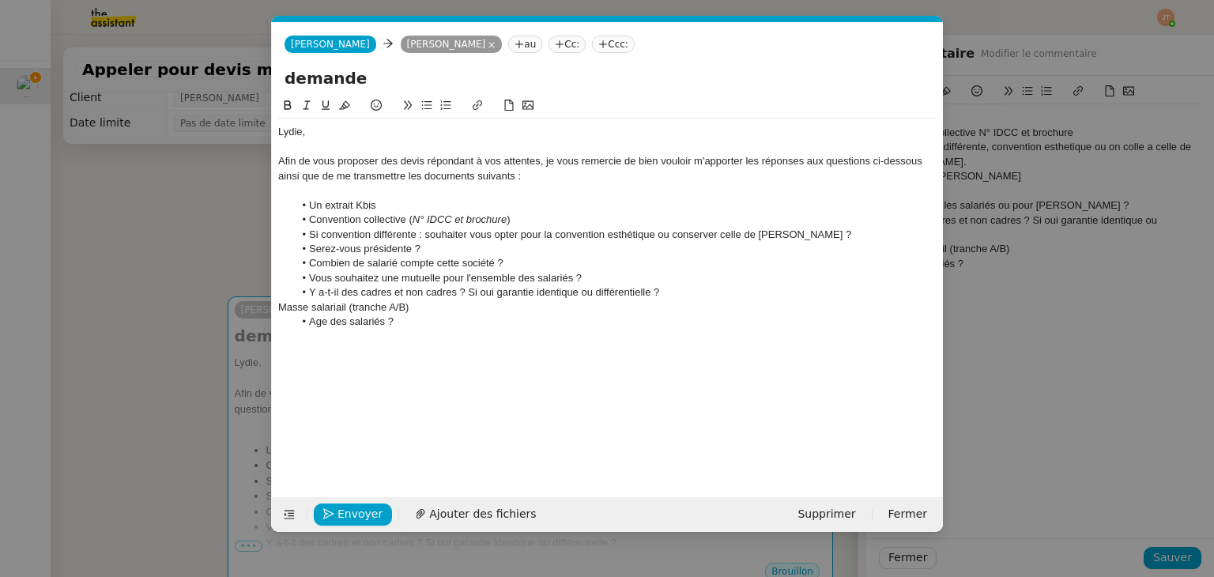
click at [493, 289] on li "Y a-t-il des cadres et non cadres ? Si oui garantie identique ou différentielle…" at bounding box center [615, 292] width 643 height 14
click at [627, 290] on li "Y a-t-il des cadres et non cadres ? Si oui, souhaitez-vous des garantie identiq…" at bounding box center [615, 292] width 643 height 14
click at [677, 295] on li "Y a-t-il des cadres et non cadres ? Si oui, souhaitez-vous des garanties identi…" at bounding box center [615, 292] width 643 height 14
drag, startPoint x: 755, startPoint y: 296, endPoint x: 738, endPoint y: 296, distance: 17.4
click at [738, 296] on li "Y a-t-il des cadres et non cadres ? Si oui, souhaitez-vous des garanties identi…" at bounding box center [615, 292] width 643 height 14
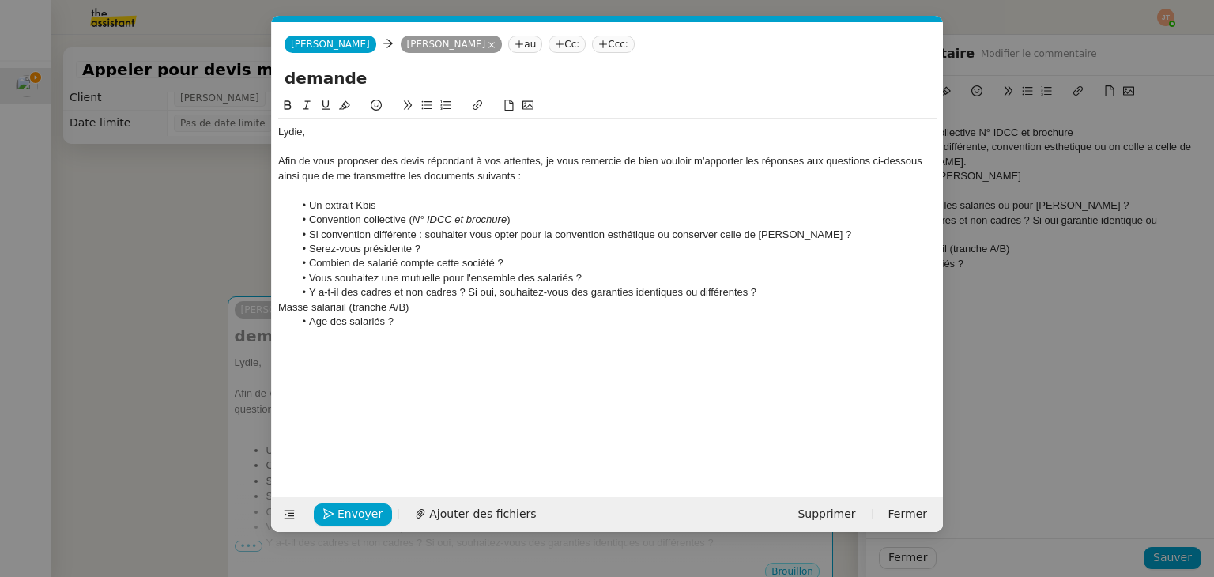
click at [278, 305] on div "Masse salariail (tranche A/B)" at bounding box center [607, 307] width 658 height 14
click at [387, 307] on li "Pourriez-vous indiquer la masse salariail (tranche A/B)" at bounding box center [615, 307] width 643 height 14
click at [473, 307] on li "Pourriez-vous indiquer la masse salariail (tranche A/B)" at bounding box center [615, 307] width 643 height 14
click at [491, 307] on li "Pourriez-vous indiquer la masse salariail (tranche A/B)" at bounding box center [615, 307] width 643 height 14
click at [493, 307] on li "Pourriez-vous indiquer la masse salariail (tranche A/B)" at bounding box center [615, 307] width 643 height 14
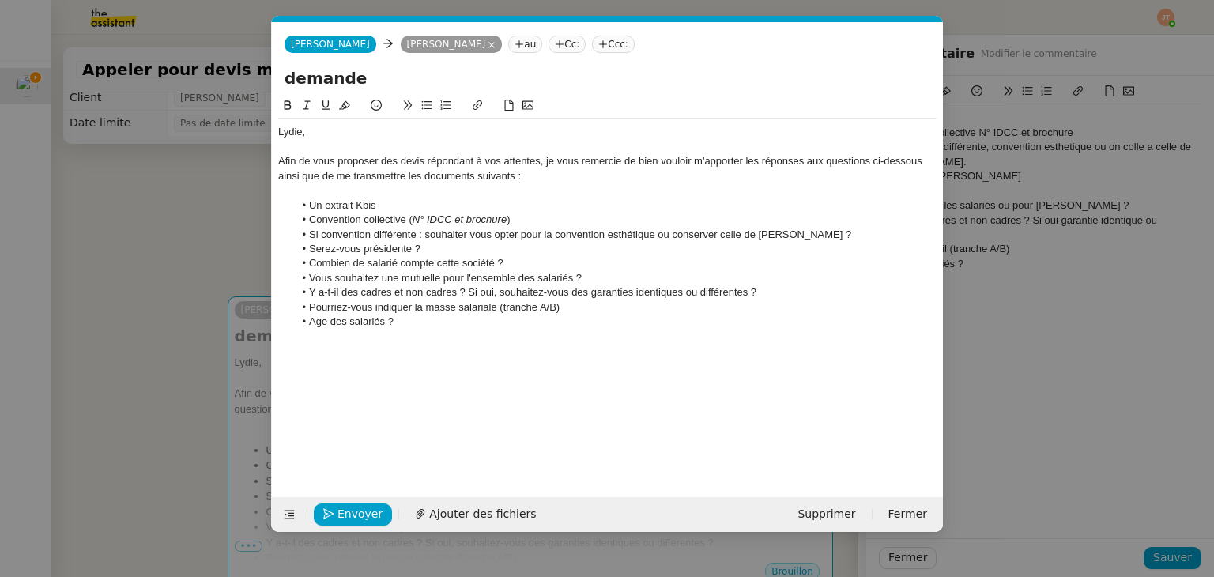
click at [451, 341] on div "[PERSON_NAME], Afin de vous proposer des devis répondant à vos attentes, je vou…" at bounding box center [607, 284] width 658 height 376
click at [452, 331] on div "[PERSON_NAME], Afin de vous proposer des devis répondant à vos attentes, je vou…" at bounding box center [607, 227] width 658 height 217
click at [395, 307] on li "Pourriez-vous indiquer la masse salariale (tranche A/B)" at bounding box center [615, 307] width 643 height 14
click at [413, 305] on li "Pourriez-vous indiquer la masse salariale (tranche A/B)" at bounding box center [615, 307] width 643 height 14
click at [571, 305] on li "Pourriez-vous indiquer la masse salariale (tranche A/B)" at bounding box center [615, 307] width 643 height 14
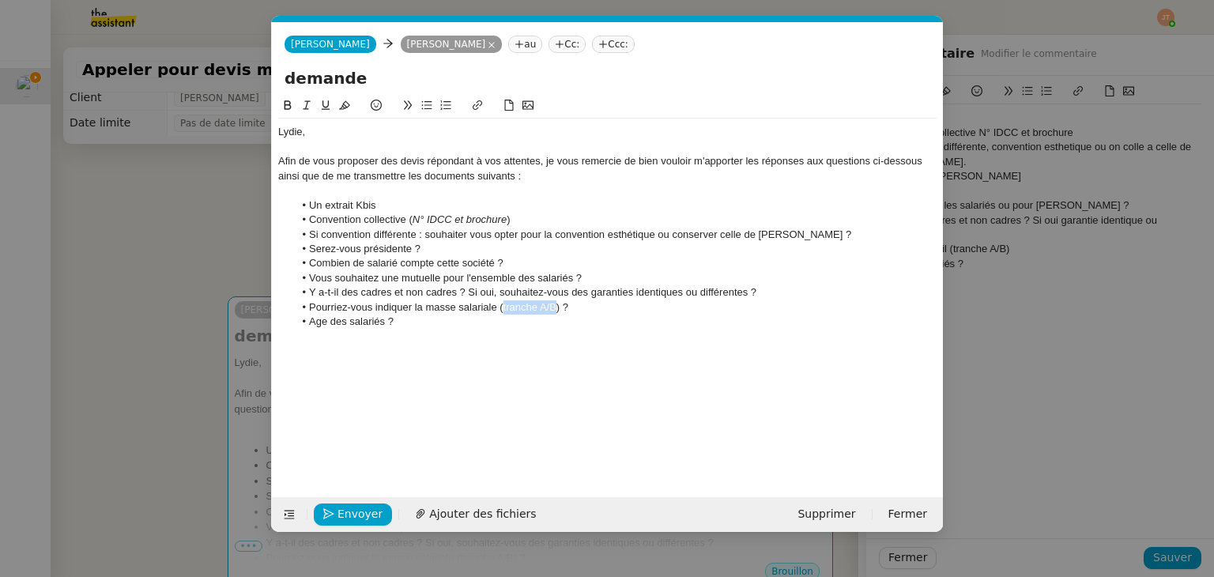
drag, startPoint x: 555, startPoint y: 308, endPoint x: 503, endPoint y: 309, distance: 52.2
click at [503, 309] on li "Pourriez-vous indiquer la masse salariale (tranche A/B) ?" at bounding box center [615, 307] width 643 height 14
click at [307, 105] on icon at bounding box center [306, 105] width 7 height 9
click at [459, 250] on li "Serez-vous présidente ?" at bounding box center [615, 249] width 643 height 14
click at [314, 320] on li "Age des salariés ?" at bounding box center [615, 321] width 643 height 14
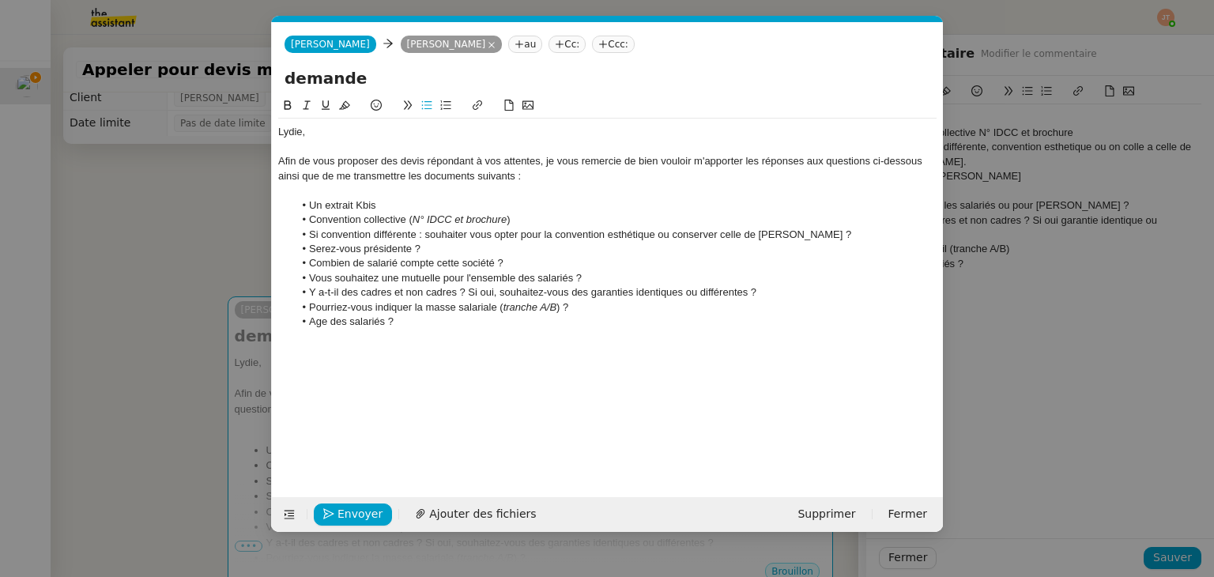
click at [0, 0] on lt-span "Â ge" at bounding box center [0, 0] width 0 height 0
click at [421, 321] on li "Âge des salariés ?" at bounding box center [615, 321] width 643 height 14
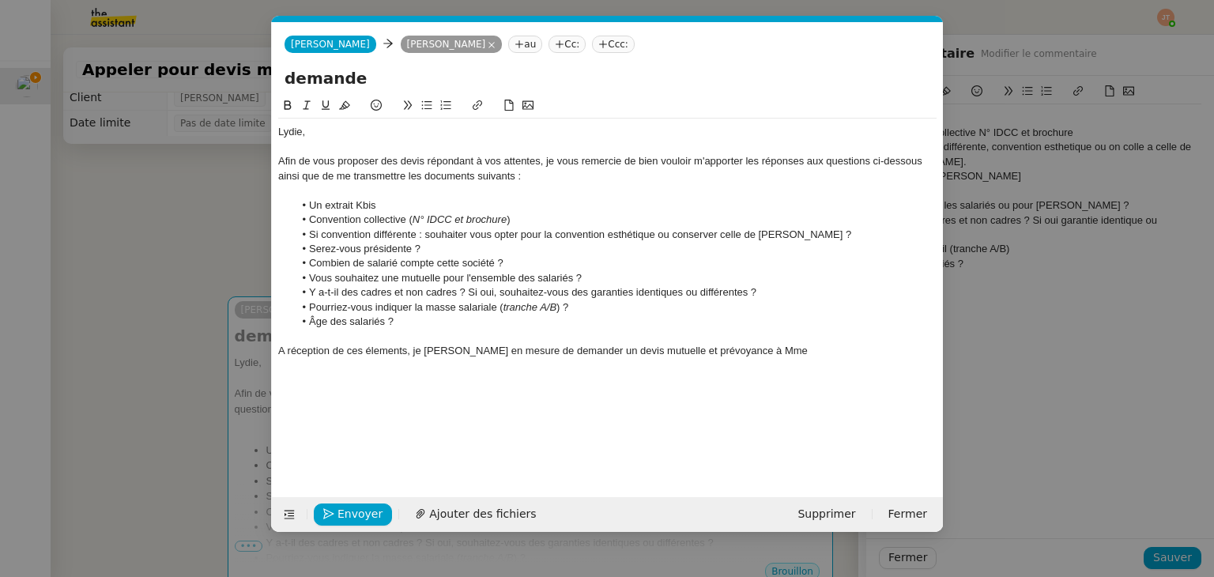
click at [389, 352] on div "A réception de ces élements, je [PERSON_NAME] en mesure de demander un devis mu…" at bounding box center [607, 351] width 658 height 14
click at [0, 0] on lt-span "éléments" at bounding box center [0, 0] width 0 height 0
click at [283, 352] on div "A réception de ces éléments, je serai en mesure de demander un devis mutuelle e…" at bounding box center [607, 351] width 658 height 14
click at [0, 0] on lt-span "À" at bounding box center [0, 0] width 0 height 0
click at [178, 361] on nz-modal-container "Service TA - VOYAGE - PROPOSITION GLOBALE A utiliser dans le cadre de propositi…" at bounding box center [607, 288] width 1214 height 577
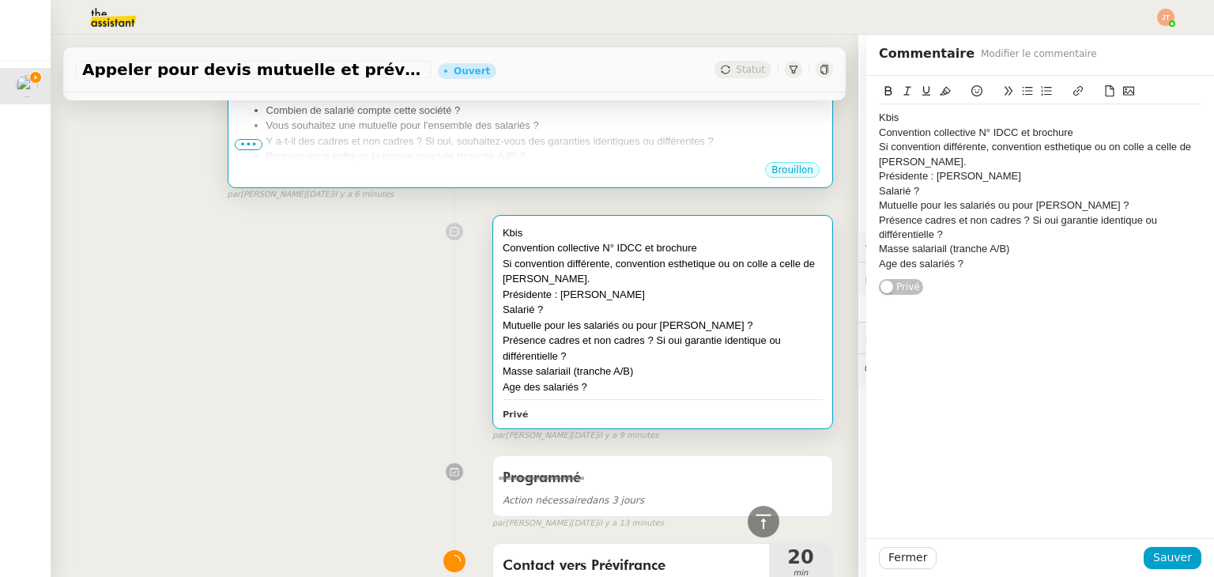
scroll to position [0, 0]
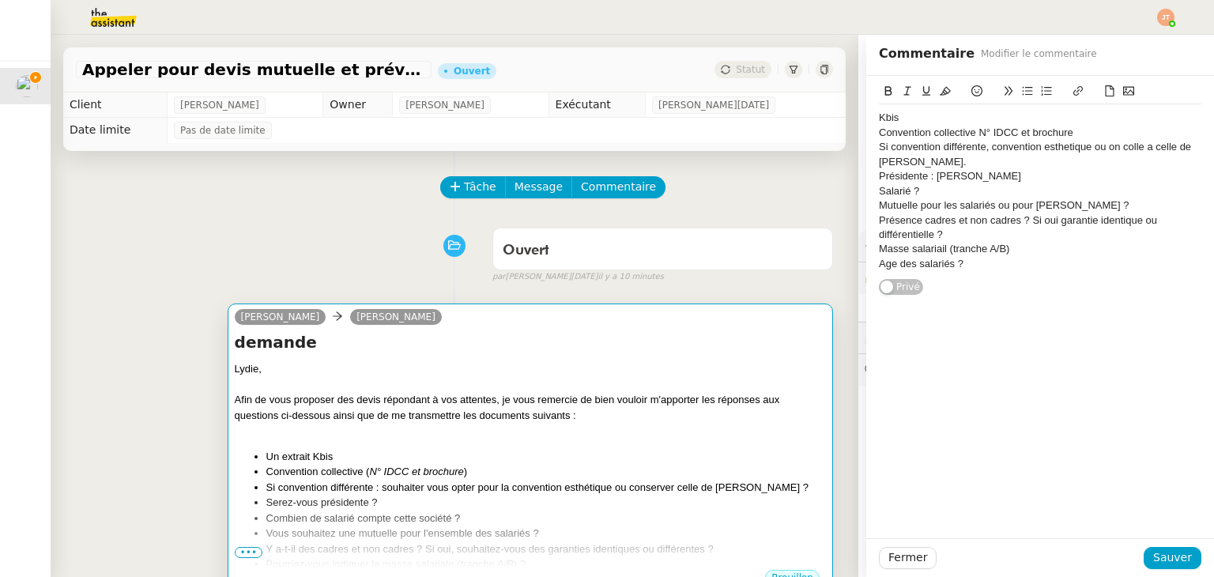
click at [580, 487] on li "Si convention différente : souhaiter vous opter pour la convention esthétique o…" at bounding box center [545, 488] width 559 height 16
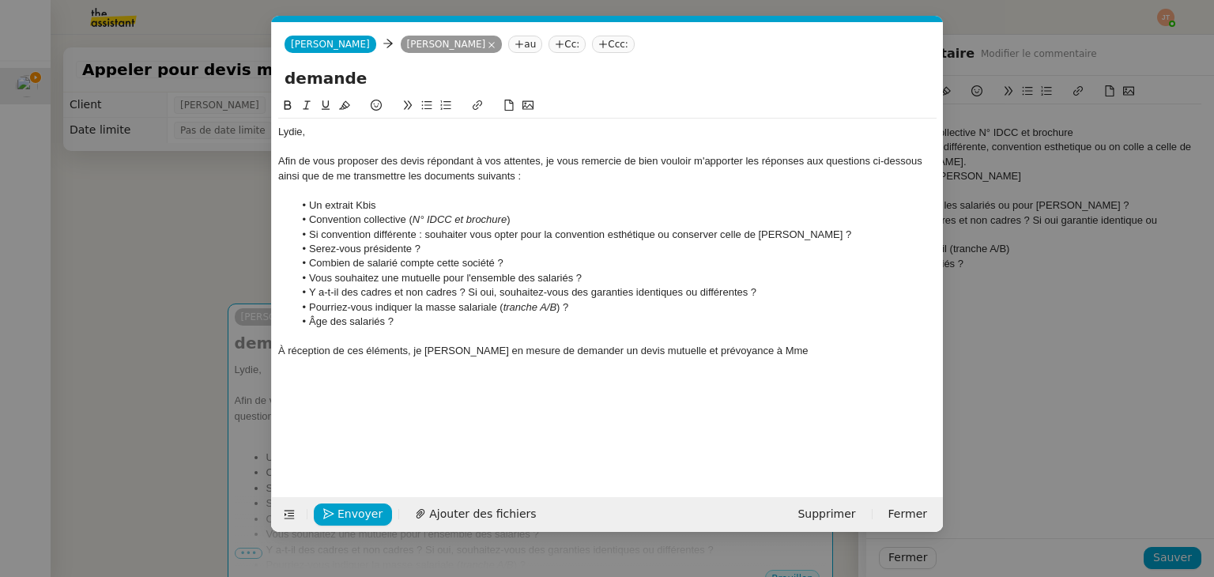
scroll to position [0, 33]
click at [770, 356] on div "À réception de ces éléments, je [PERSON_NAME] en mesure de demander un devis mu…" at bounding box center [607, 351] width 658 height 14
drag, startPoint x: 353, startPoint y: 175, endPoint x: 515, endPoint y: 174, distance: 162.0
click at [515, 174] on div "Afin de vous proposer des devis répondant à vos attentes, je vous remercie de b…" at bounding box center [607, 168] width 658 height 29
click at [287, 106] on icon at bounding box center [287, 104] width 7 height 9
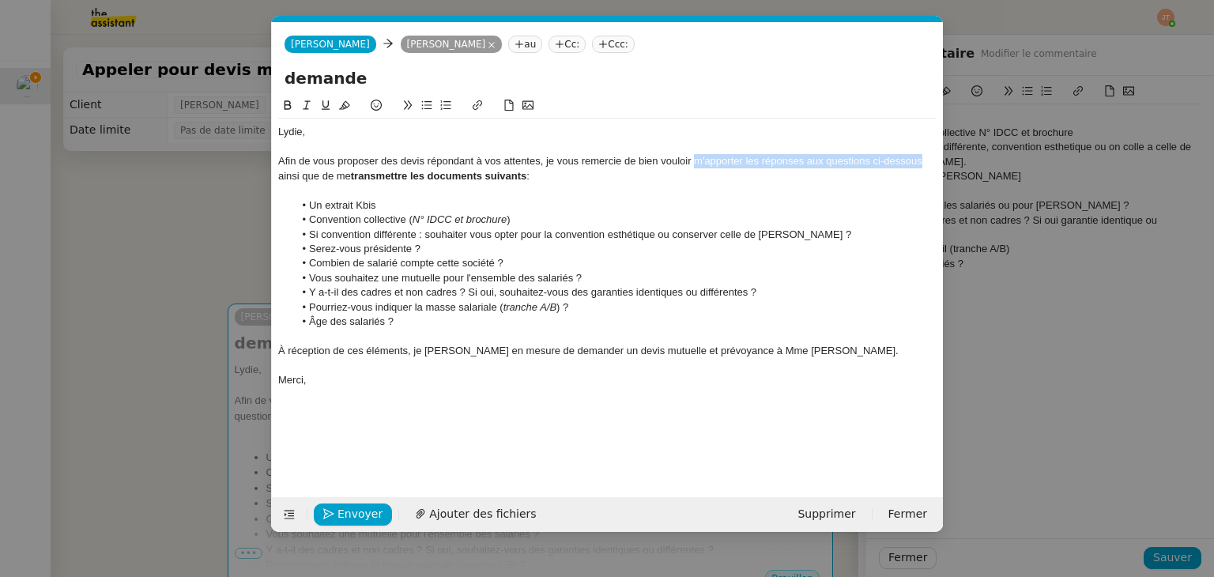
drag, startPoint x: 695, startPoint y: 159, endPoint x: 920, endPoint y: 162, distance: 225.2
click at [920, 162] on div "Afin de vous proposer des devis répondant à vos attentes, je vous remercie de b…" at bounding box center [607, 168] width 658 height 29
click at [291, 105] on icon at bounding box center [287, 105] width 11 height 11
click at [543, 185] on div at bounding box center [607, 190] width 658 height 14
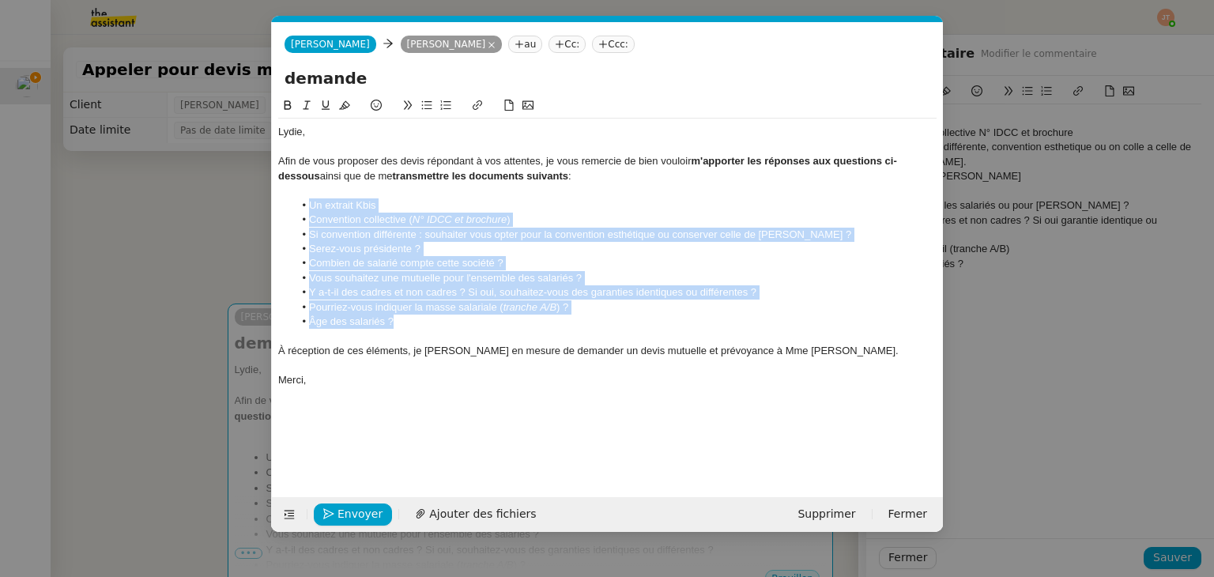
drag, startPoint x: 310, startPoint y: 199, endPoint x: 495, endPoint y: 314, distance: 217.9
click at [495, 323] on ul "Un extrait Kbis Convention collective ( N° IDCC et brochure ) Si convention dif…" at bounding box center [607, 263] width 658 height 131
click at [291, 106] on icon at bounding box center [287, 105] width 11 height 11
click at [451, 222] on em "N° IDCC et brochure" at bounding box center [470, 219] width 99 height 12
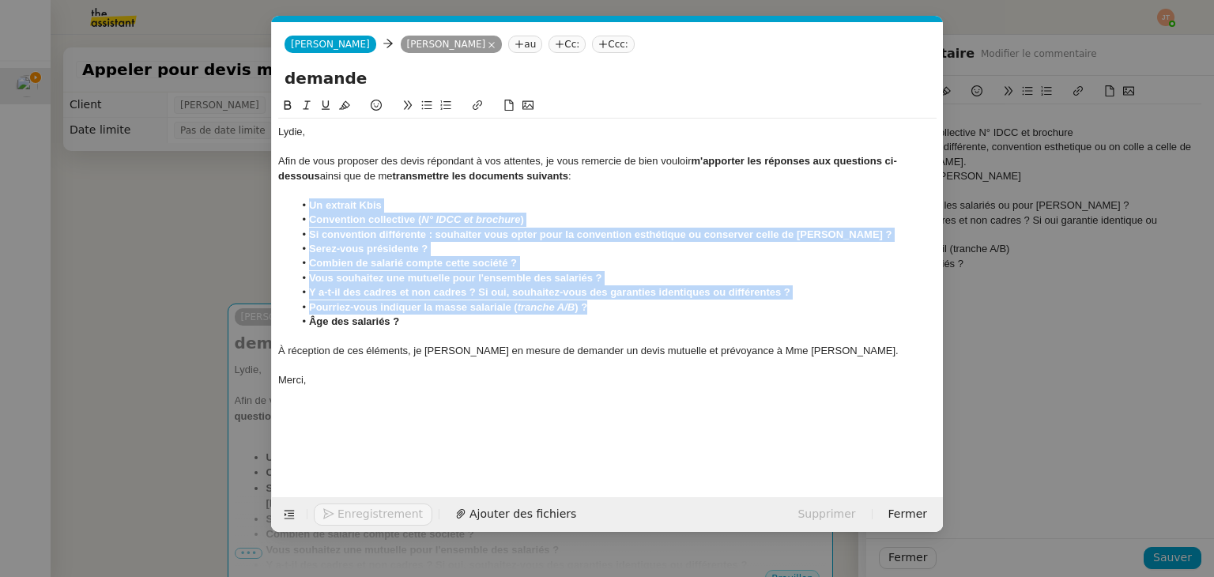
click at [610, 273] on li "Vous souhaitez une mutuelle pour l'ensemble des salariés ?" at bounding box center [615, 278] width 643 height 14
drag, startPoint x: 414, startPoint y: 325, endPoint x: 287, endPoint y: 198, distance: 179.9
click at [287, 198] on ul "Un extrait Kbis Convention collective ( N° IDCC et brochure ) Si convention dif…" at bounding box center [607, 263] width 658 height 131
click at [288, 108] on icon at bounding box center [287, 105] width 11 height 11
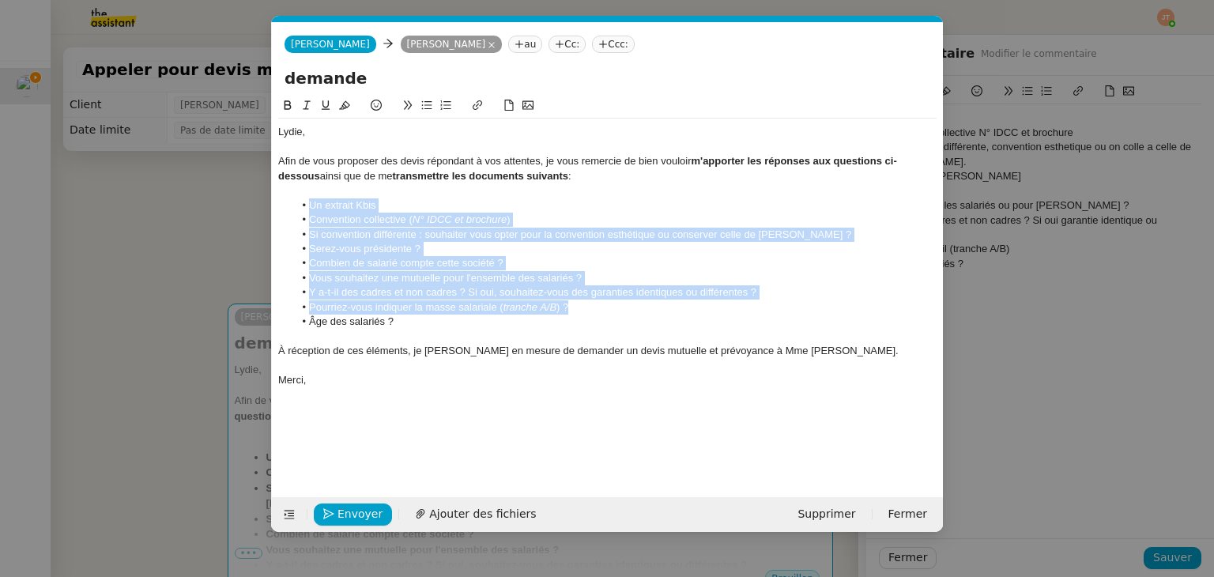
click at [495, 254] on li "Serez-vous présidente ?" at bounding box center [615, 249] width 643 height 14
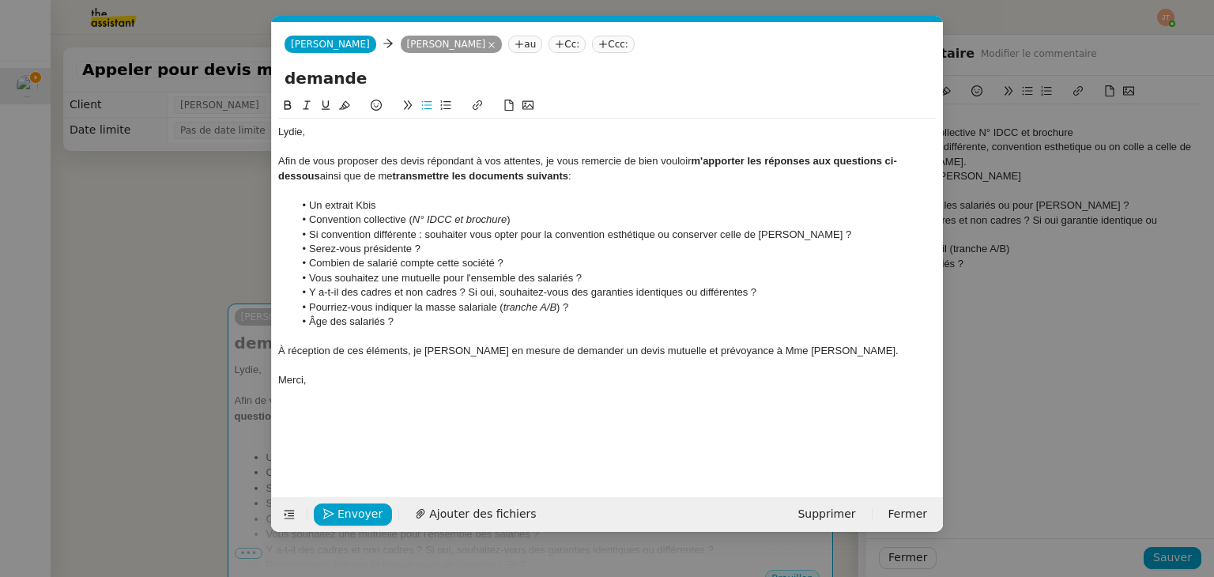
click at [466, 234] on li "Si convention différente : souhaiter vous opter pour la convention esthétique o…" at bounding box center [615, 235] width 643 height 14
click at [424, 332] on div at bounding box center [607, 336] width 658 height 14
click at [404, 311] on li "Pourriez-vous indiquer la masse salariale ( tranche A/B ) ?" at bounding box center [615, 307] width 643 height 14
click at [404, 328] on li "Âge des salariés ?" at bounding box center [615, 321] width 643 height 14
click at [440, 238] on li "Si convention différente : souhaitez vous opter pour la convention esthétique o…" at bounding box center [615, 235] width 643 height 14
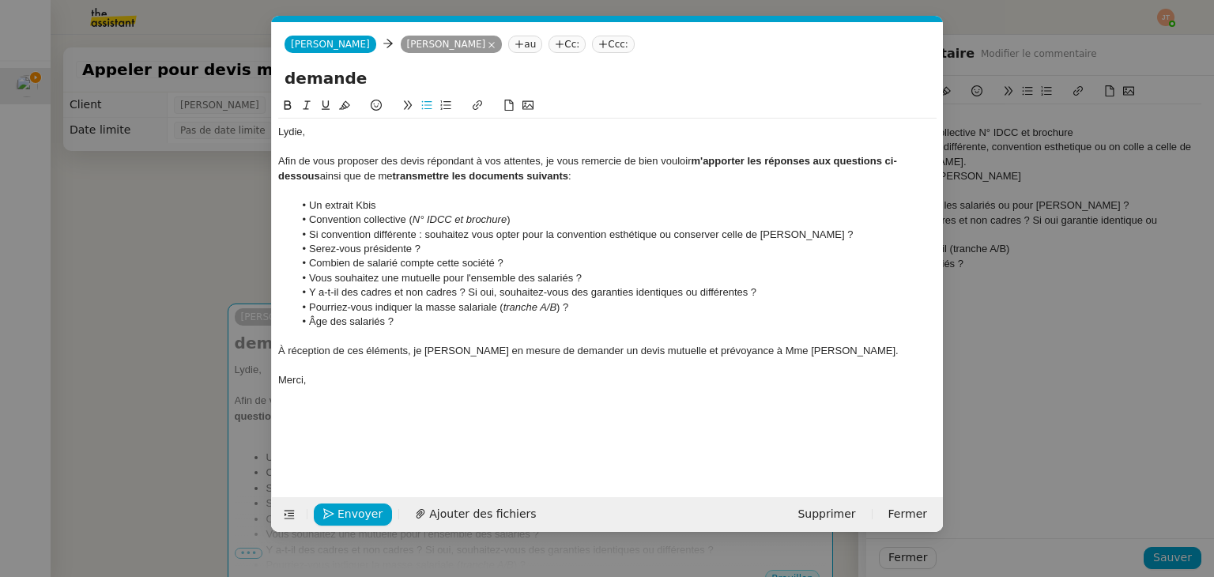
click at [0, 0] on lt-em "souhaitez-vous" at bounding box center [0, 0] width 0 height 0
click at [199, 286] on nz-modal-container "Service TA - VOYAGE - PROPOSITION GLOBALE A utiliser dans le cadre de propositi…" at bounding box center [607, 288] width 1214 height 577
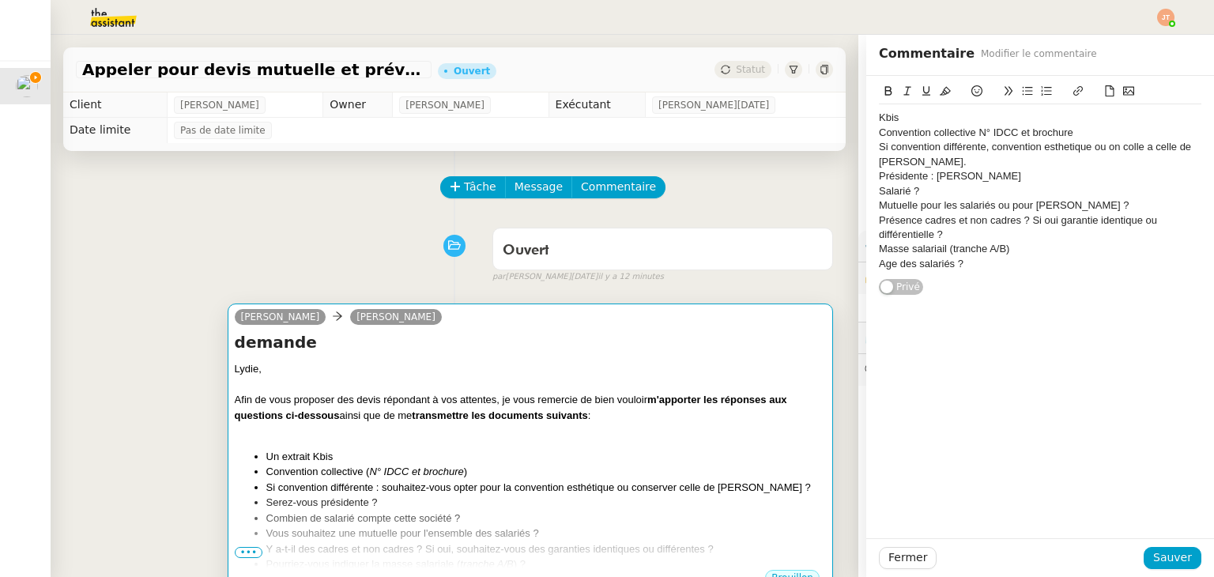
scroll to position [237, 0]
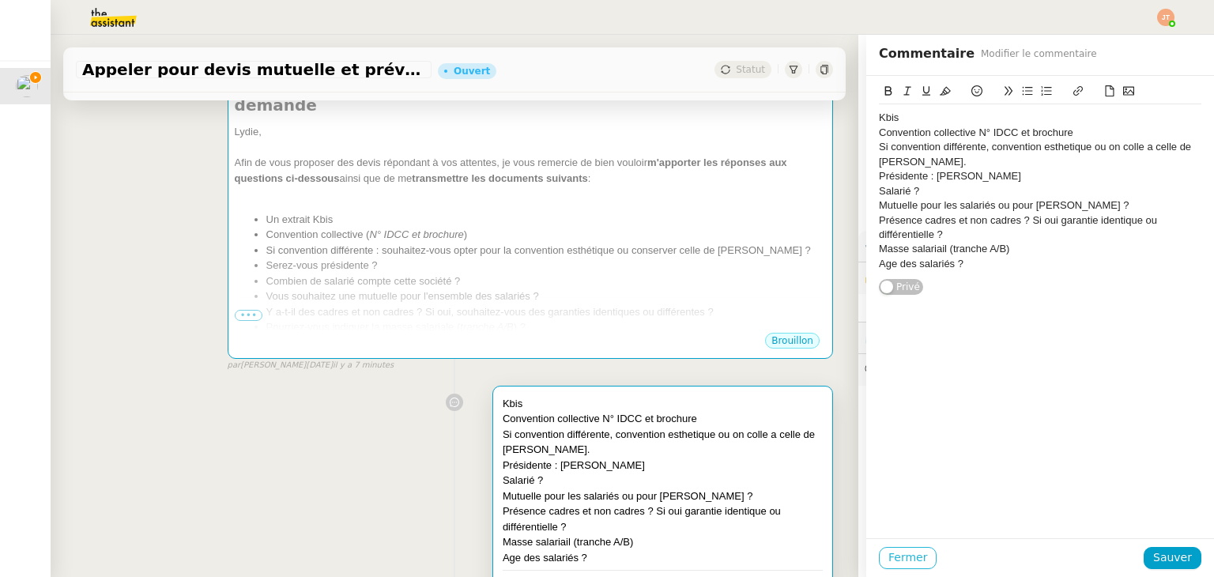
click at [888, 556] on span "Fermer" at bounding box center [907, 557] width 39 height 18
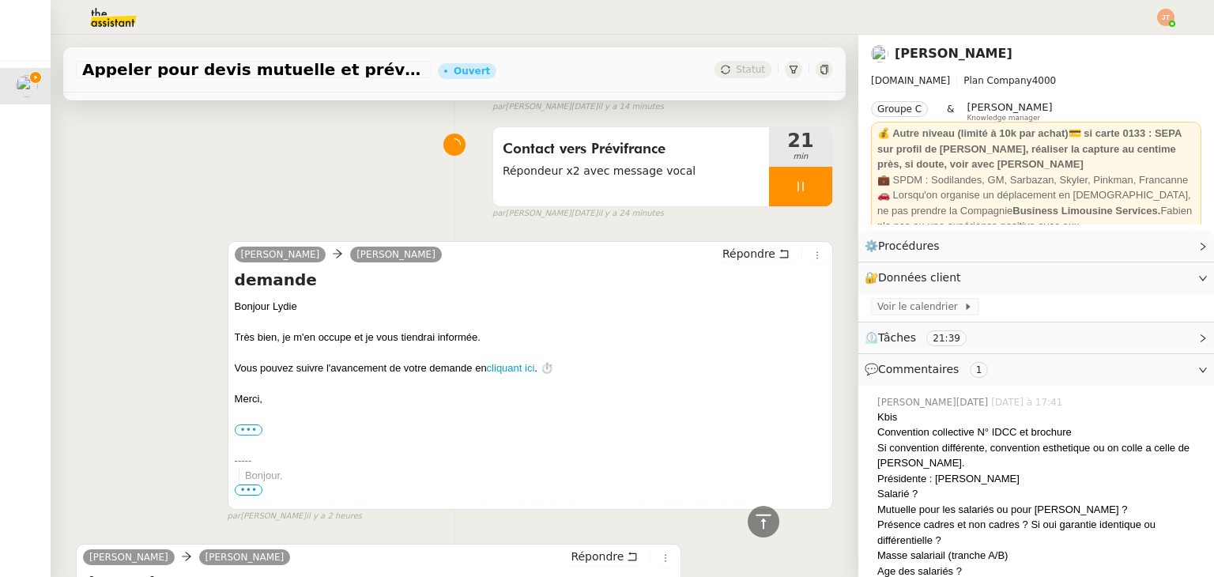
scroll to position [711, 0]
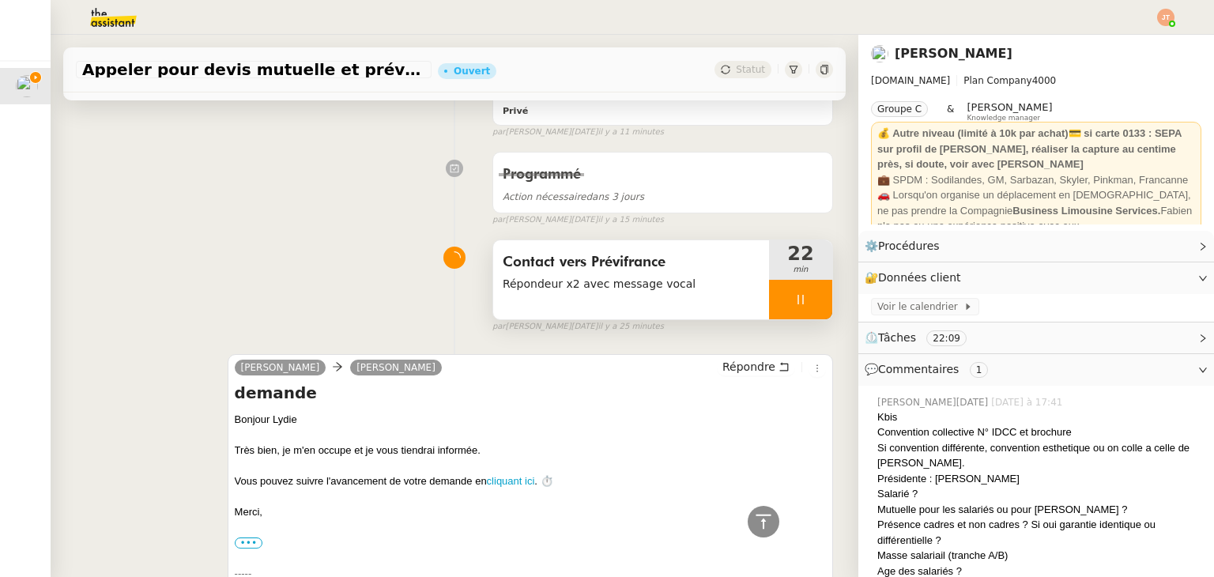
click at [769, 318] on div at bounding box center [800, 300] width 63 height 40
click at [800, 311] on button at bounding box center [816, 300] width 32 height 40
click at [590, 289] on span "Répondeur x2 avec message vocal" at bounding box center [631, 284] width 257 height 18
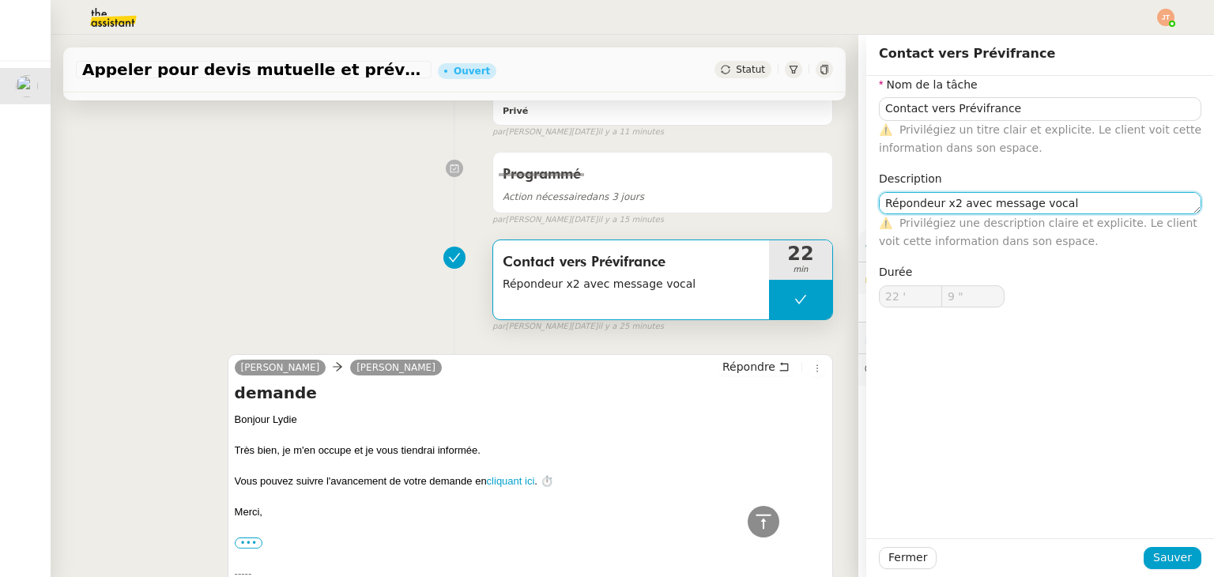
drag, startPoint x: 975, startPoint y: 203, endPoint x: 947, endPoint y: 204, distance: 27.7
click at [947, 204] on textarea "Répondeur x2 avec message vocal" at bounding box center [1040, 203] width 322 height 22
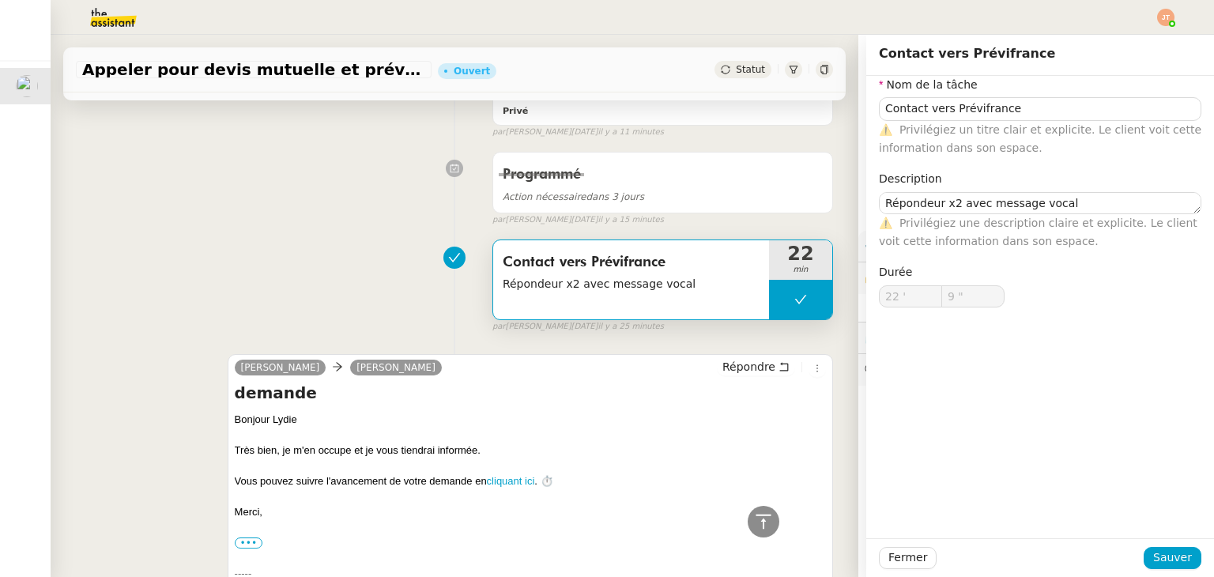
click at [341, 235] on div "Contact vers Prévifrance Répondeur x2 avec message vocal 22 min false par [PERS…" at bounding box center [454, 282] width 757 height 101
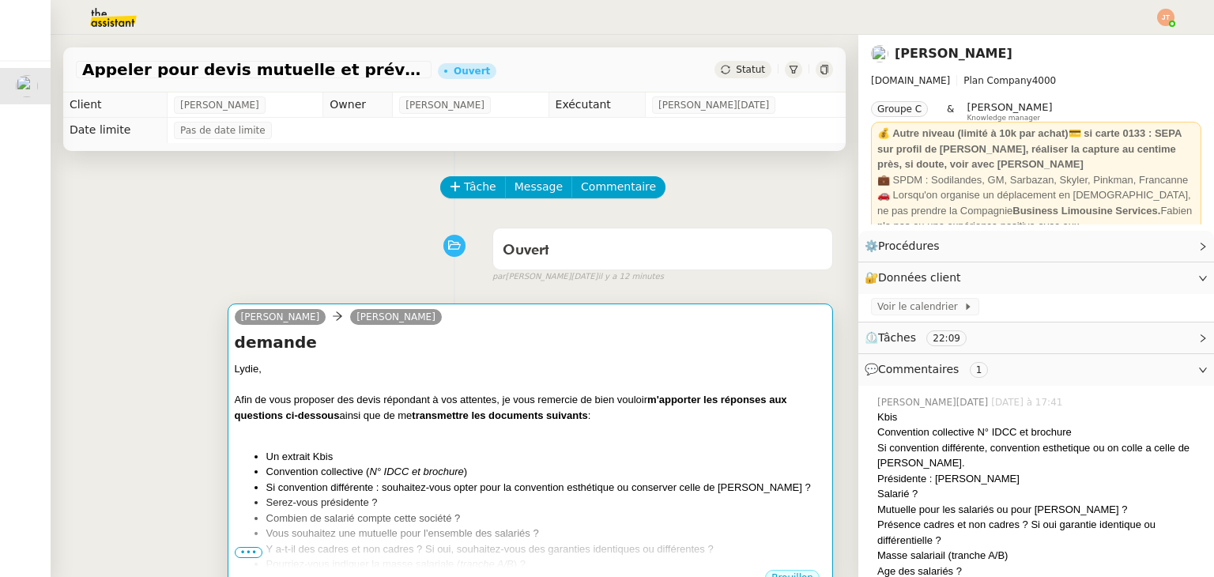
click at [559, 434] on div at bounding box center [530, 431] width 591 height 16
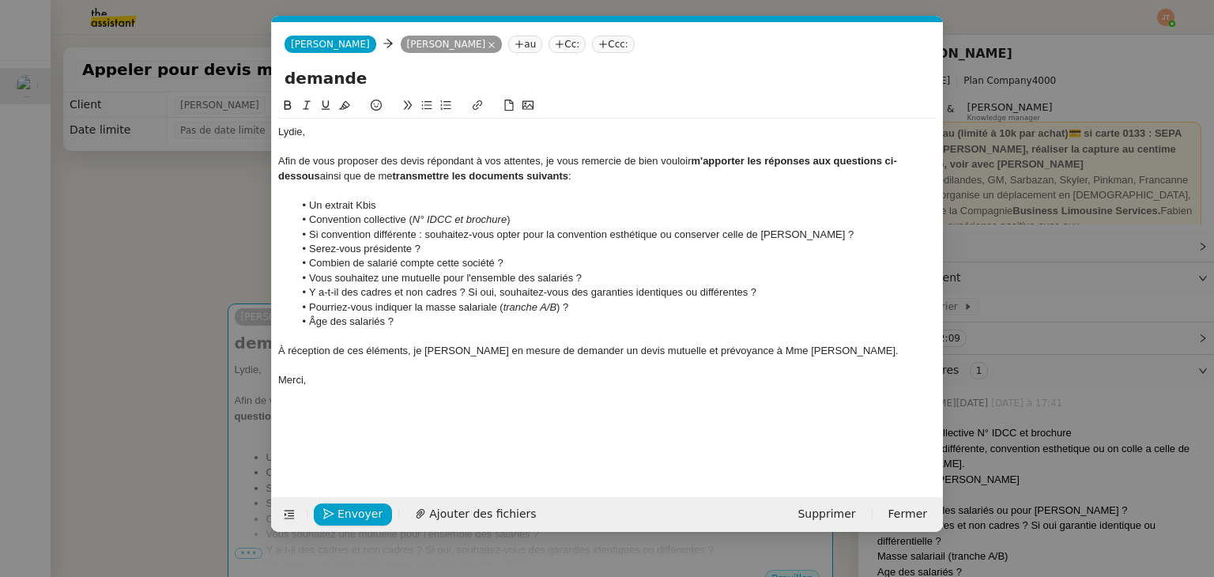
scroll to position [0, 33]
click at [358, 514] on span "Envoyer" at bounding box center [359, 514] width 45 height 18
click at [358, 514] on span "Confirmer l'envoi" at bounding box center [384, 514] width 95 height 18
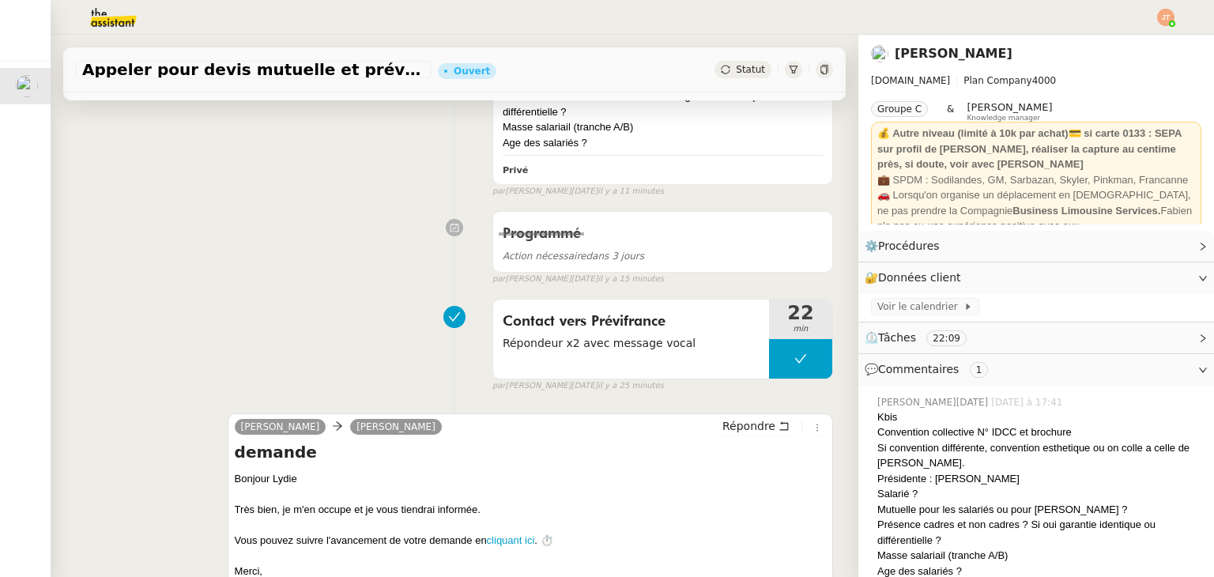
scroll to position [632, 0]
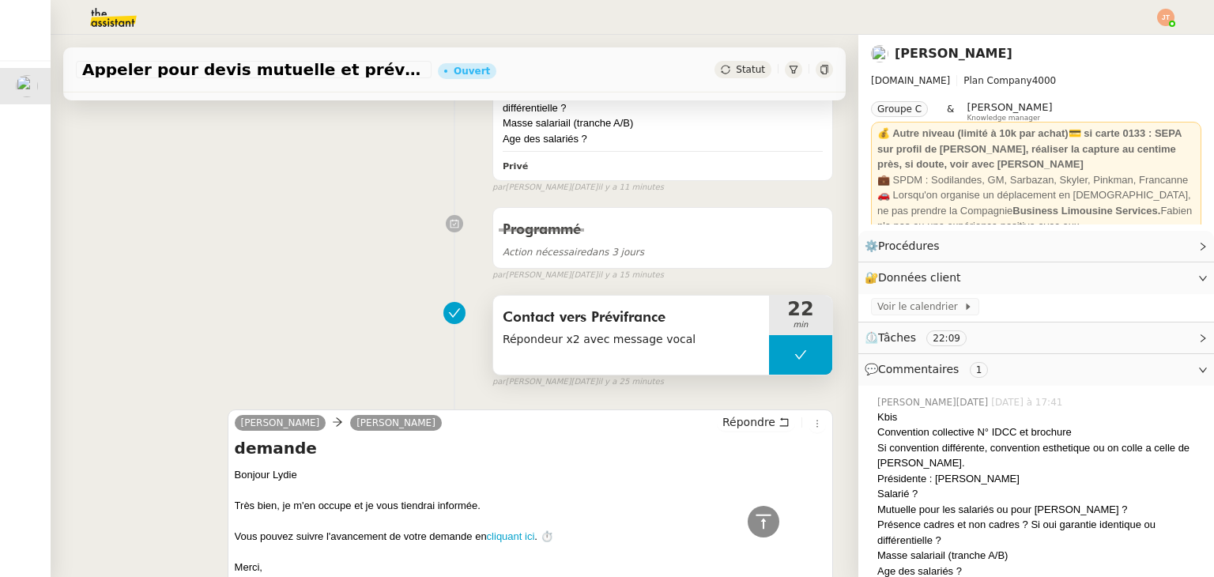
click at [769, 352] on button at bounding box center [800, 355] width 63 height 40
click at [765, 352] on icon at bounding box center [769, 354] width 13 height 13
click at [794, 355] on icon at bounding box center [800, 354] width 13 height 13
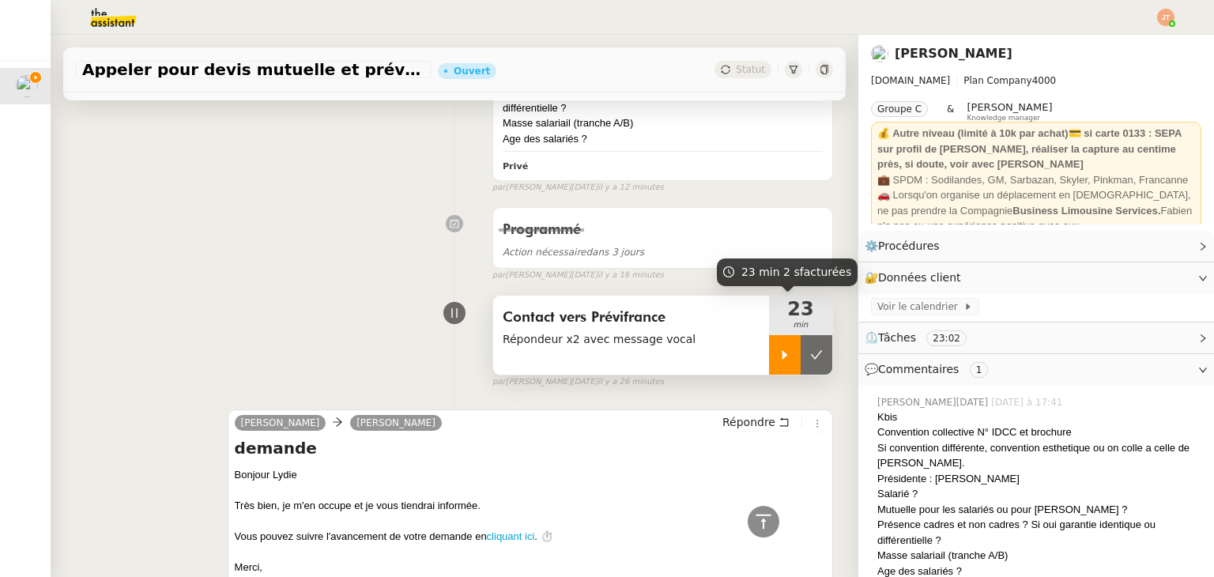
click at [800, 355] on button at bounding box center [816, 355] width 32 height 40
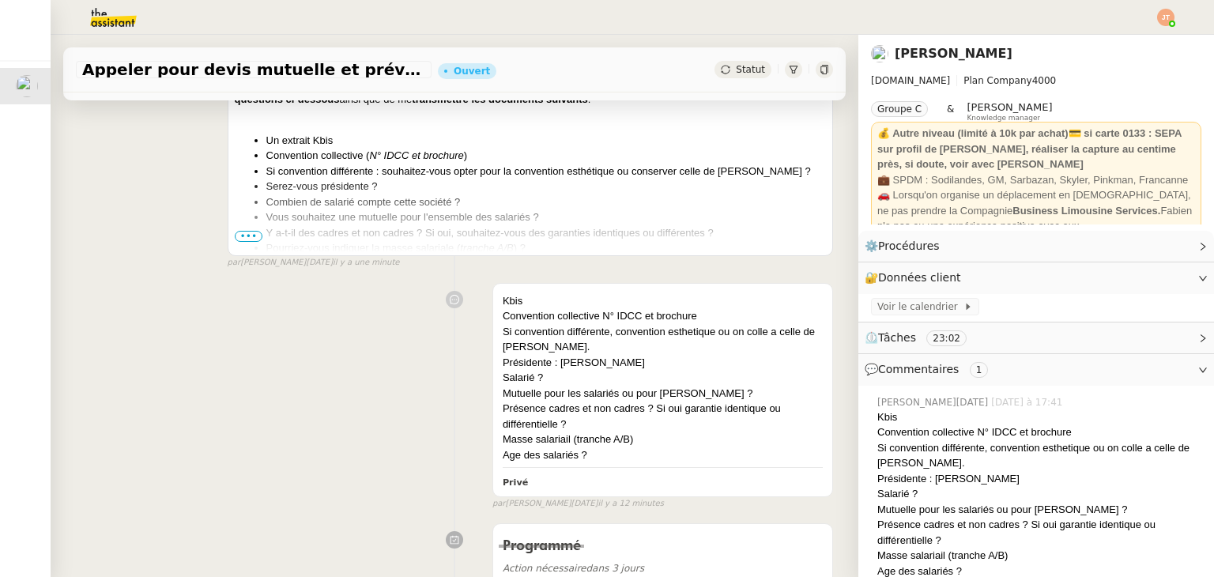
scroll to position [0, 0]
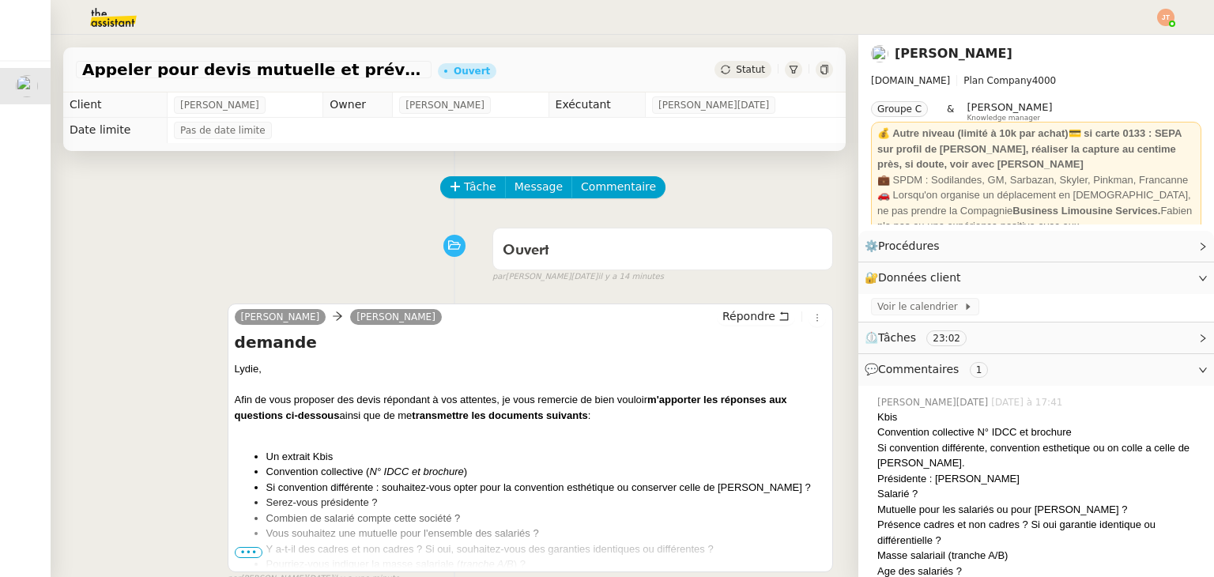
click at [729, 62] on div "Statut" at bounding box center [742, 69] width 57 height 17
click at [736, 72] on span "Statut" at bounding box center [750, 69] width 29 height 11
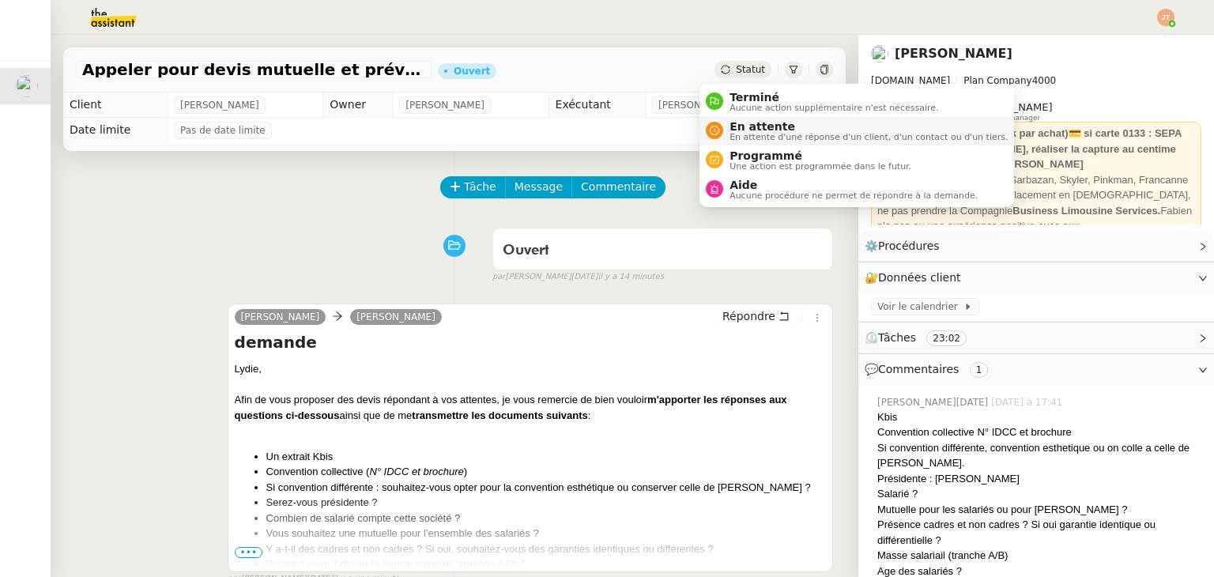
click at [751, 124] on span "En attente" at bounding box center [868, 126] width 278 height 13
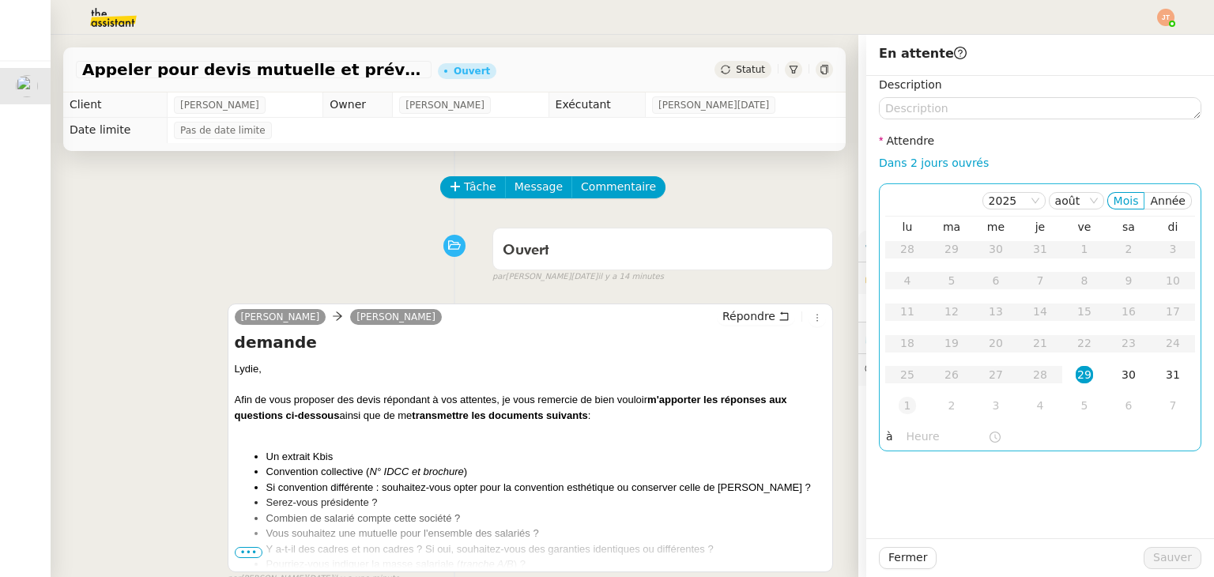
click at [898, 405] on div "1" at bounding box center [906, 405] width 17 height 17
click at [917, 445] on input "text" at bounding box center [946, 436] width 81 height 18
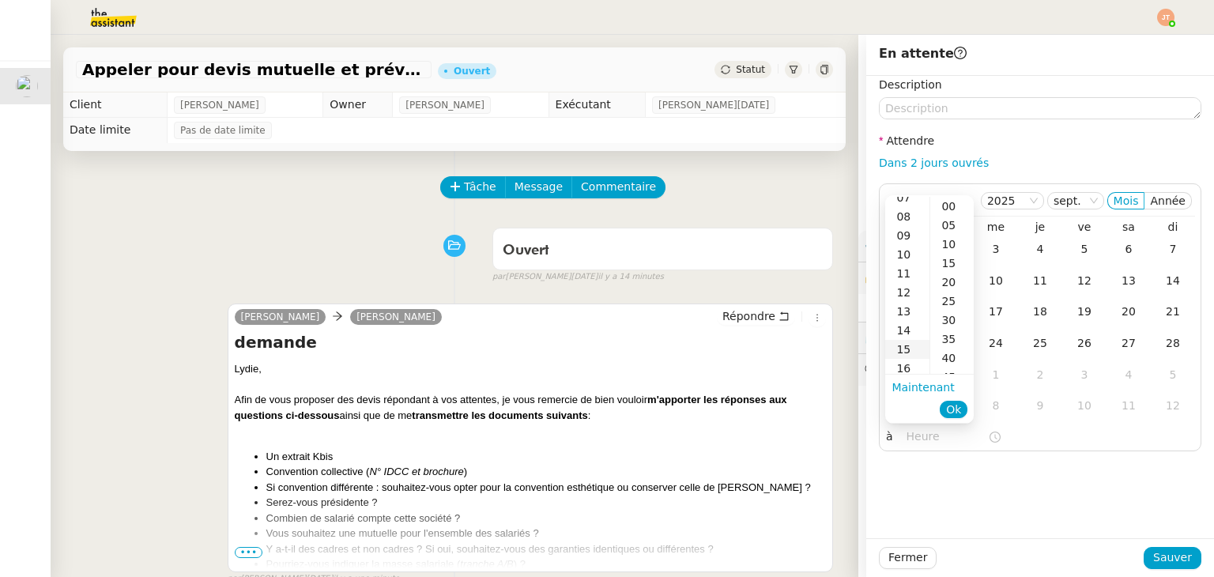
scroll to position [158, 0]
click at [907, 311] on div "14" at bounding box center [907, 313] width 44 height 19
click at [952, 205] on div "00" at bounding box center [951, 206] width 43 height 19
type input "14:00"
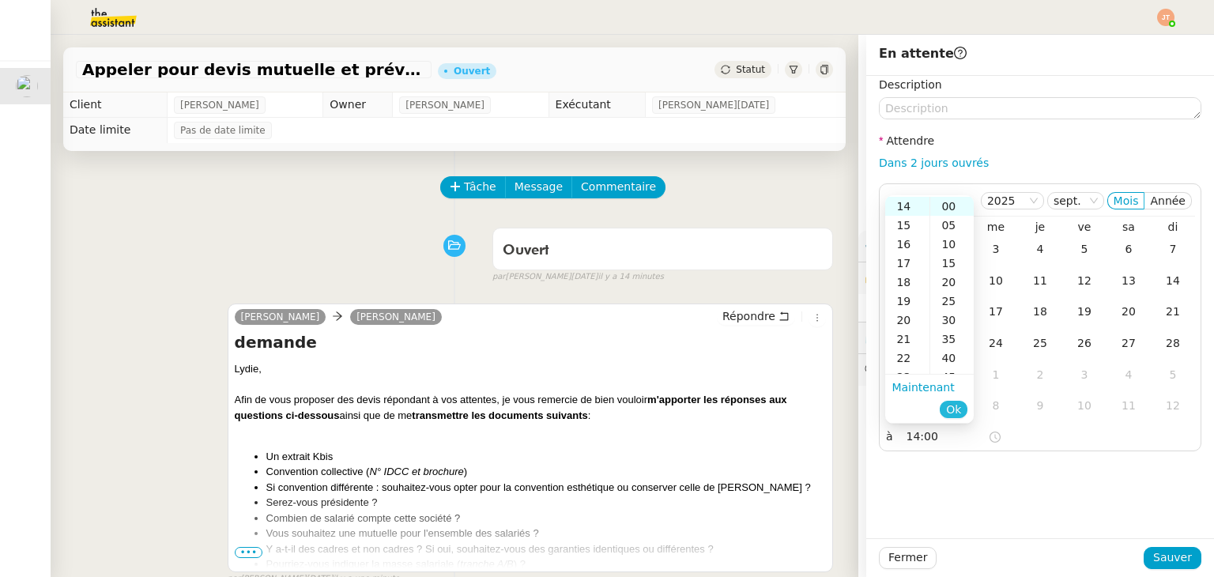
click at [958, 408] on span "Ok" at bounding box center [953, 409] width 15 height 16
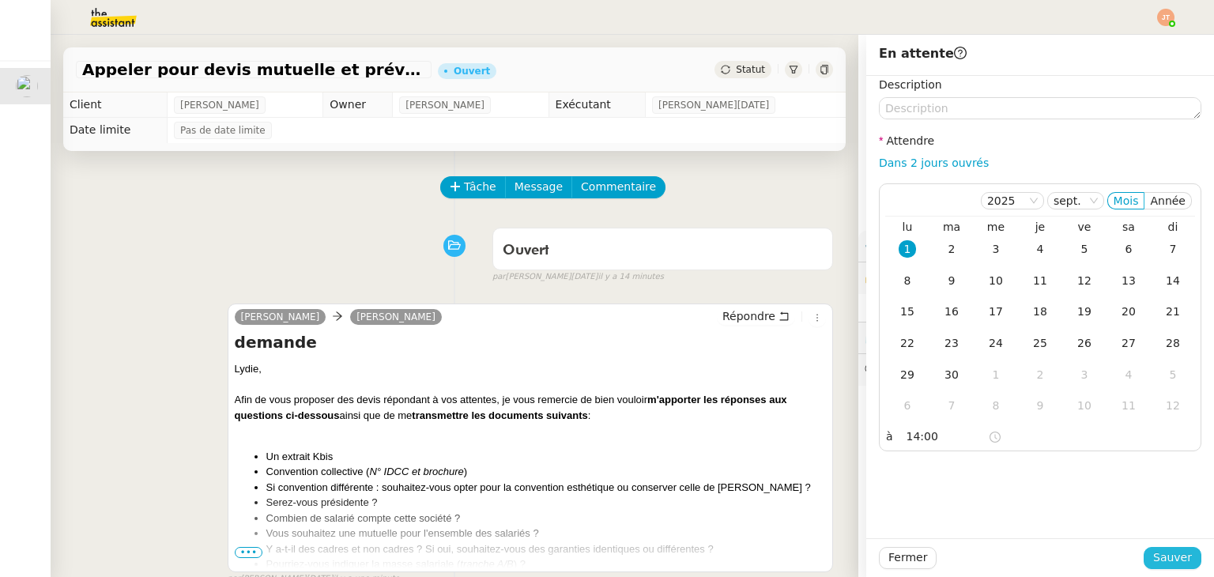
click at [1160, 562] on span "Sauver" at bounding box center [1172, 557] width 39 height 18
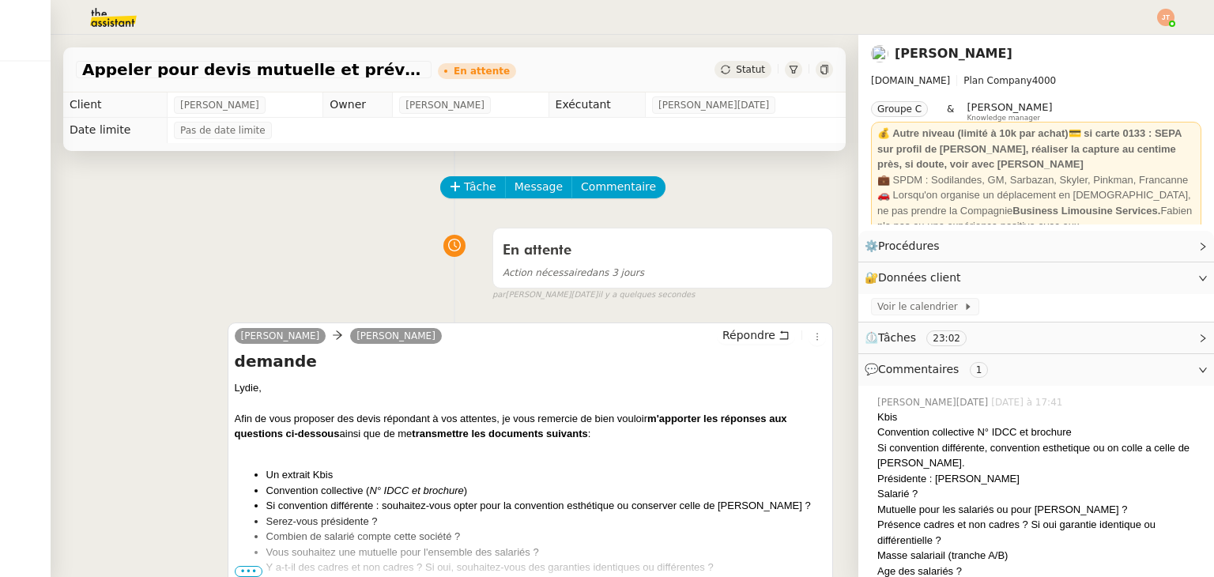
click at [1165, 17] on img at bounding box center [1165, 17] width 17 height 17
click at [1129, 43] on li "Suivi" at bounding box center [1122, 45] width 103 height 22
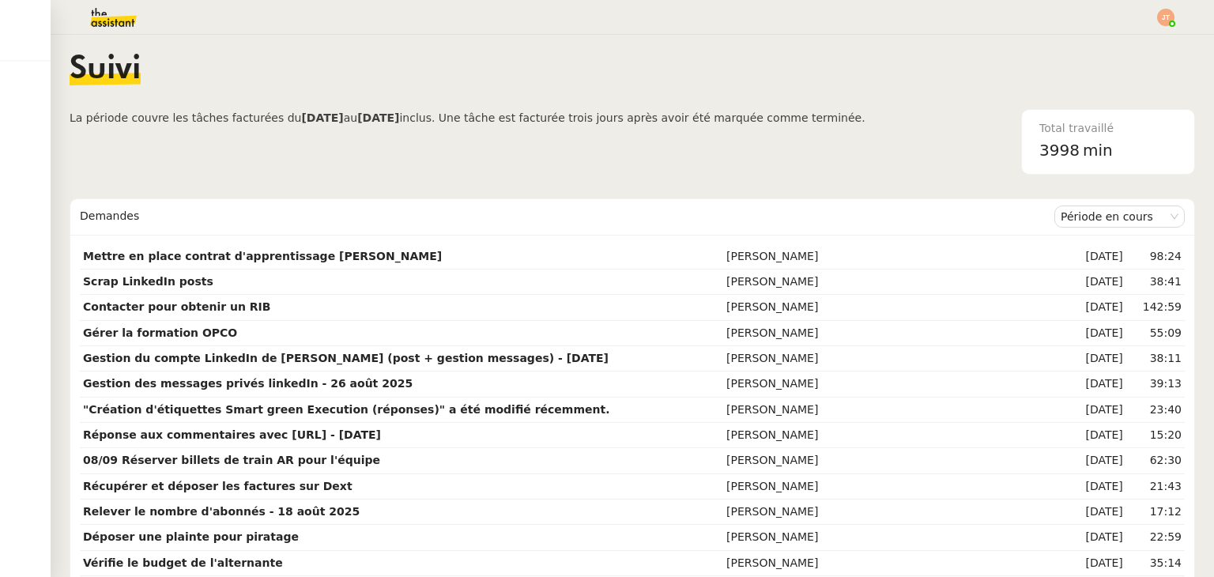
click at [298, 108] on div "Suivi" at bounding box center [632, 81] width 1125 height 55
click at [248, 137] on span "La période couvre les tâches facturées du [DATE] au [DATE] inclus. Une tâche es…" at bounding box center [468, 142] width 796 height 66
